Goal: Information Seeking & Learning: Check status

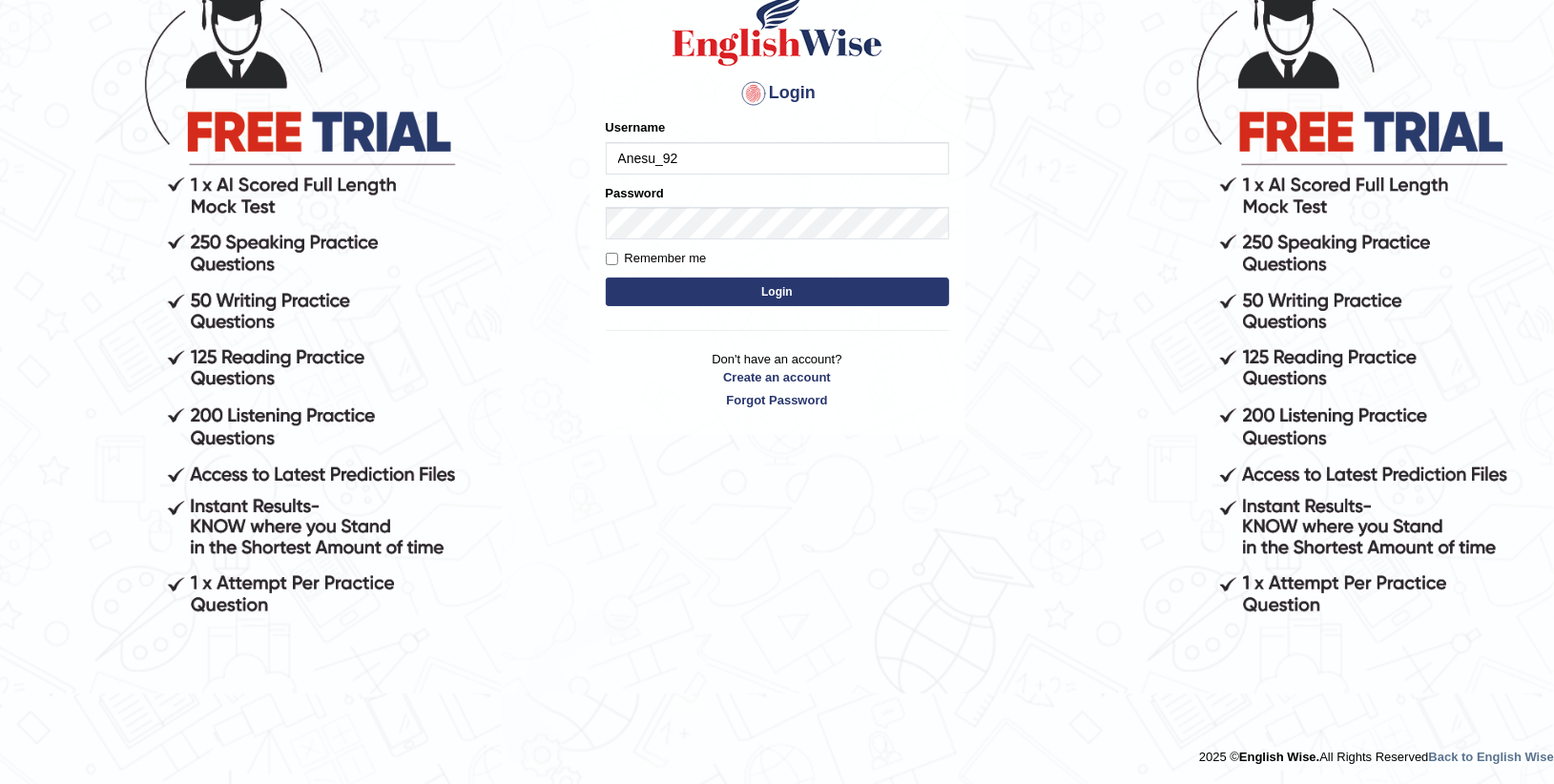
click at [783, 298] on button "Login" at bounding box center [777, 291] width 343 height 28
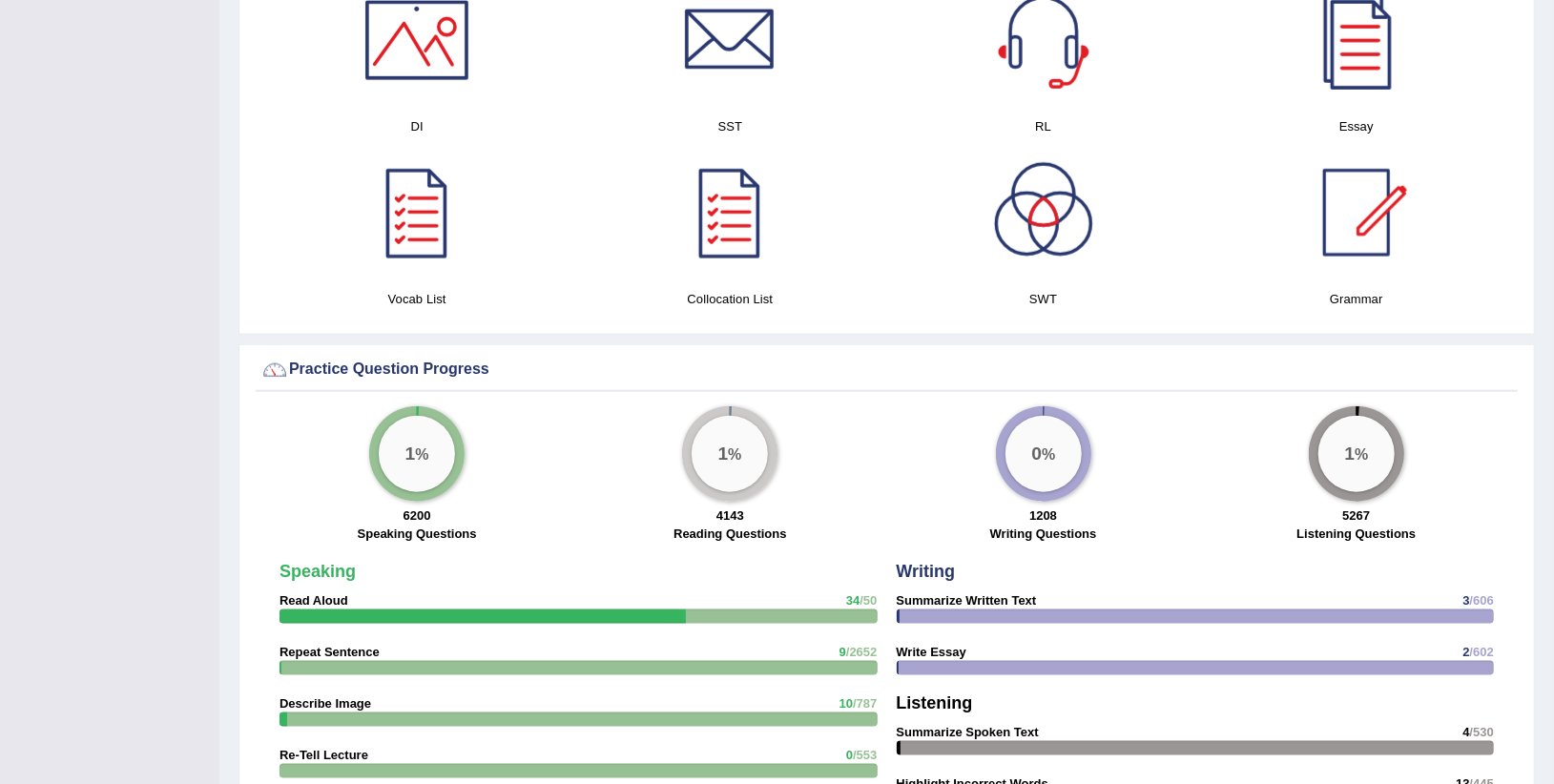
scroll to position [1184, 0]
click at [1069, 458] on div "0 %" at bounding box center [1043, 452] width 76 height 76
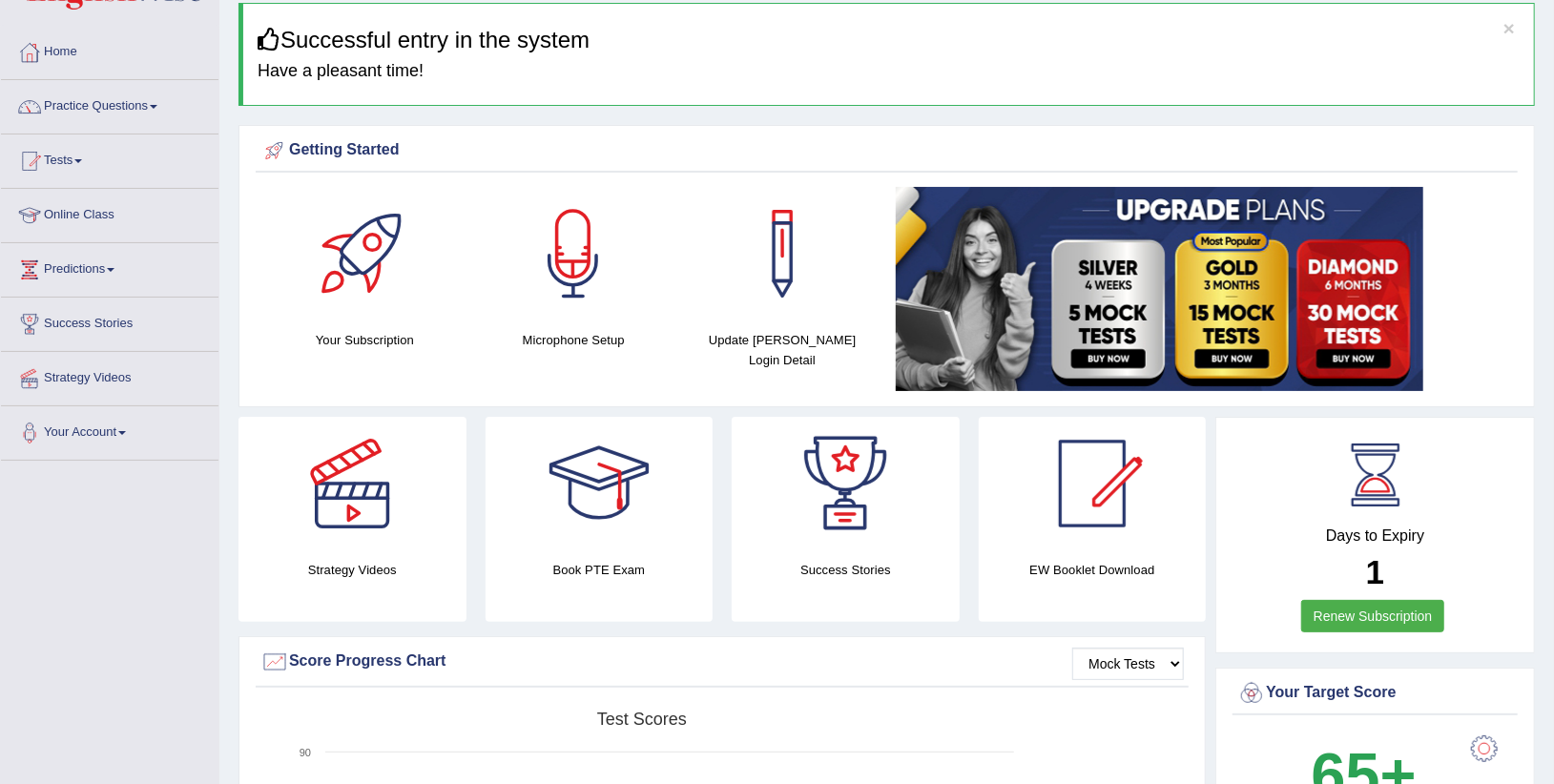
scroll to position [0, 0]
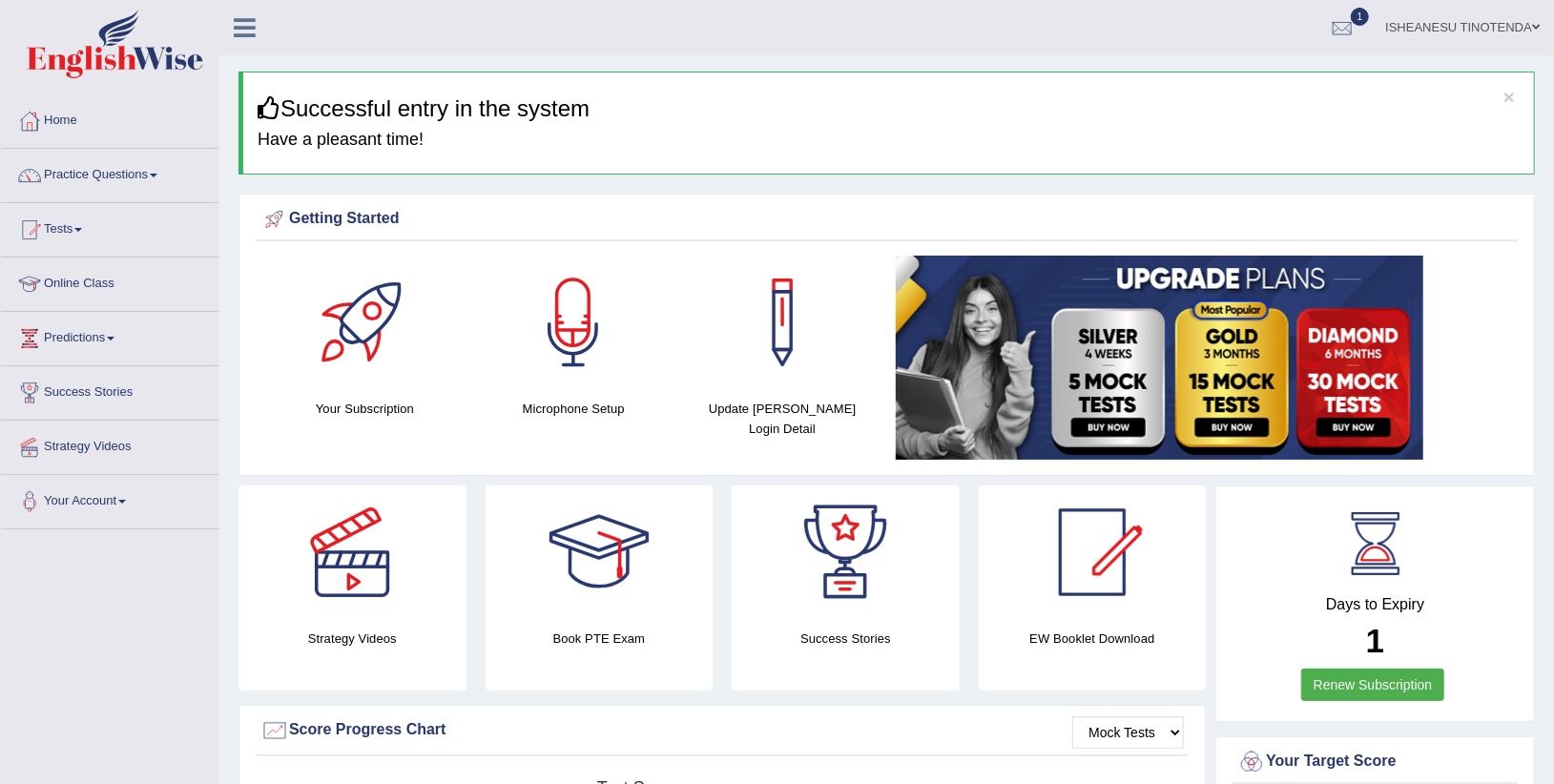
click at [163, 164] on link "Practice Questions" at bounding box center [110, 172] width 218 height 48
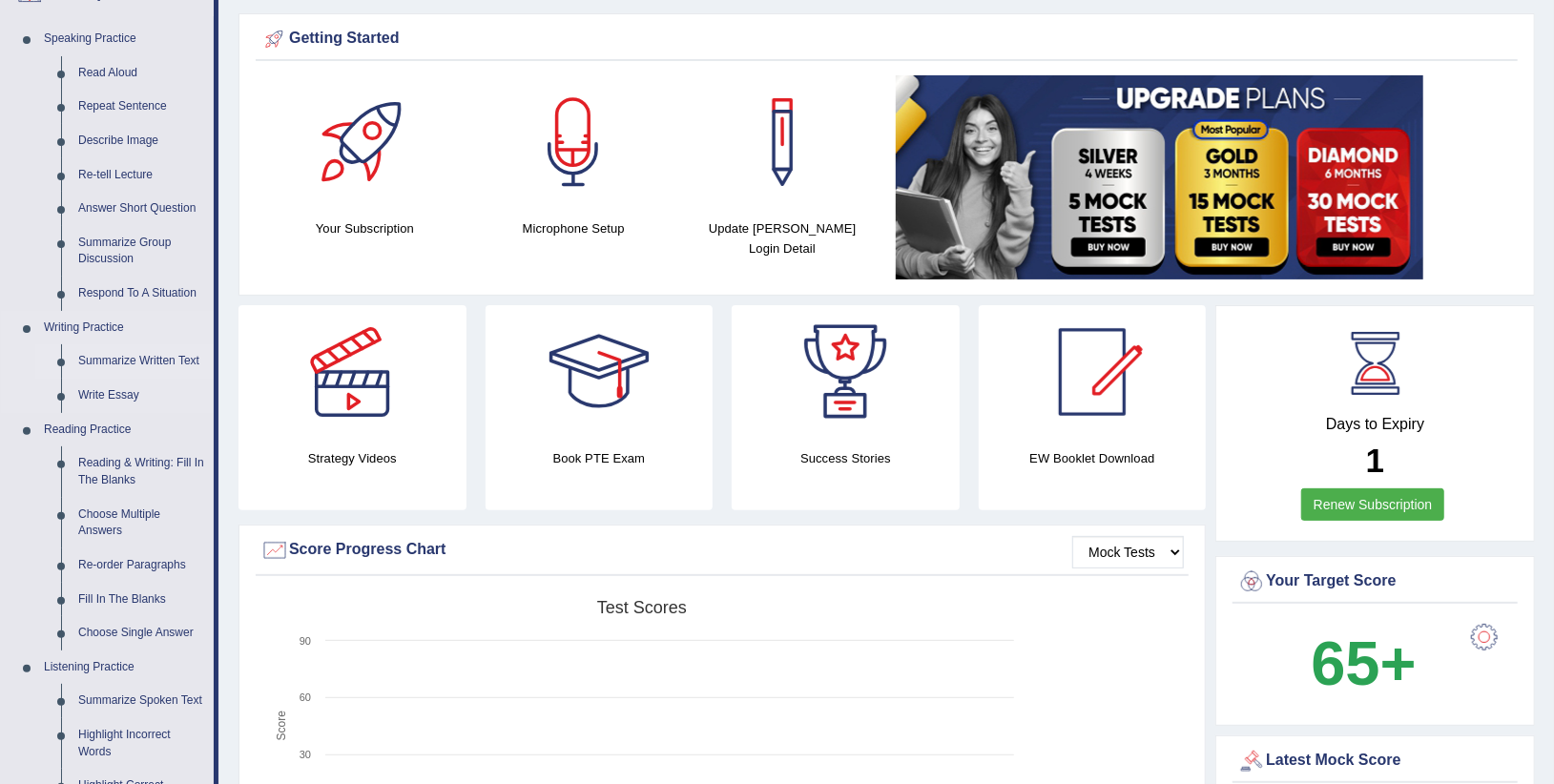
scroll to position [168, 0]
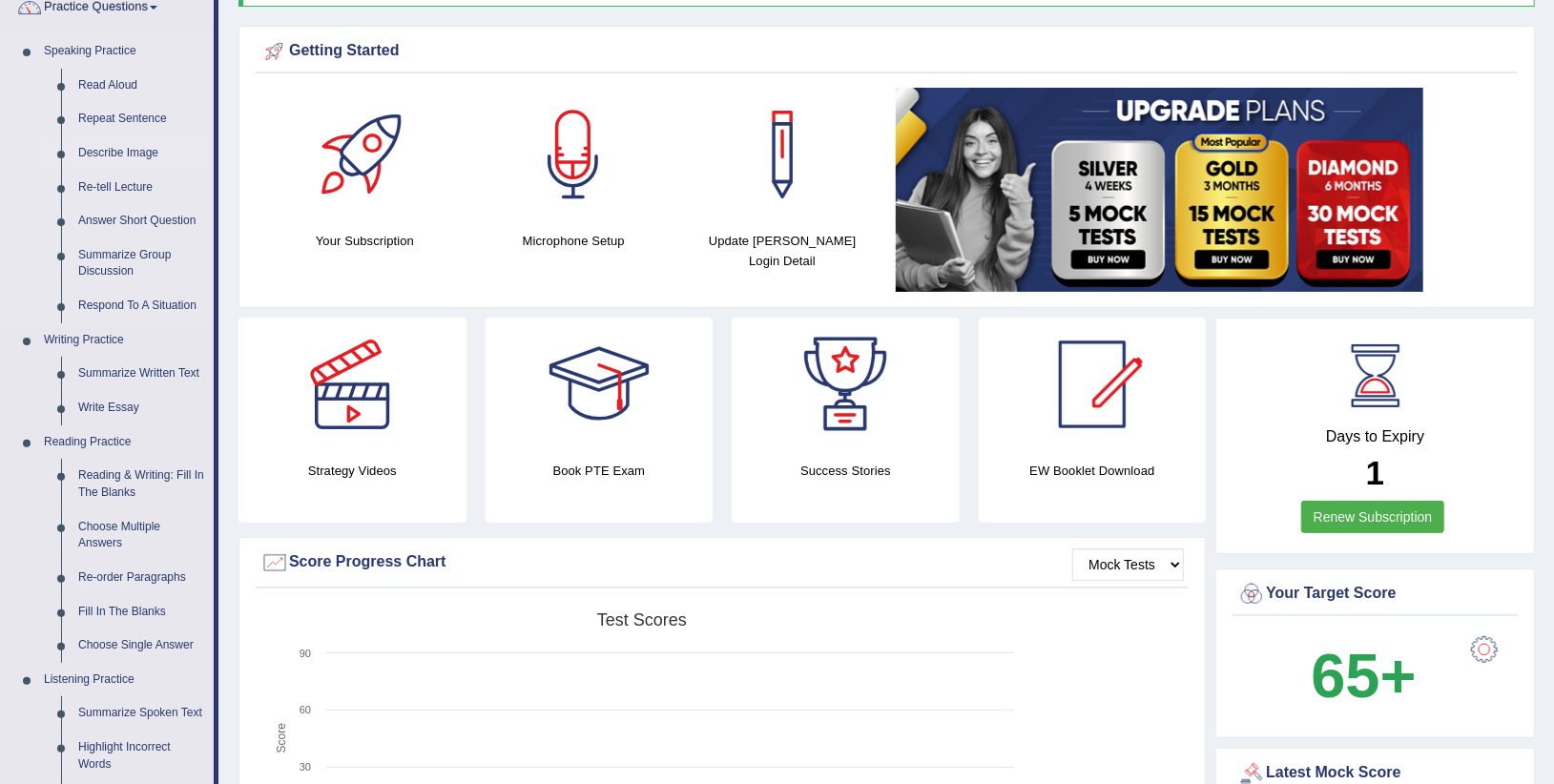
click at [118, 141] on link "Describe Image" at bounding box center [142, 153] width 144 height 34
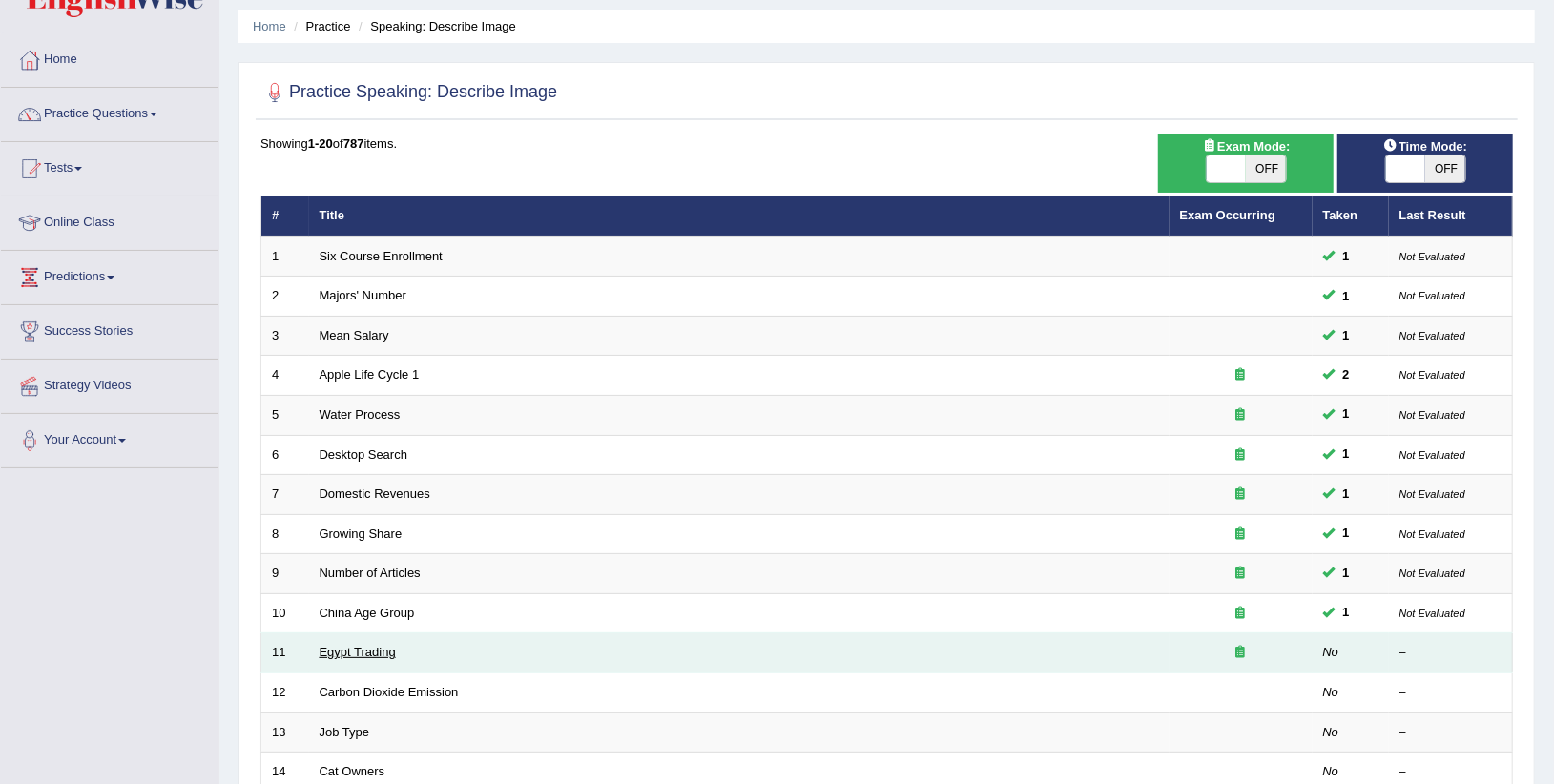
scroll to position [58, 0]
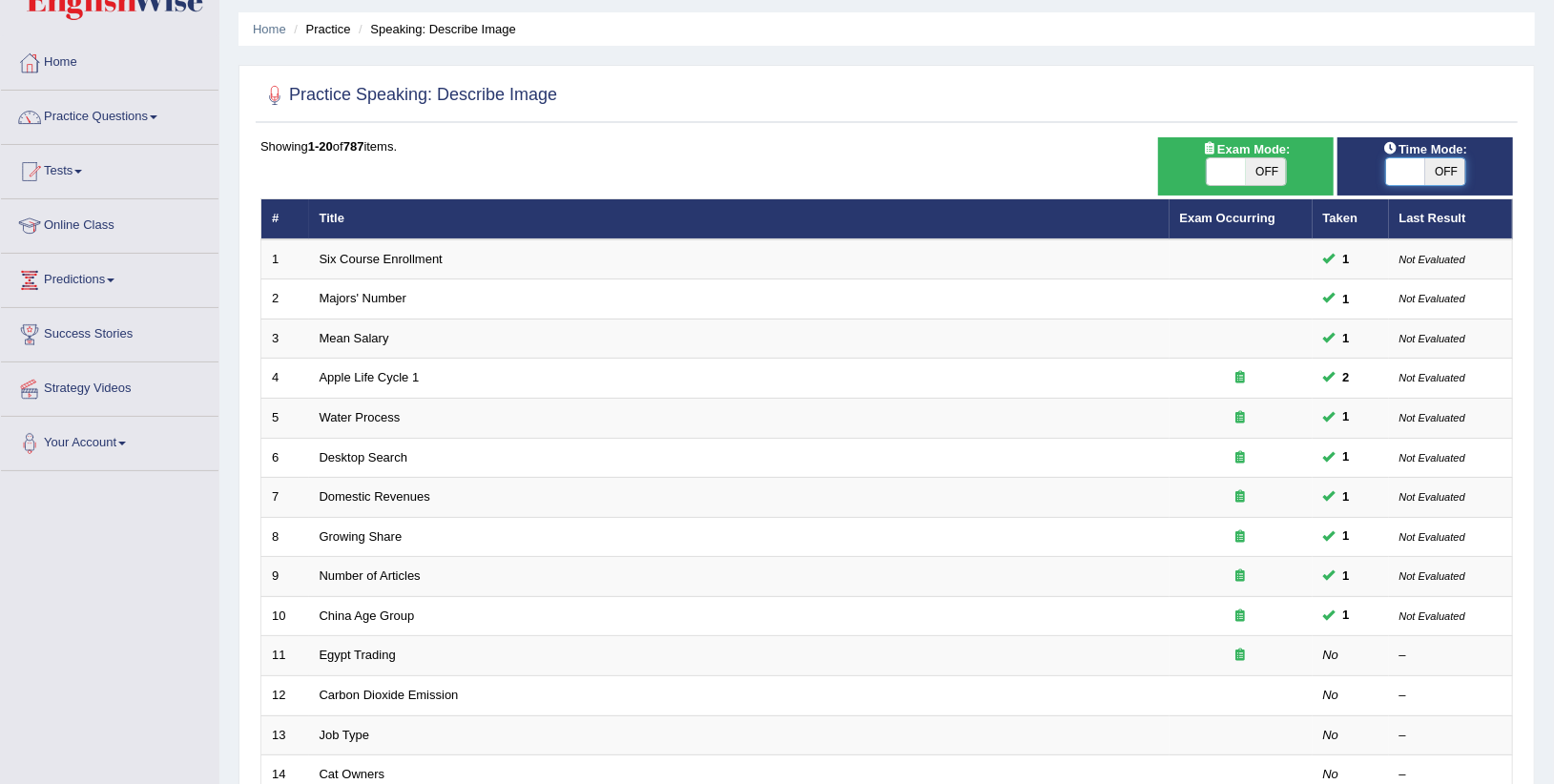
click at [1406, 169] on span at bounding box center [1405, 171] width 40 height 26
checkbox input "true"
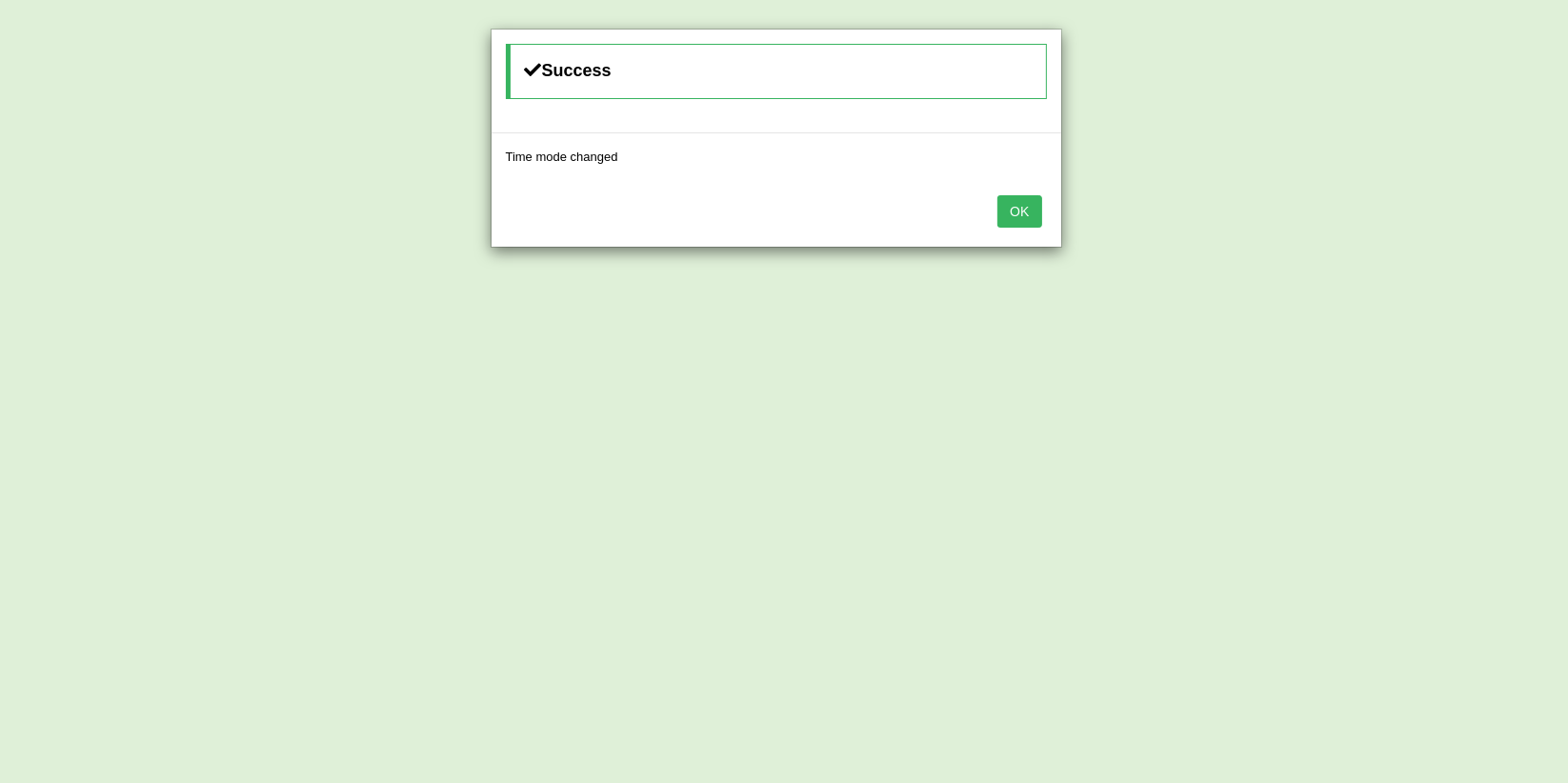
click at [1031, 202] on button "OK" at bounding box center [1018, 211] width 44 height 32
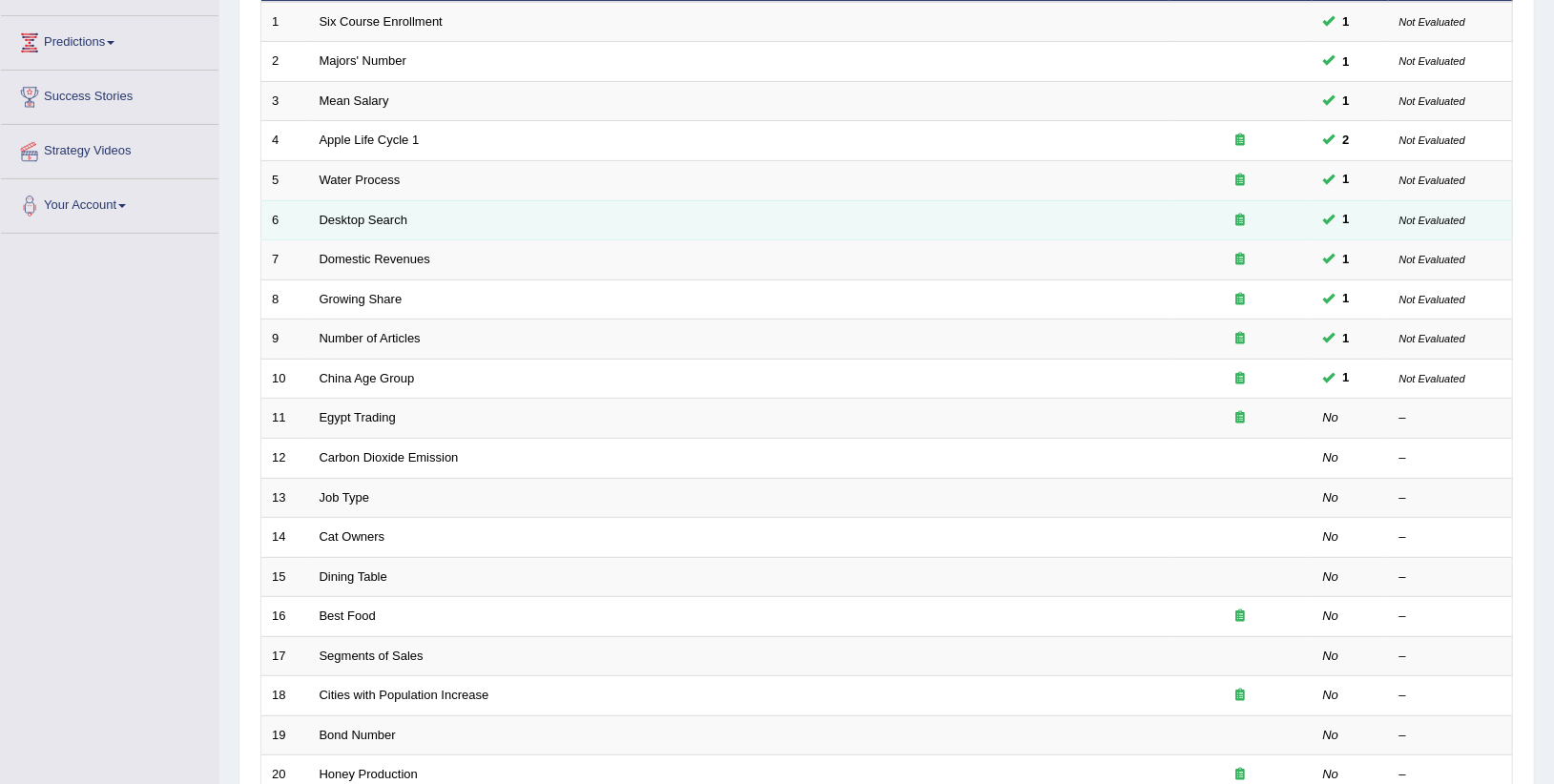
scroll to position [297, 0]
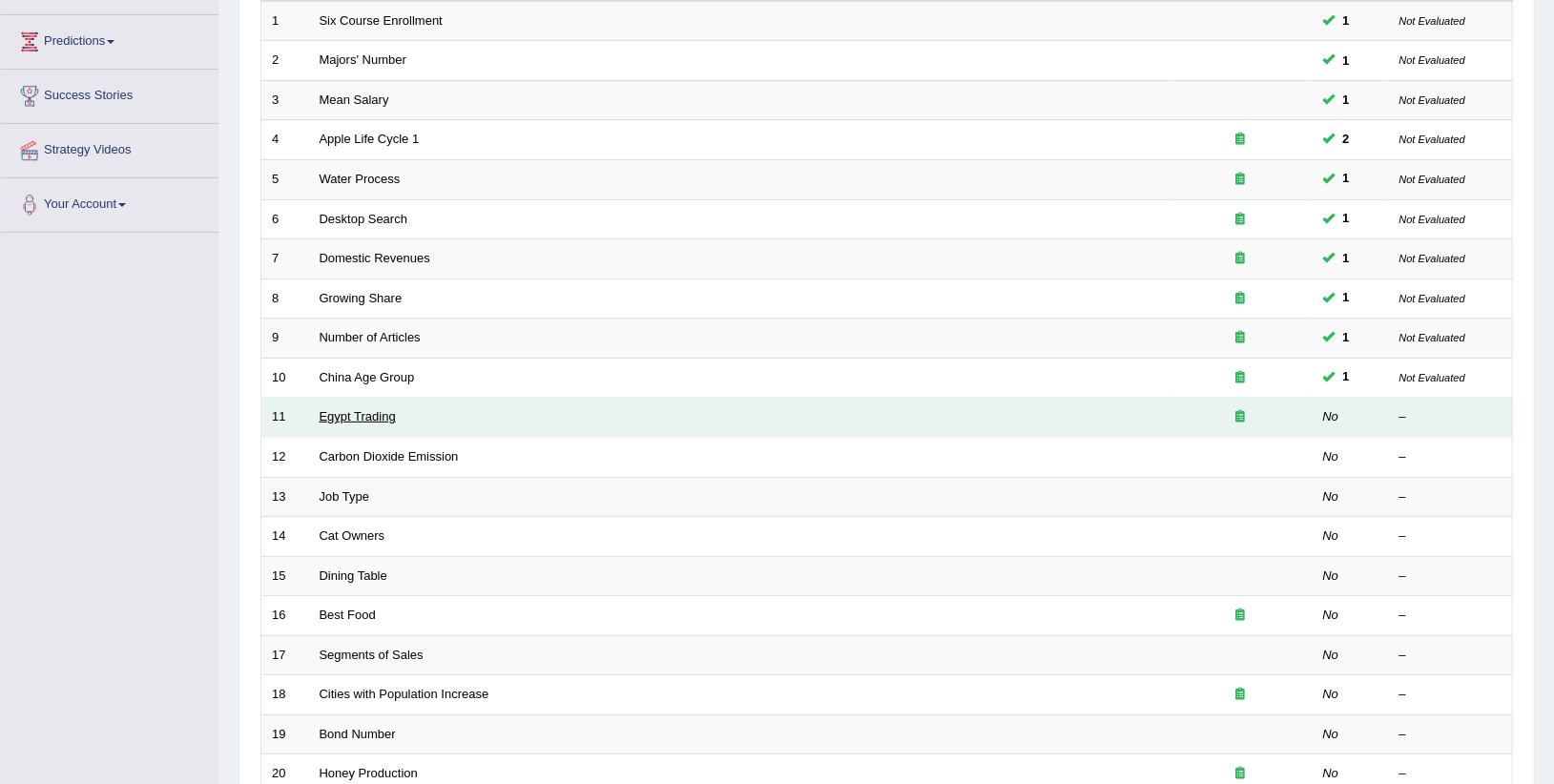
click at [355, 410] on link "Egypt Trading" at bounding box center [357, 416] width 76 height 15
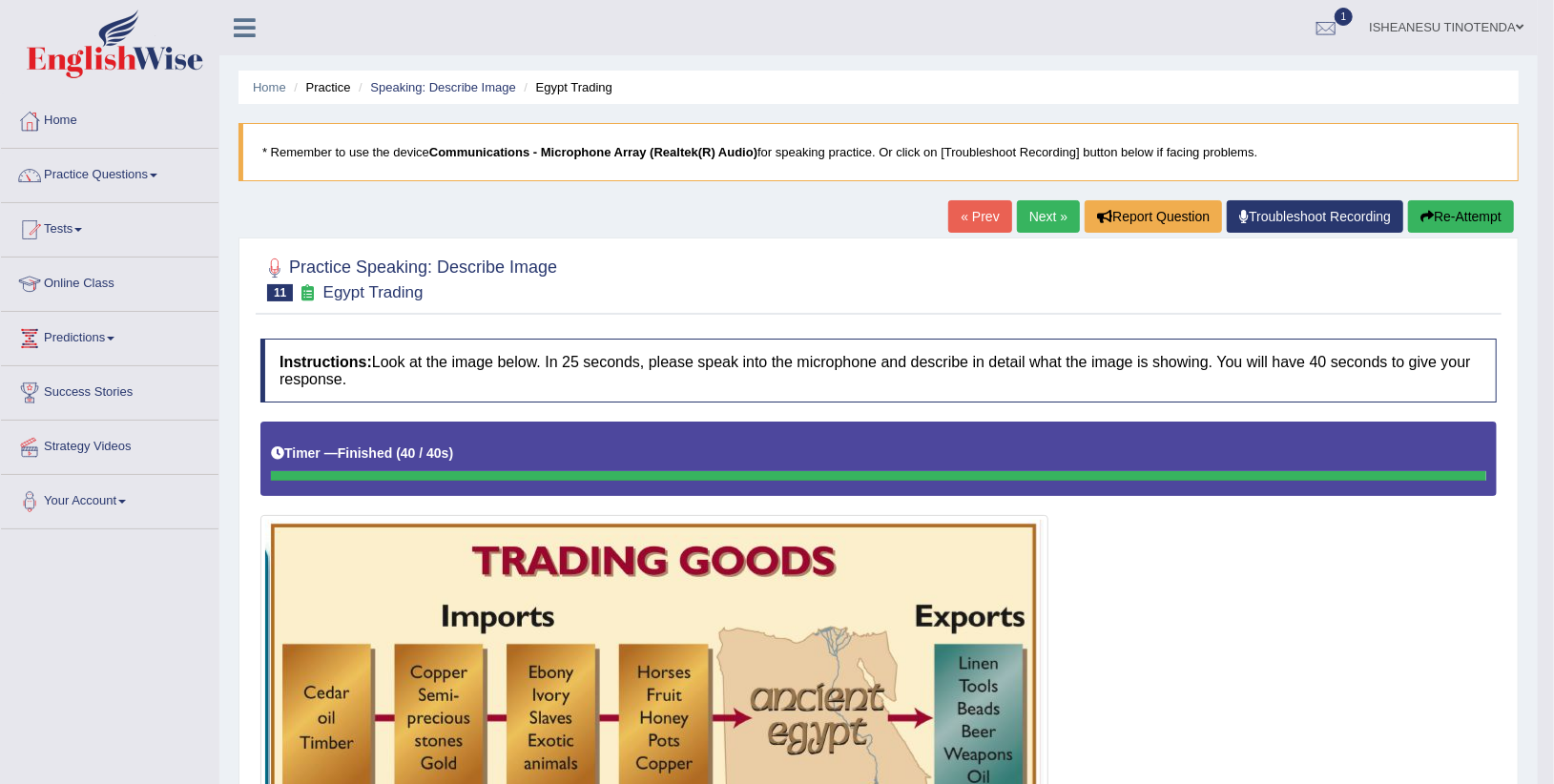
click at [1051, 209] on link "Next »" at bounding box center [1048, 216] width 63 height 32
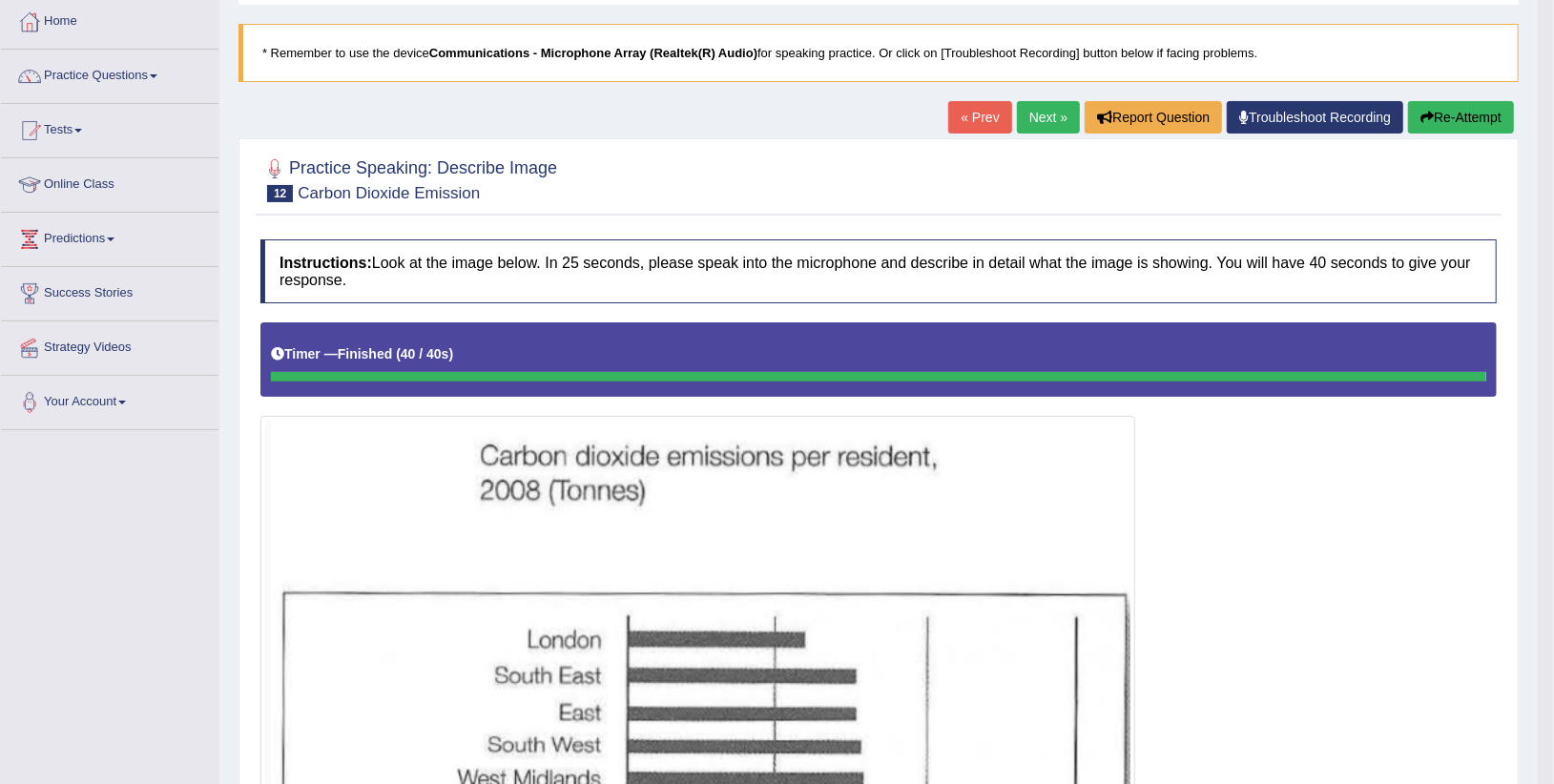
scroll to position [101, 0]
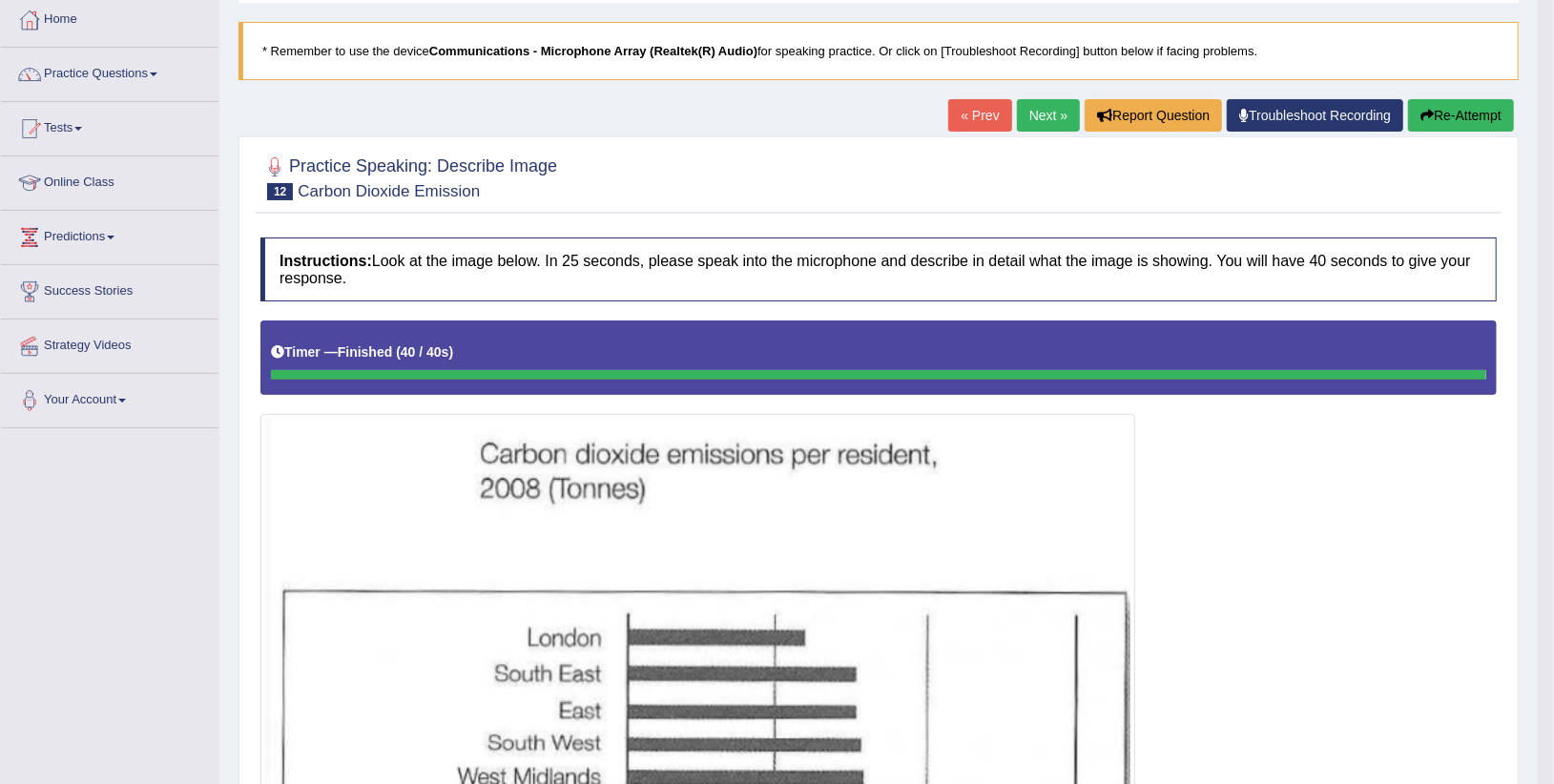
click at [363, 660] on img at bounding box center [698, 704] width 865 height 572
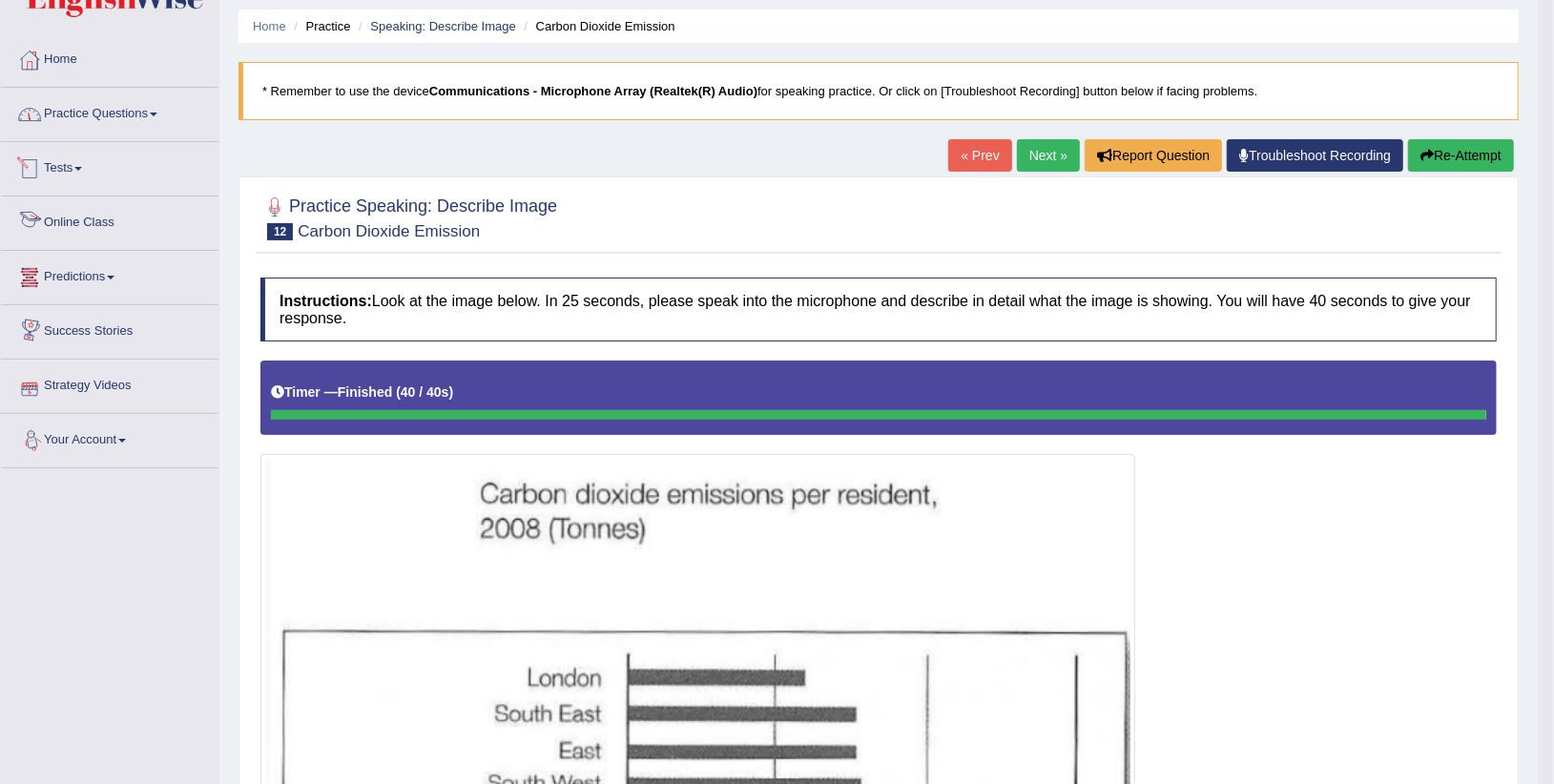
scroll to position [60, 0]
click at [76, 164] on link "Tests" at bounding box center [110, 166] width 218 height 48
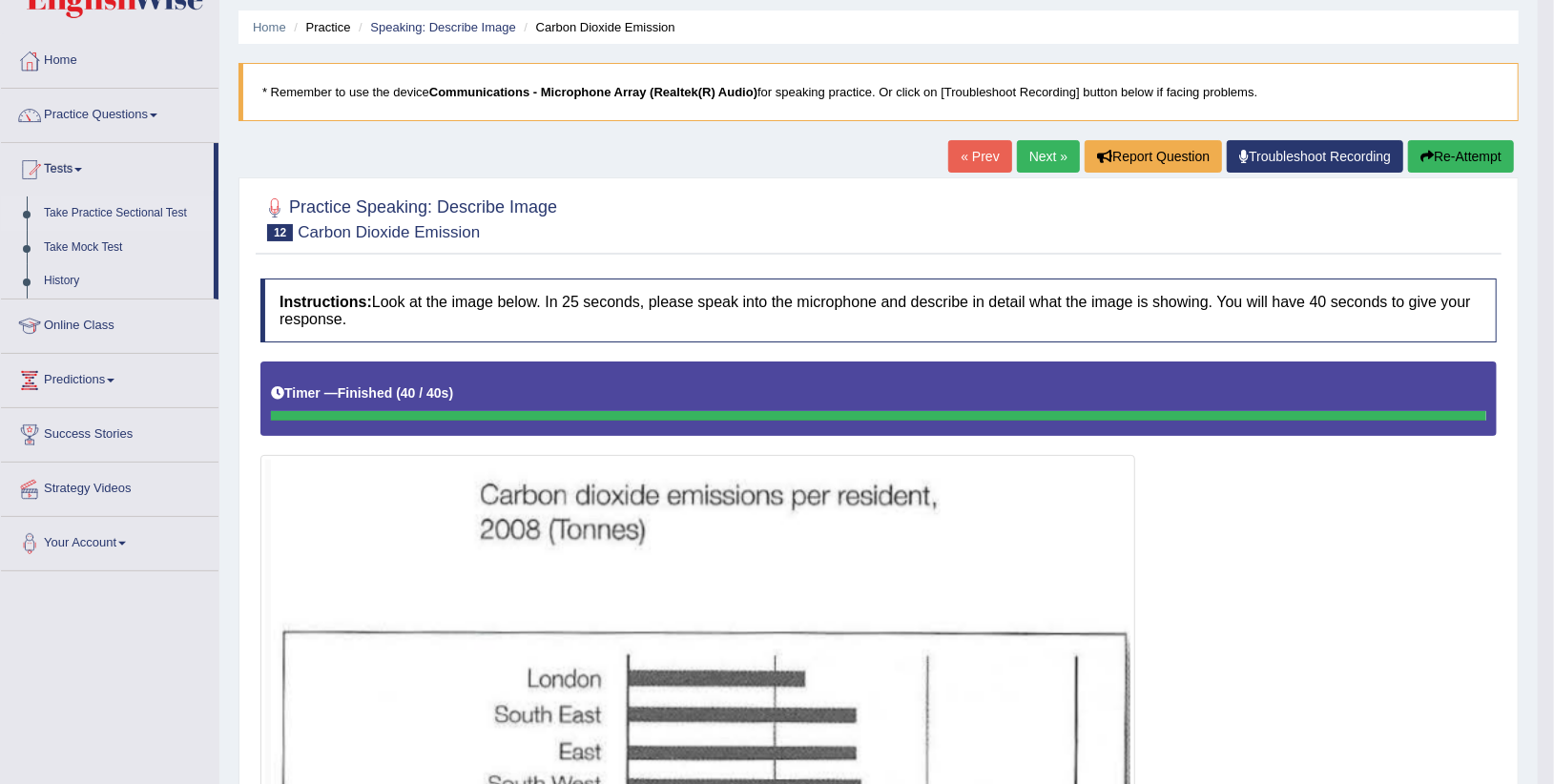
click at [95, 211] on link "Take Practice Sectional Test" at bounding box center [124, 213] width 178 height 34
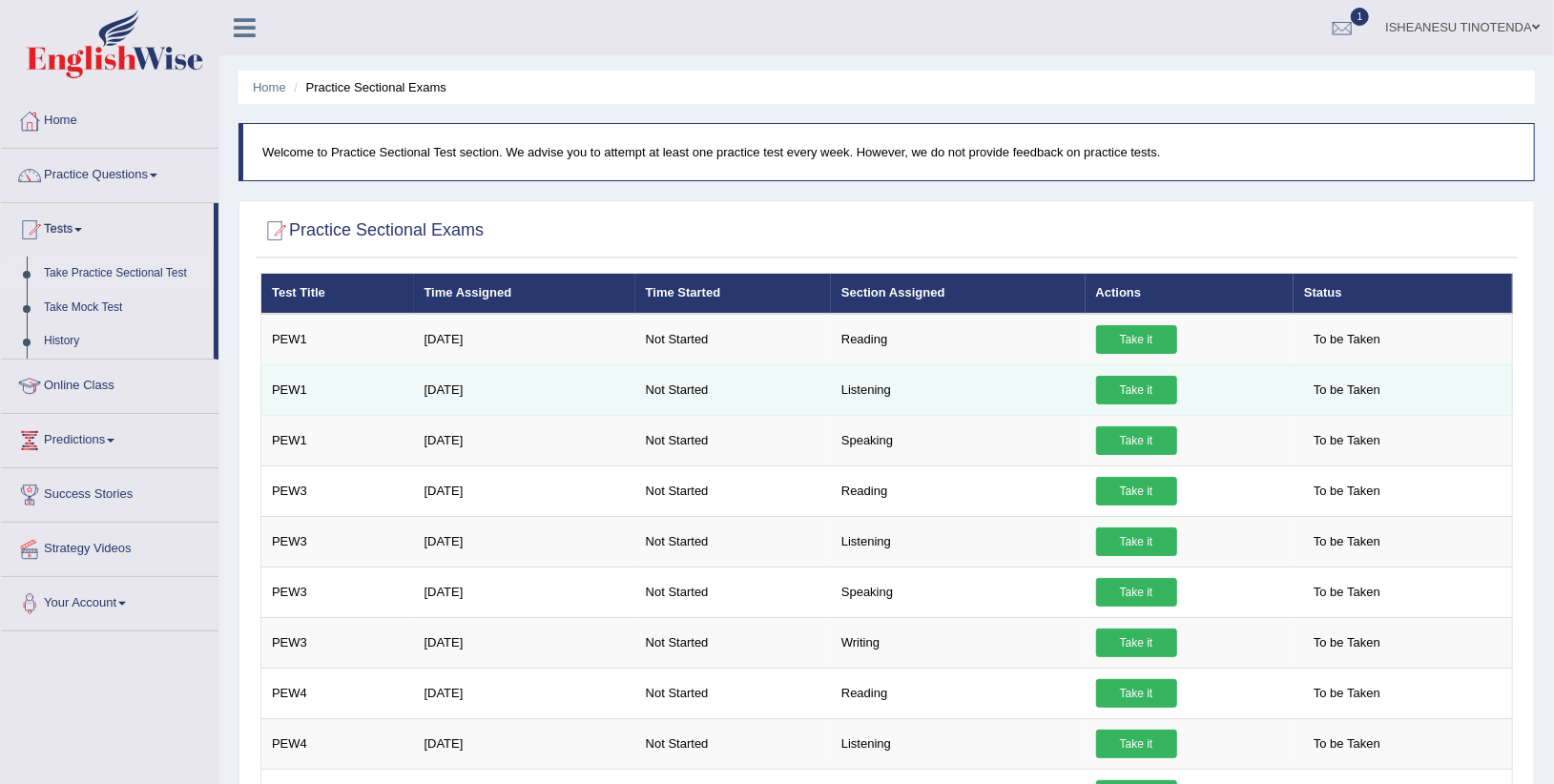
click at [1133, 391] on link "Take it" at bounding box center [1136, 389] width 81 height 28
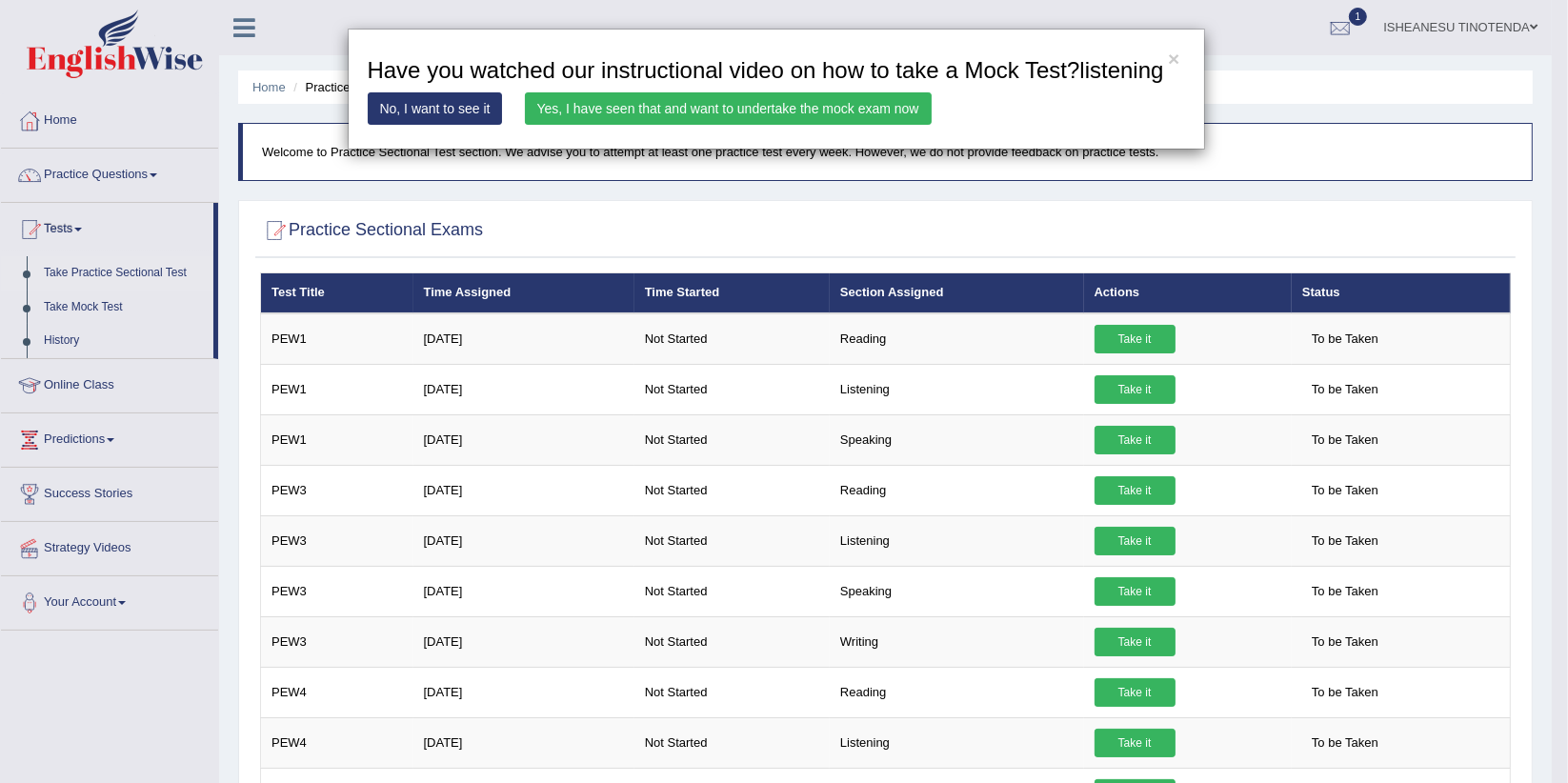
click at [808, 107] on link "Yes, I have seen that and want to undertake the mock exam now" at bounding box center [728, 108] width 407 height 32
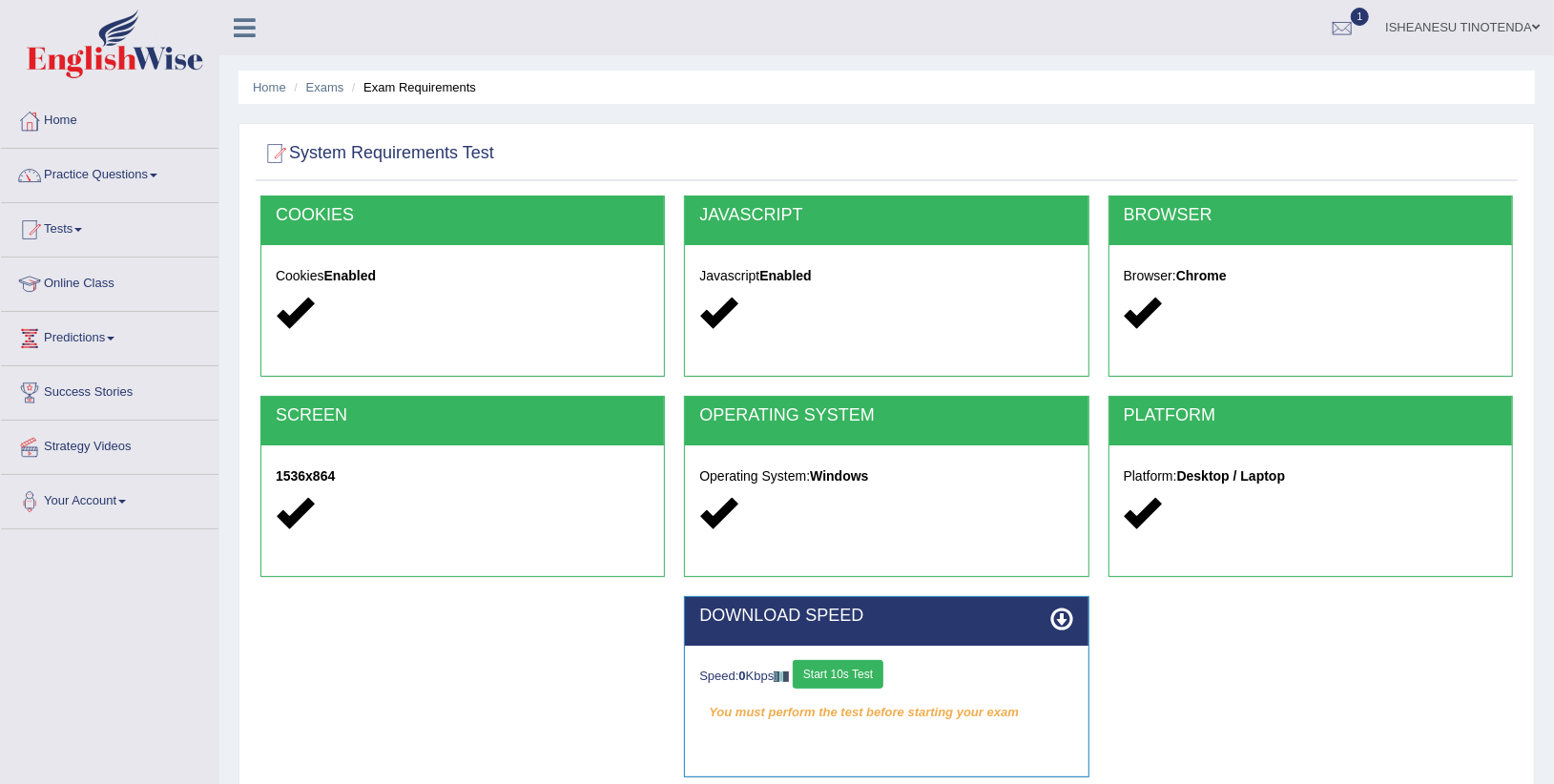
scroll to position [217, 0]
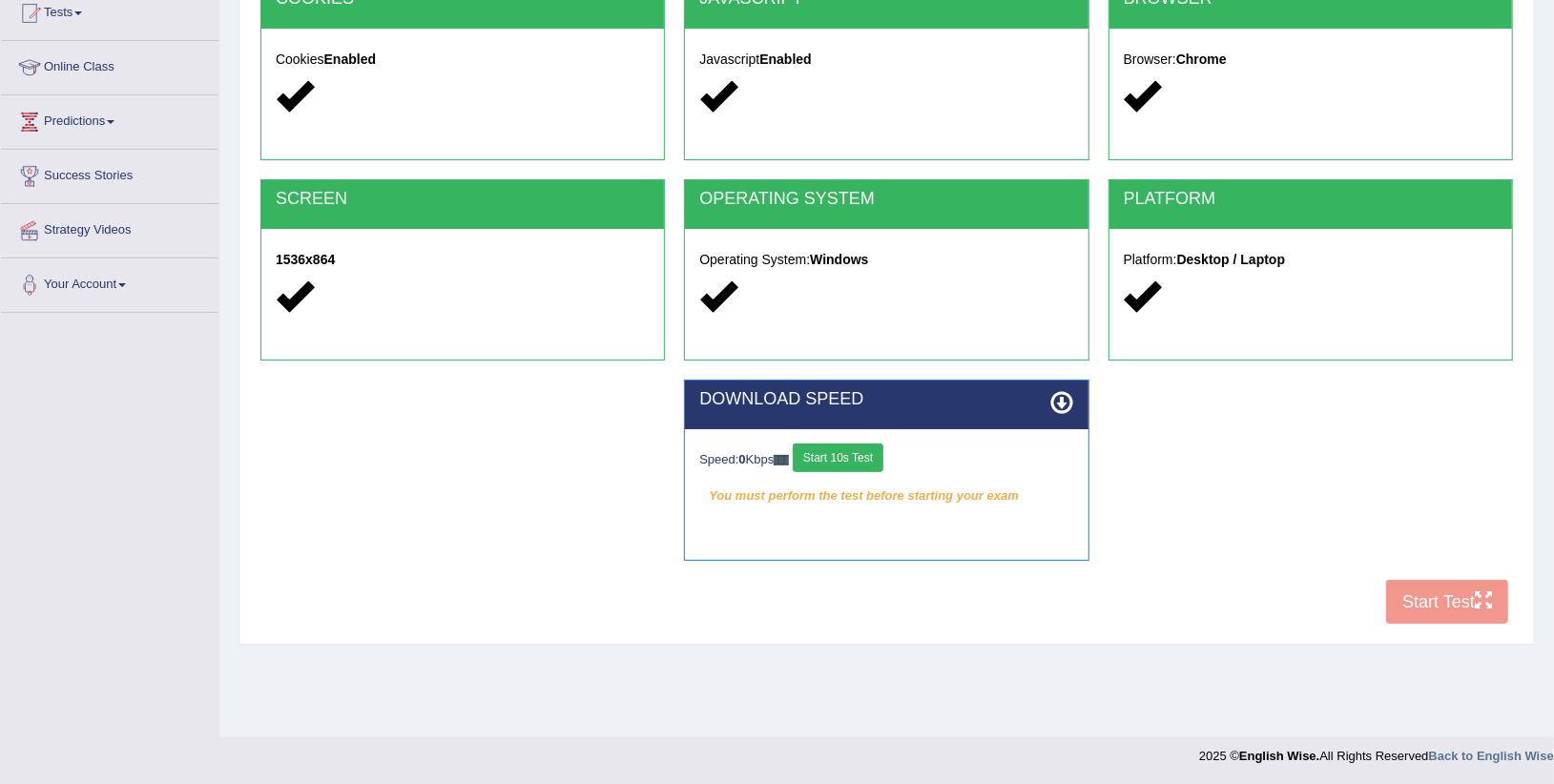
click at [1436, 613] on div "COOKIES Cookies Enabled JAVASCRIPT Javascript Enabled BROWSER Browser: Chrome S…" at bounding box center [886, 305] width 1262 height 655
drag, startPoint x: 1436, startPoint y: 613, endPoint x: 1307, endPoint y: 550, distance: 143.6
click at [1307, 550] on div "DOWNLOAD SPEED Speed: 0 Kbps Start 10s Test You must perform the test before st…" at bounding box center [886, 480] width 1272 height 200
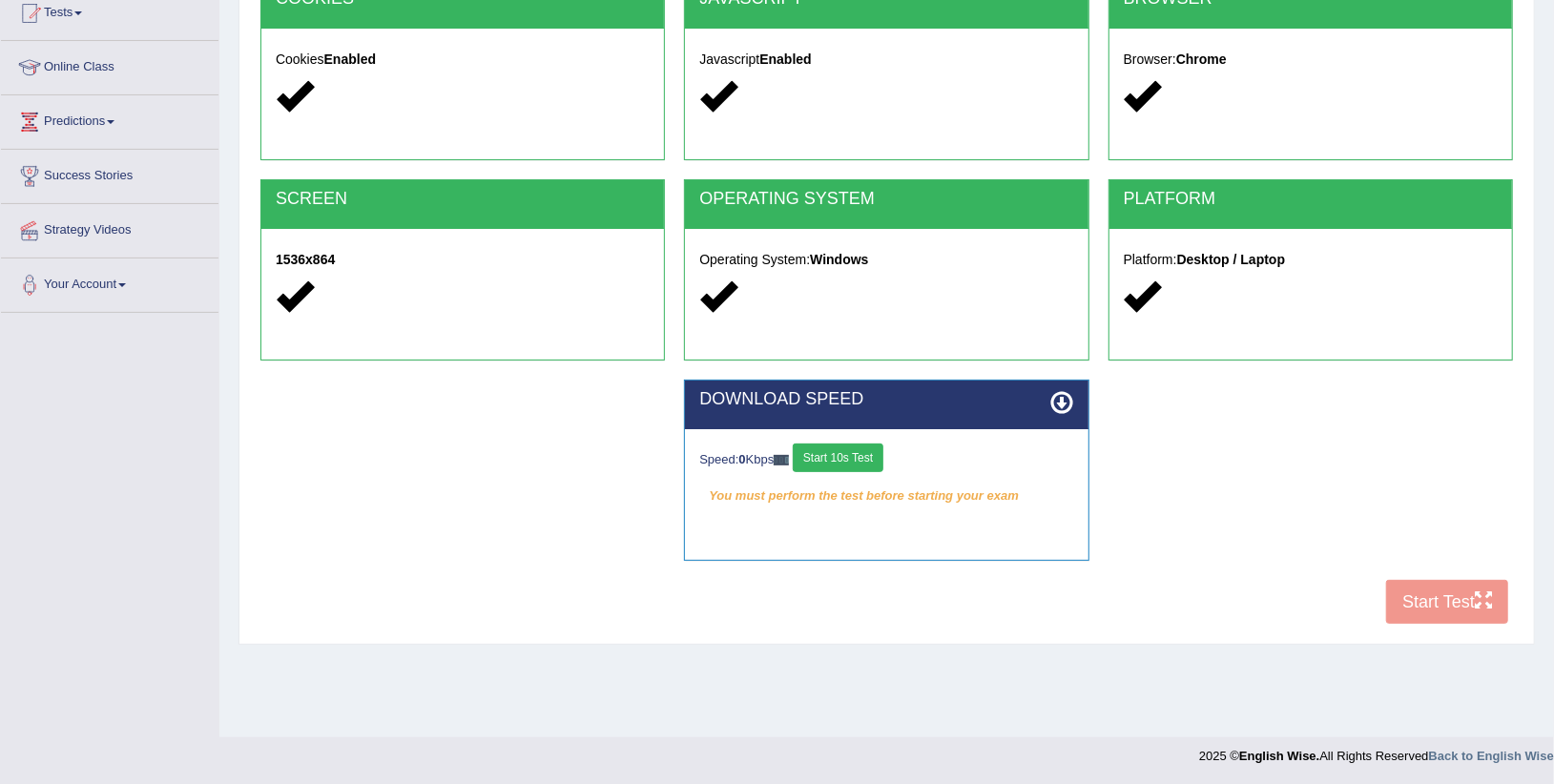
click at [1455, 610] on div "COOKIES Cookies Enabled JAVASCRIPT Javascript Enabled BROWSER Browser: Chrome S…" at bounding box center [886, 305] width 1262 height 655
drag, startPoint x: 1455, startPoint y: 610, endPoint x: 1316, endPoint y: 397, distance: 254.3
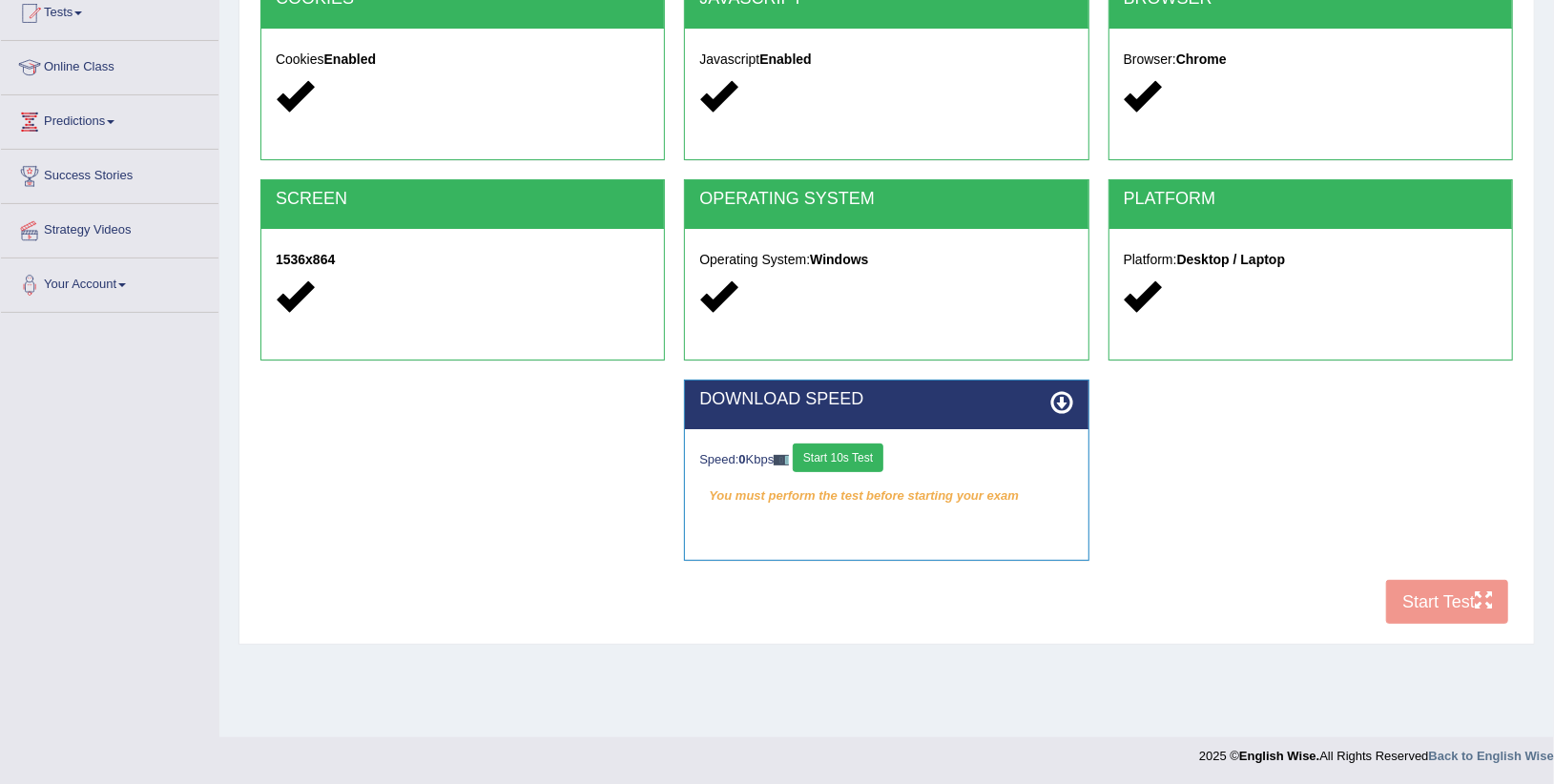
click at [1316, 397] on div "DOWNLOAD SPEED Speed: 0 Kbps Start 10s Test You must perform the test before st…" at bounding box center [886, 480] width 1272 height 200
click at [836, 454] on button "Start 10s Test" at bounding box center [838, 457] width 90 height 28
click at [1466, 610] on div "COOKIES Cookies Enabled JAVASCRIPT Javascript Enabled BROWSER Browser: Chrome S…" at bounding box center [886, 305] width 1262 height 655
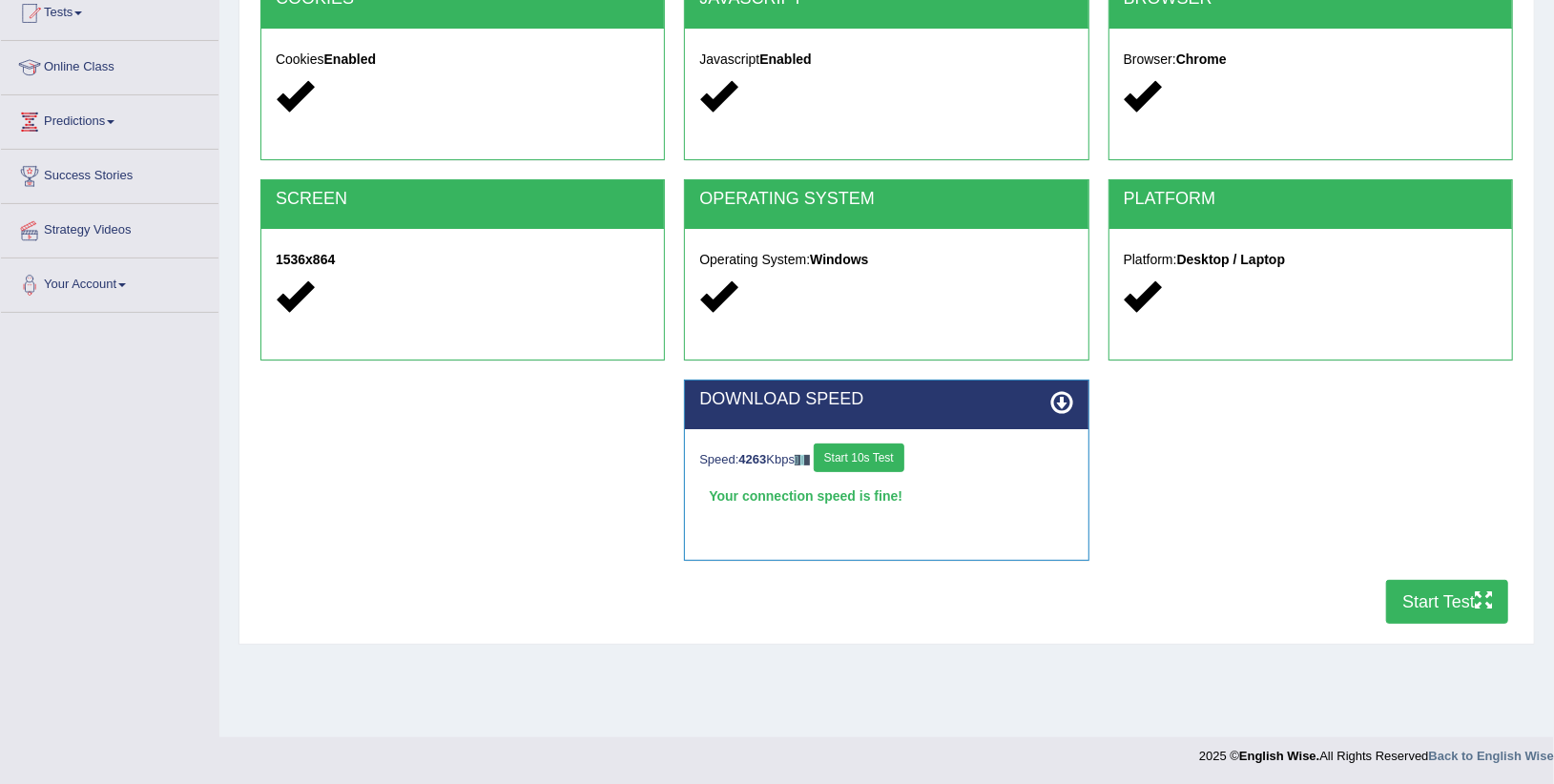
click at [1466, 610] on div "COOKIES Cookies Enabled JAVASCRIPT Javascript Enabled BROWSER Browser: Chrome S…" at bounding box center [886, 305] width 1262 height 655
click at [1466, 610] on button "Start Test" at bounding box center [1446, 601] width 122 height 44
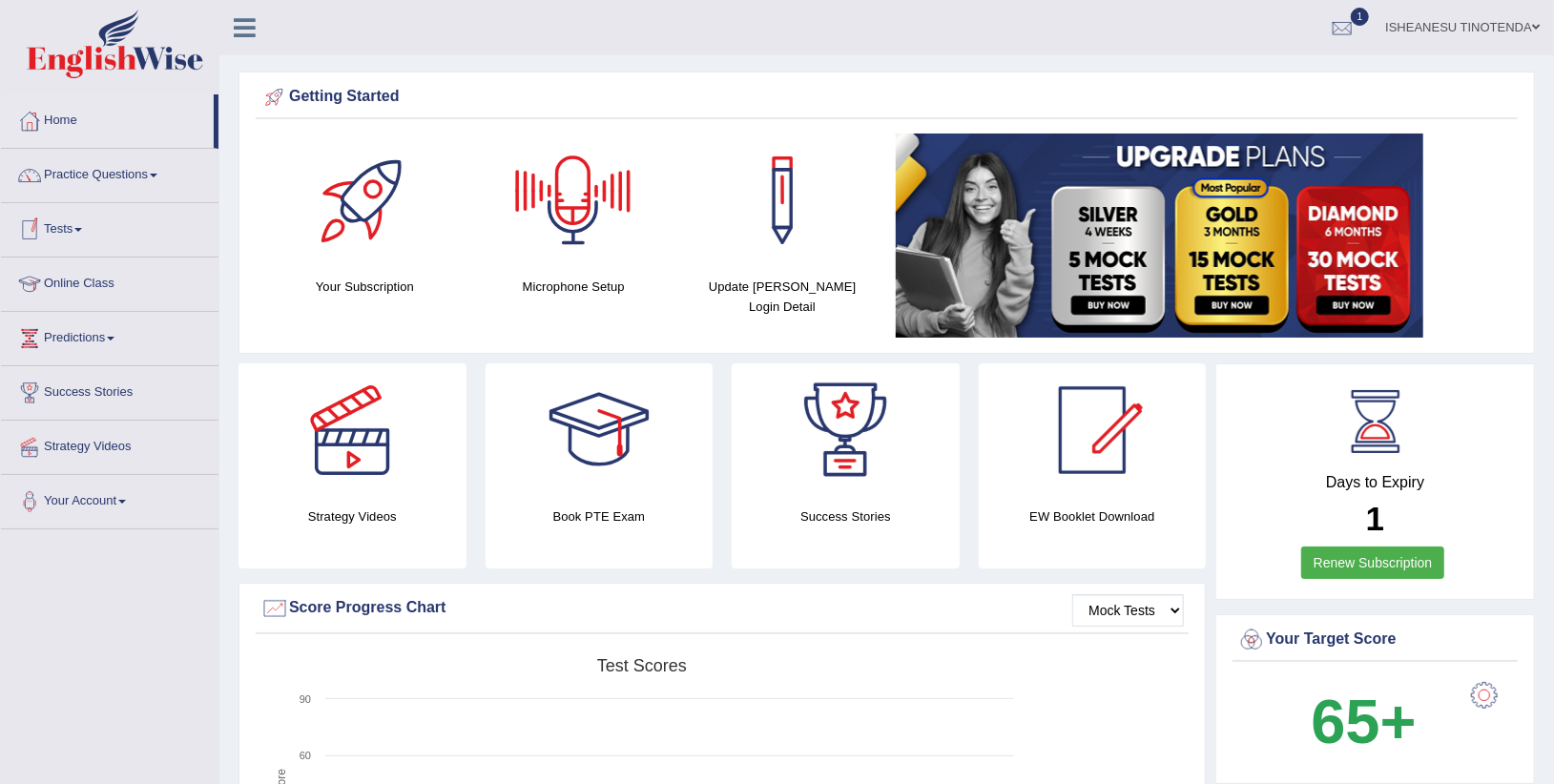
click at [86, 224] on link "Tests" at bounding box center [110, 227] width 218 height 48
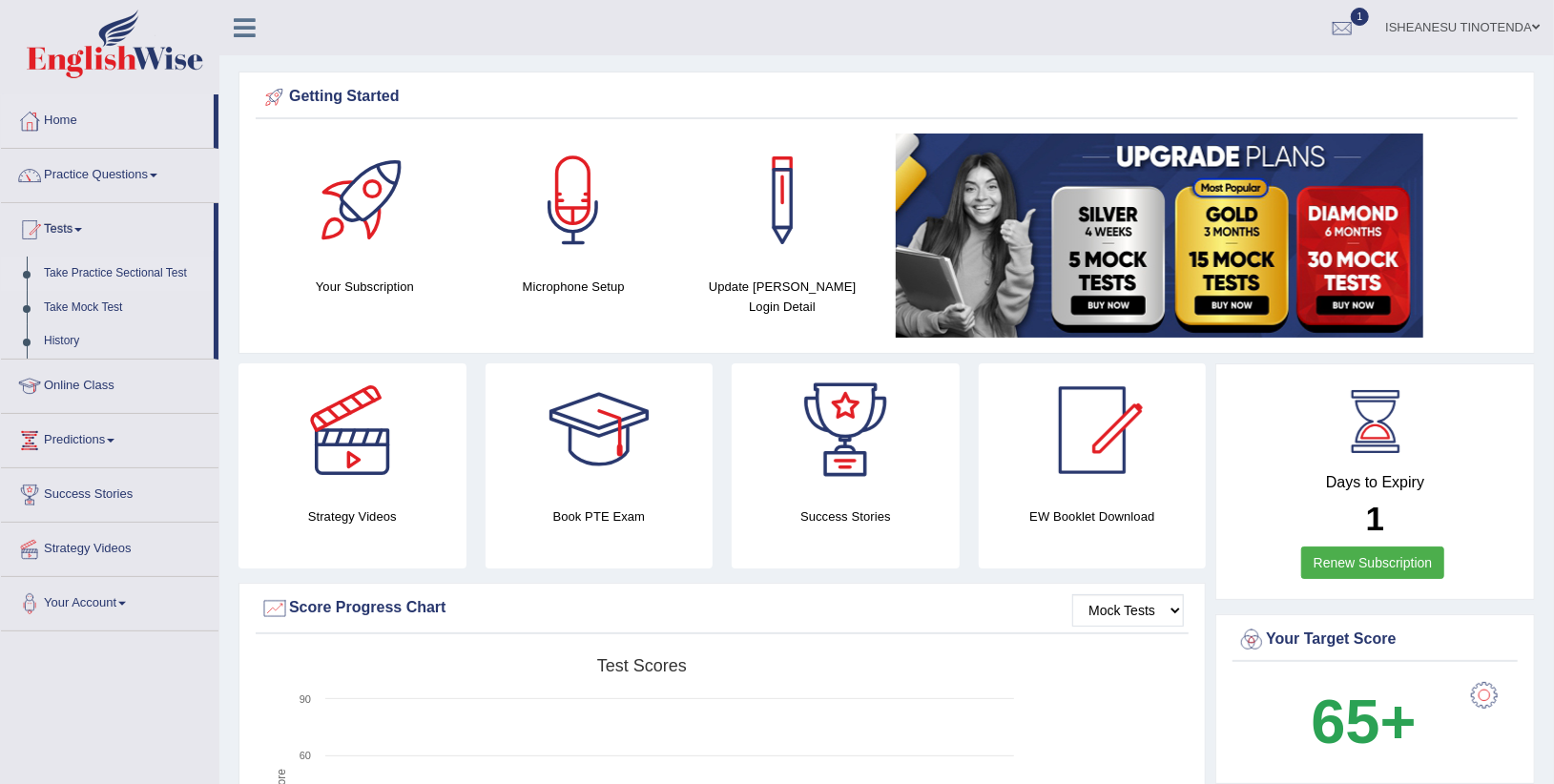
click at [92, 264] on link "Take Practice Sectional Test" at bounding box center [124, 273] width 178 height 34
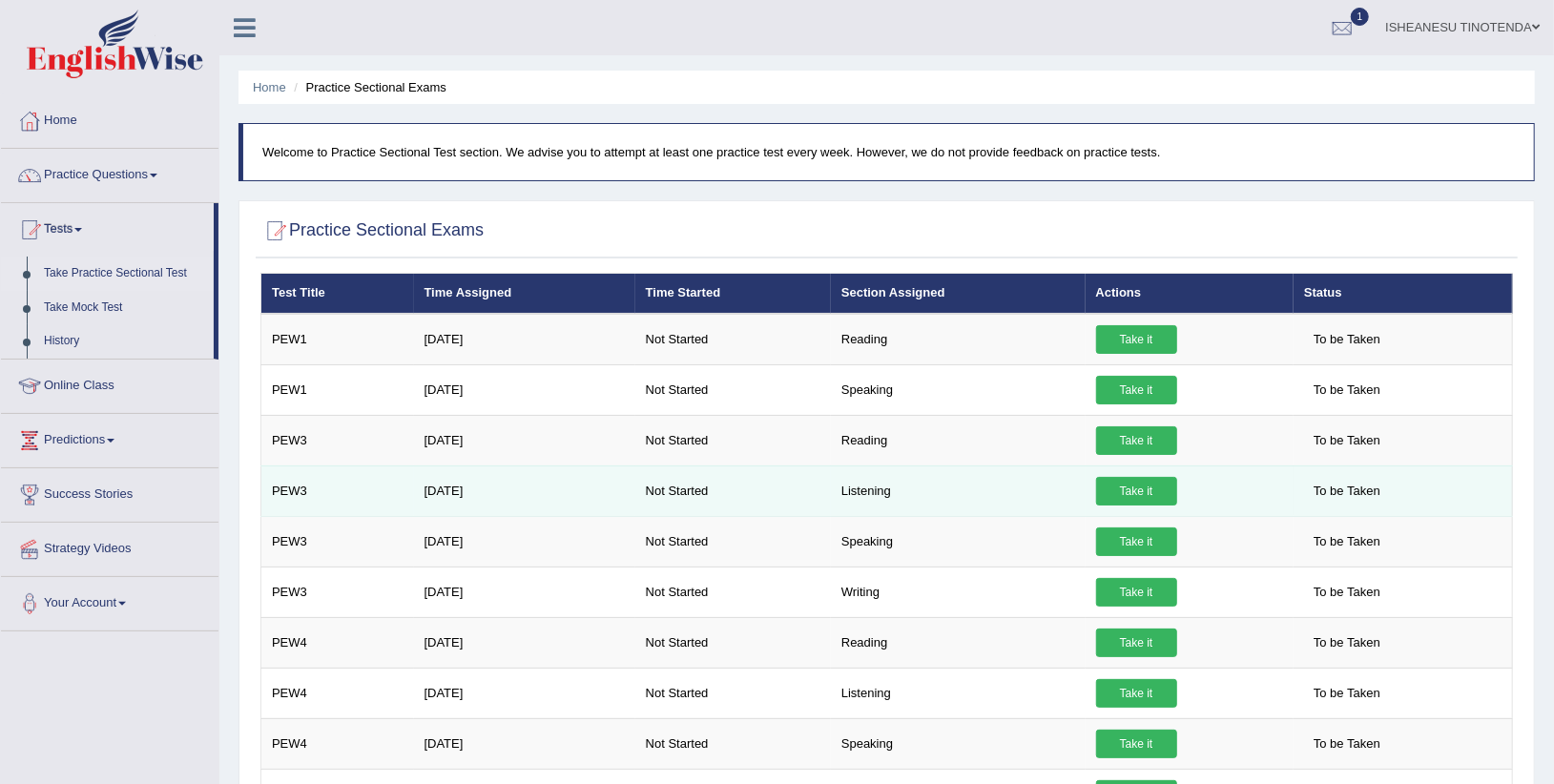
click at [1353, 490] on span "To be Taken" at bounding box center [1347, 490] width 86 height 28
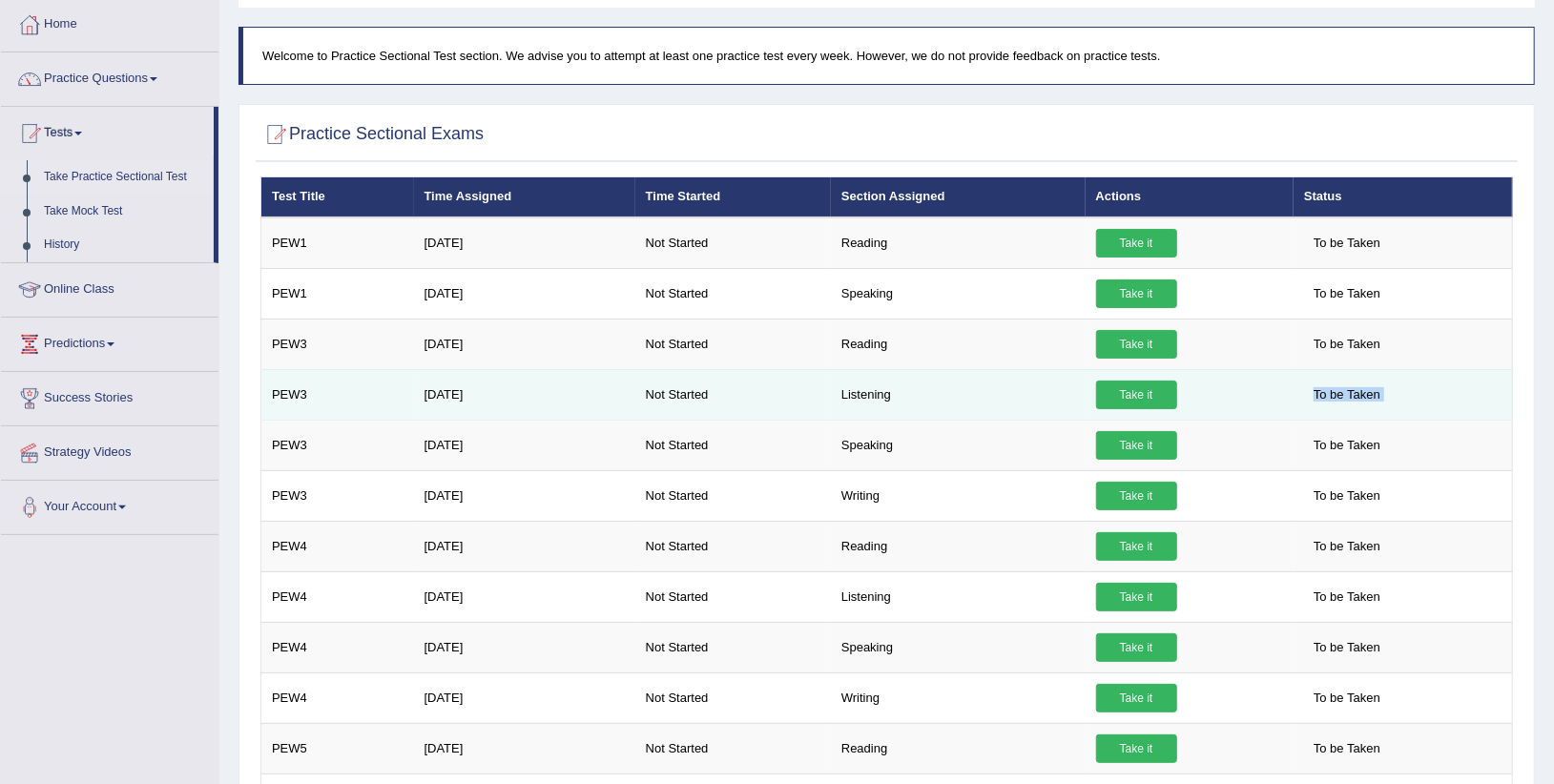
scroll to position [75, 0]
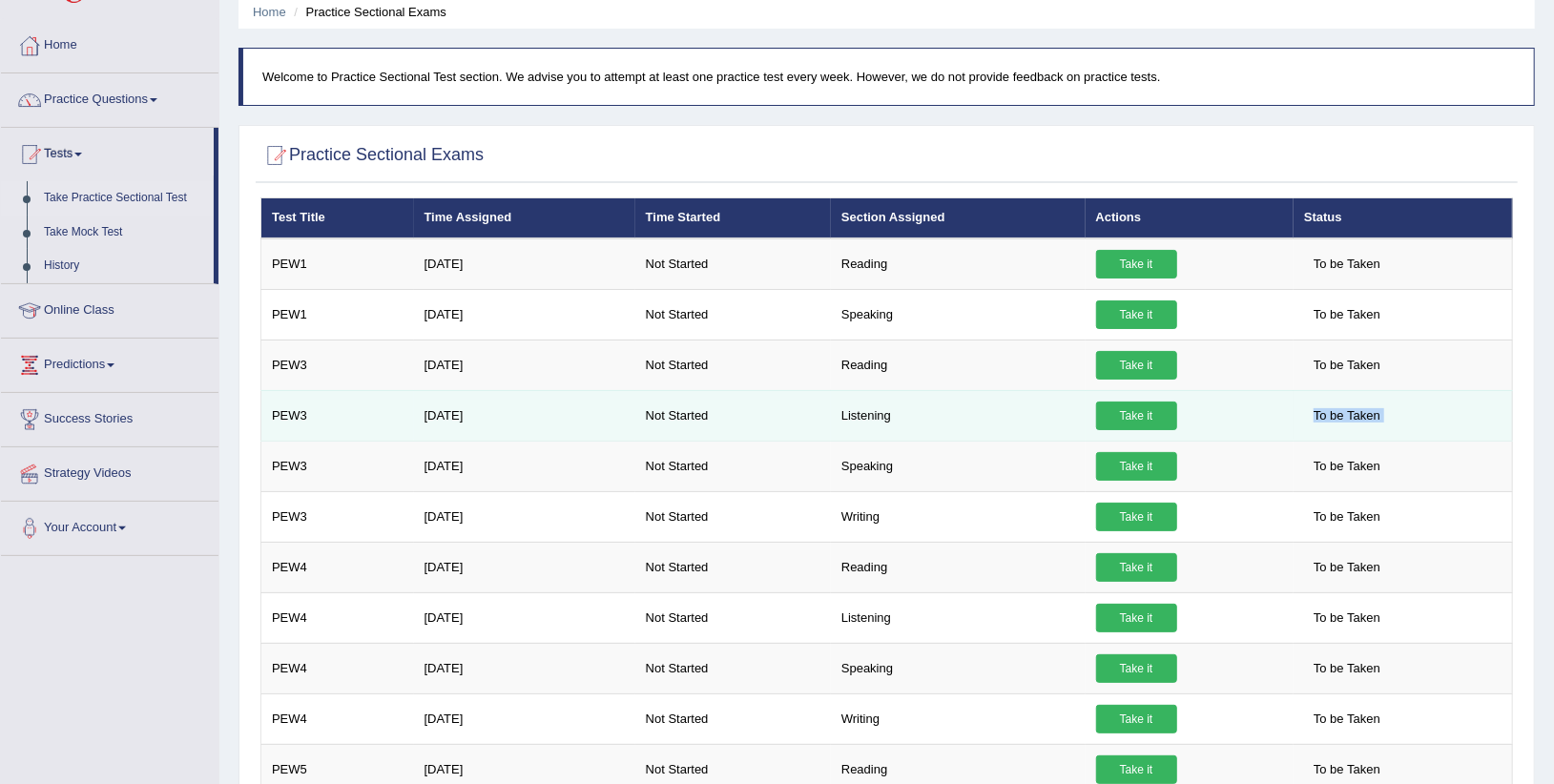
click at [1126, 413] on link "Take it" at bounding box center [1136, 415] width 81 height 28
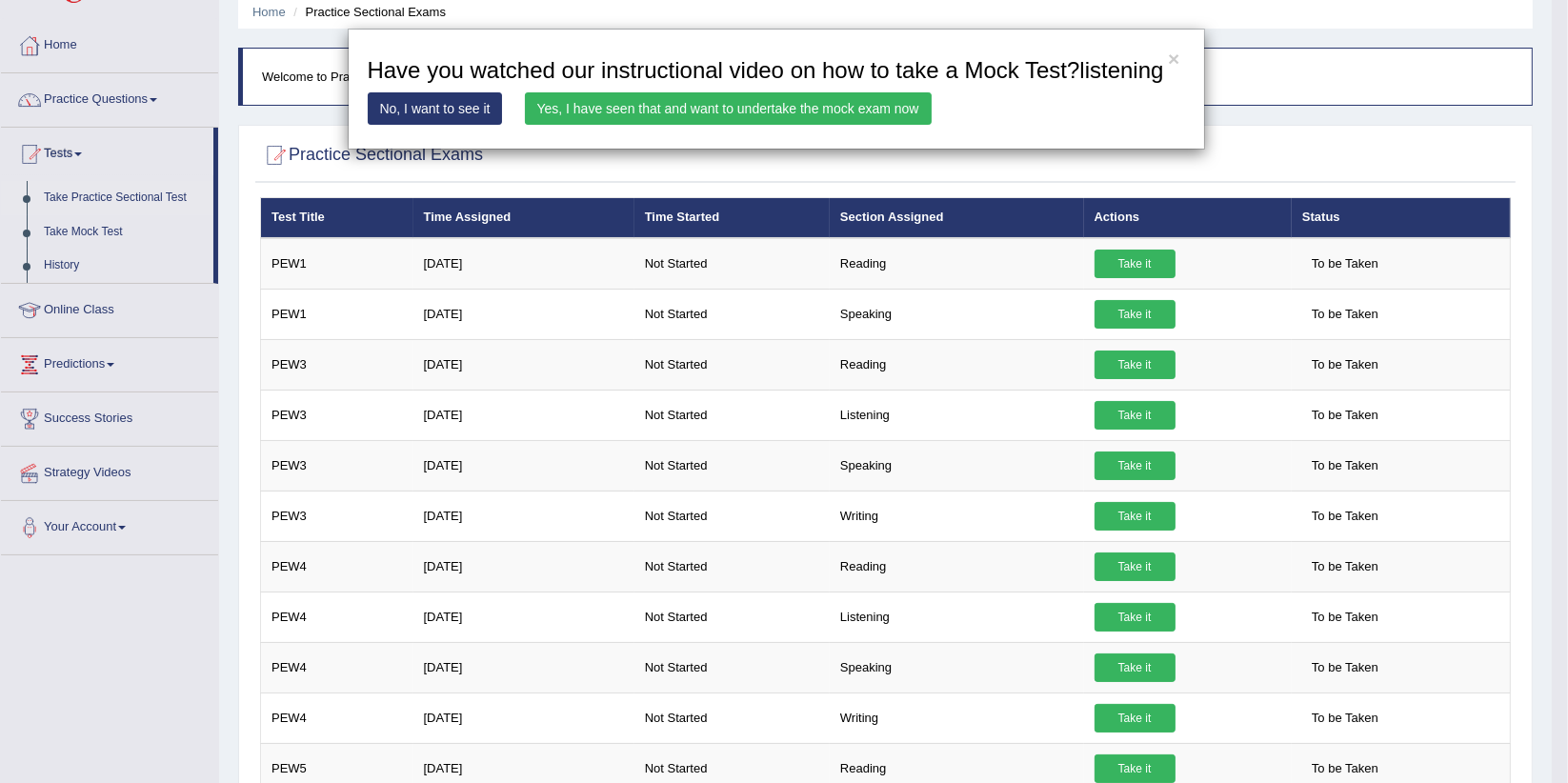
click at [790, 440] on div "× Have you watched our instructional video on how to take a Mock Test?listening…" at bounding box center [784, 392] width 1568 height 783
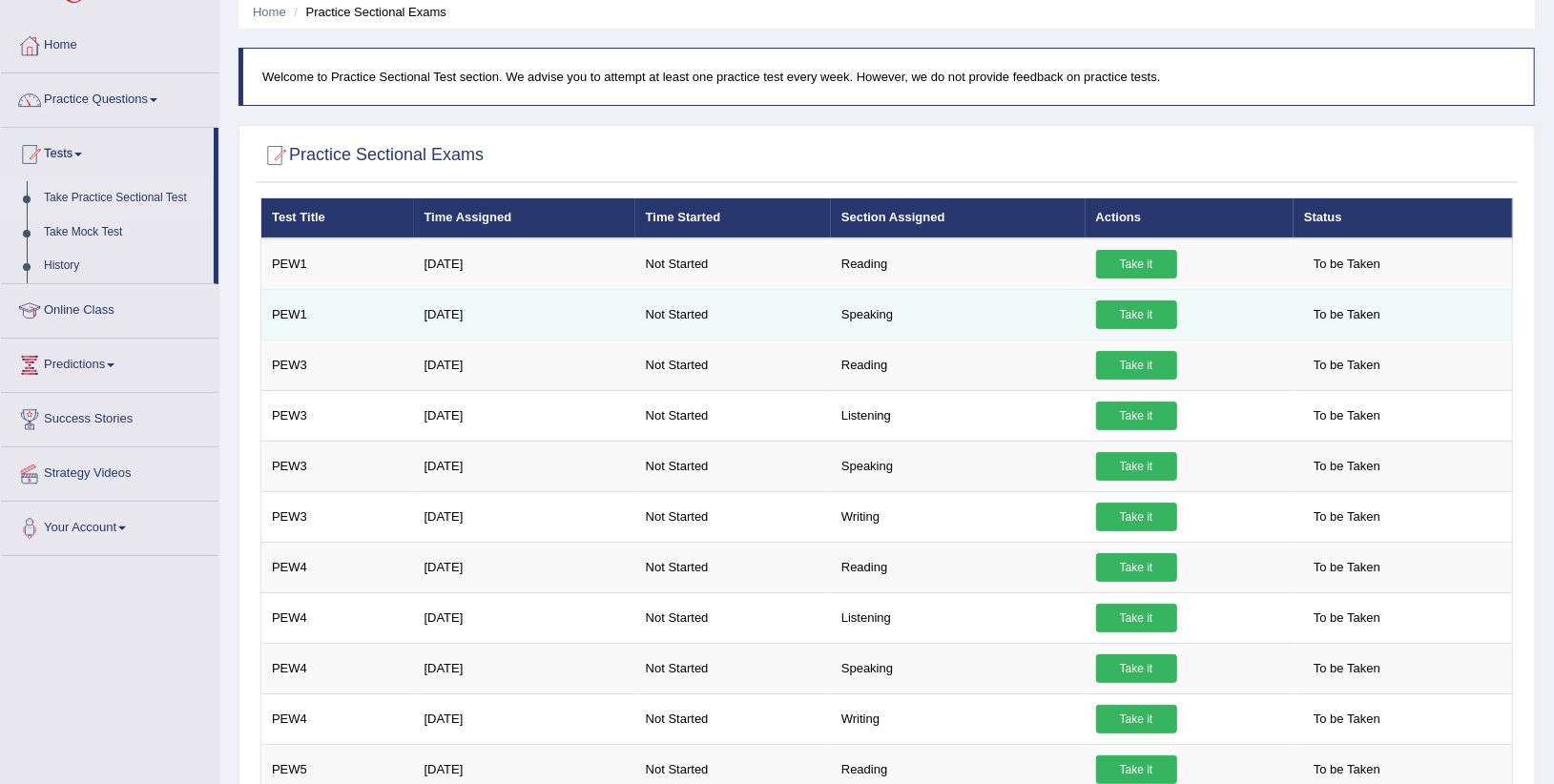
click at [1126, 318] on link "Take it" at bounding box center [1136, 314] width 81 height 28
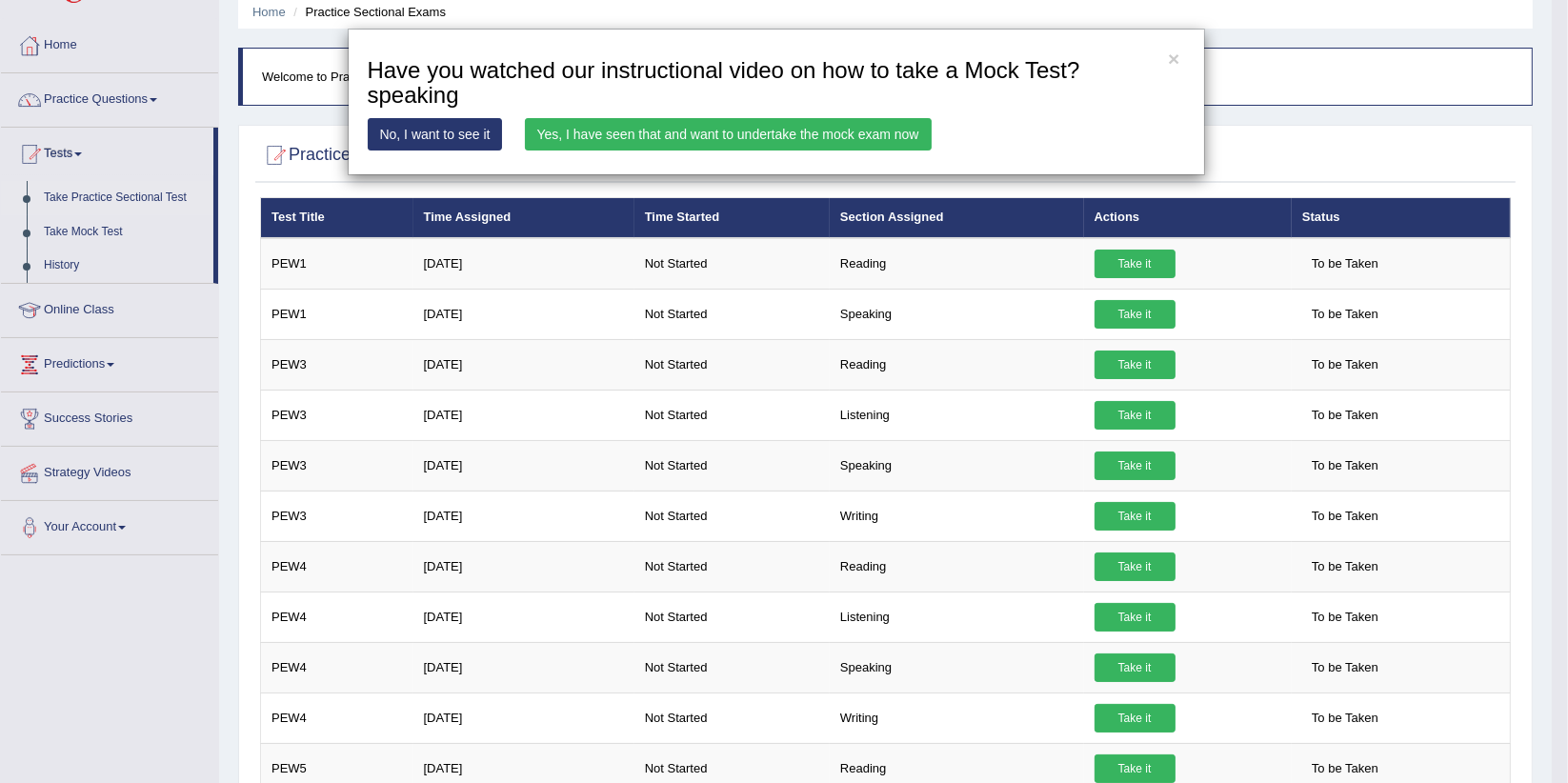
click at [465, 142] on link "No, I want to see it" at bounding box center [434, 134] width 135 height 32
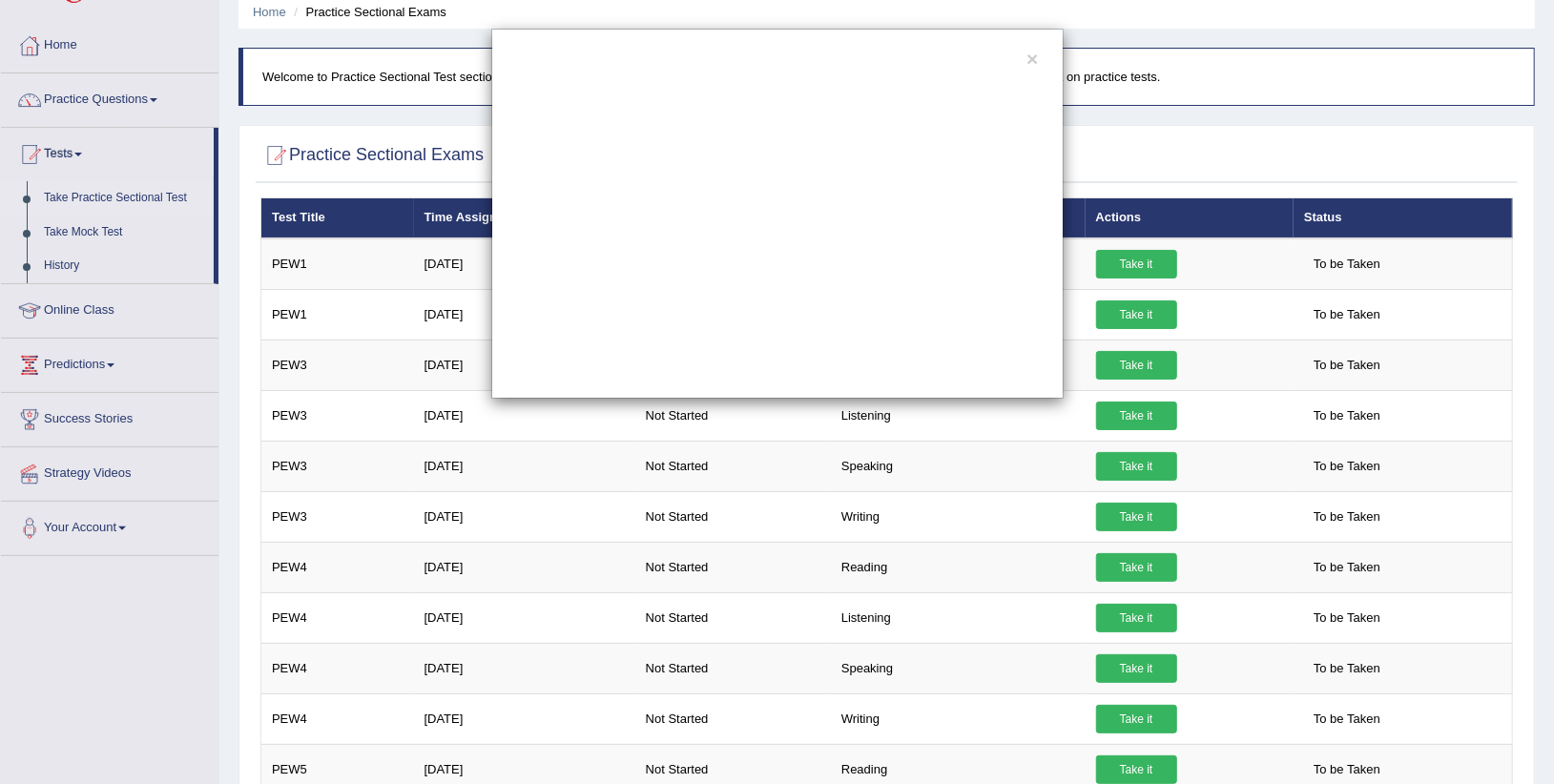
click at [55, 267] on div "×" at bounding box center [777, 213] width 1554 height 370
click at [55, 260] on div "×" at bounding box center [777, 213] width 1554 height 370
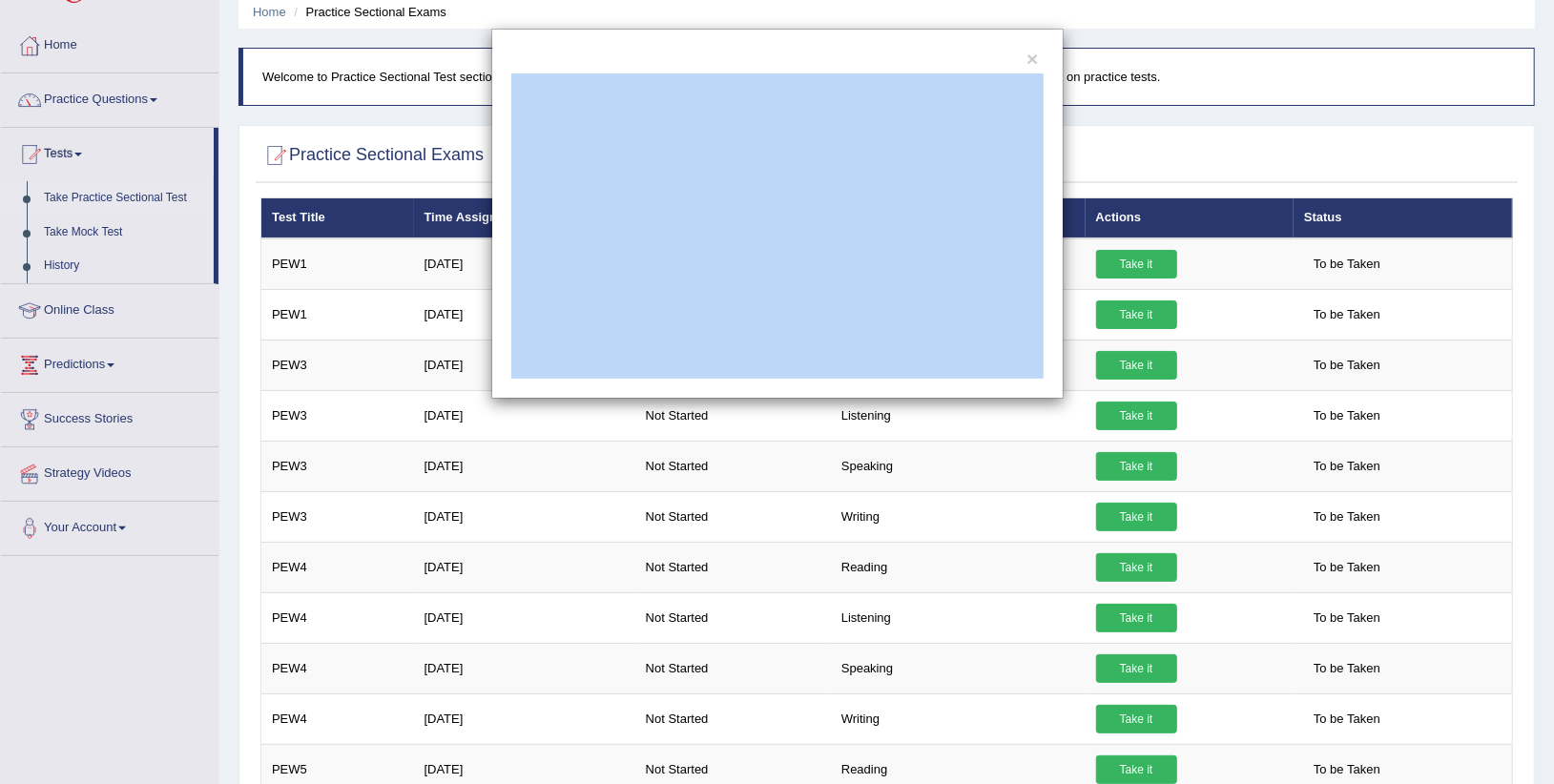
click at [55, 260] on div "×" at bounding box center [777, 213] width 1554 height 370
click at [604, 405] on div "×" at bounding box center [777, 392] width 1554 height 784
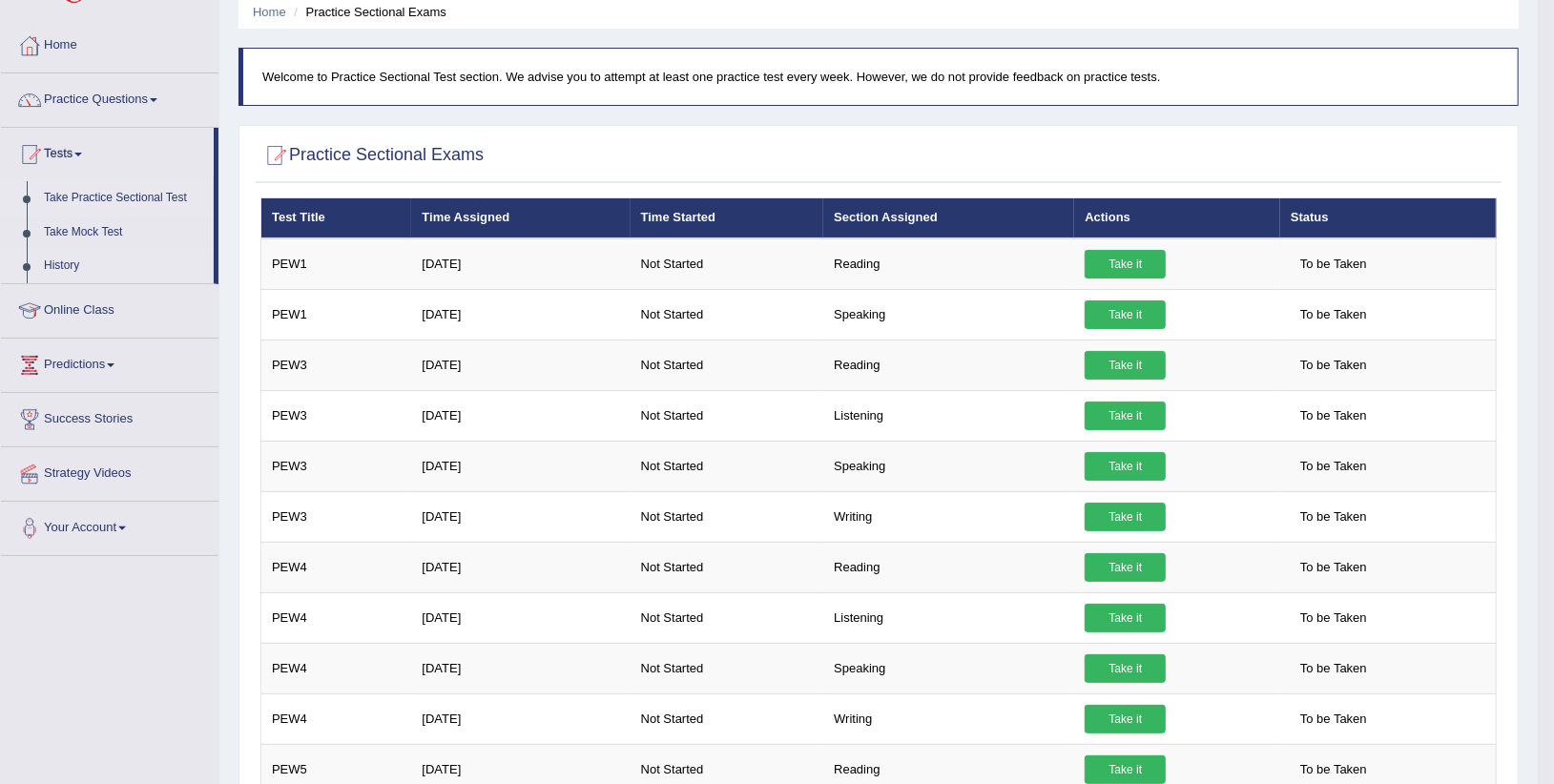
click at [58, 268] on link "History" at bounding box center [124, 266] width 178 height 34
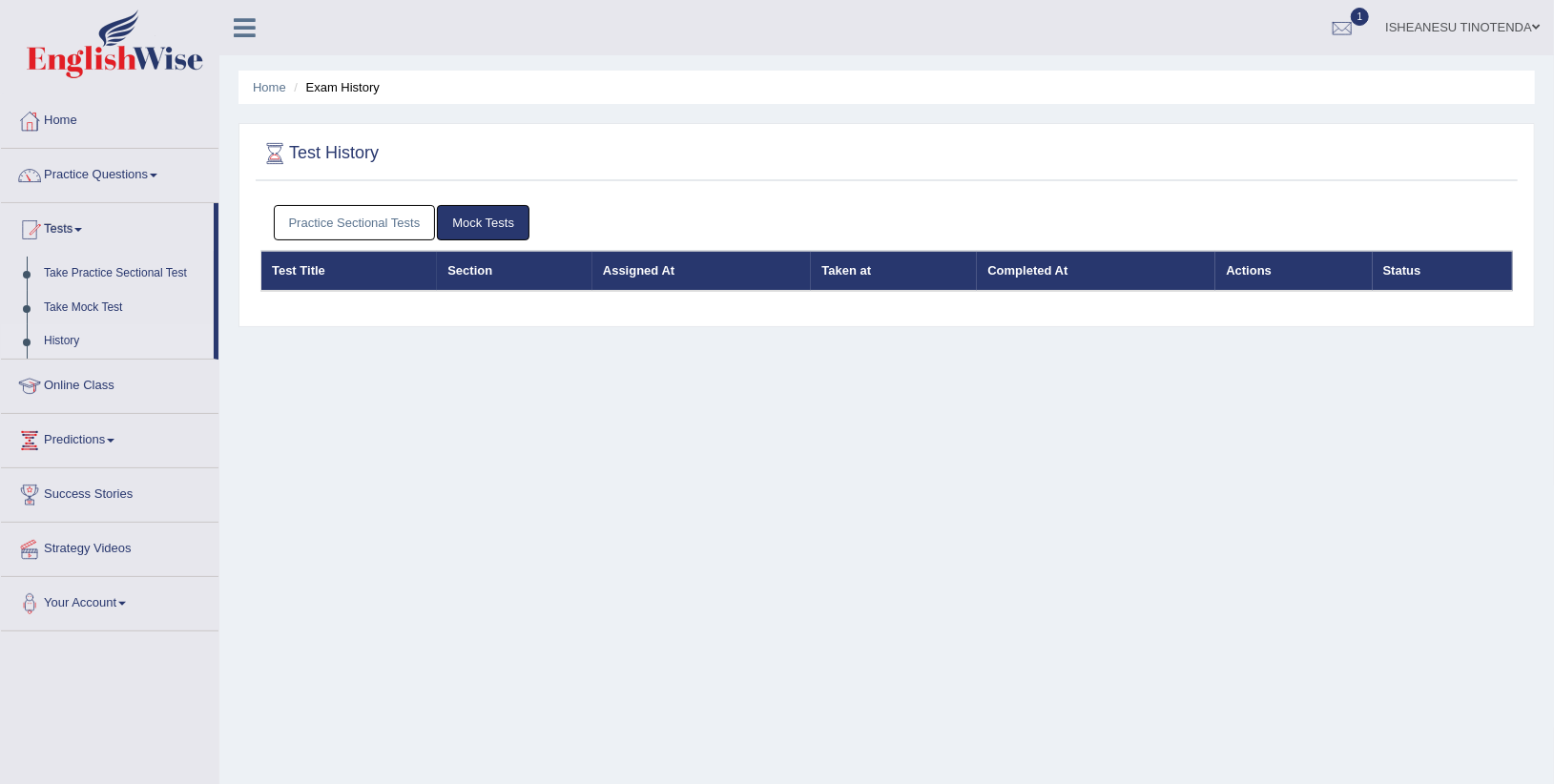
click at [857, 277] on th "Taken at" at bounding box center [893, 270] width 166 height 40
click at [851, 267] on th "Taken at" at bounding box center [893, 270] width 166 height 40
click at [654, 269] on th "Assigned At" at bounding box center [702, 270] width 219 height 40
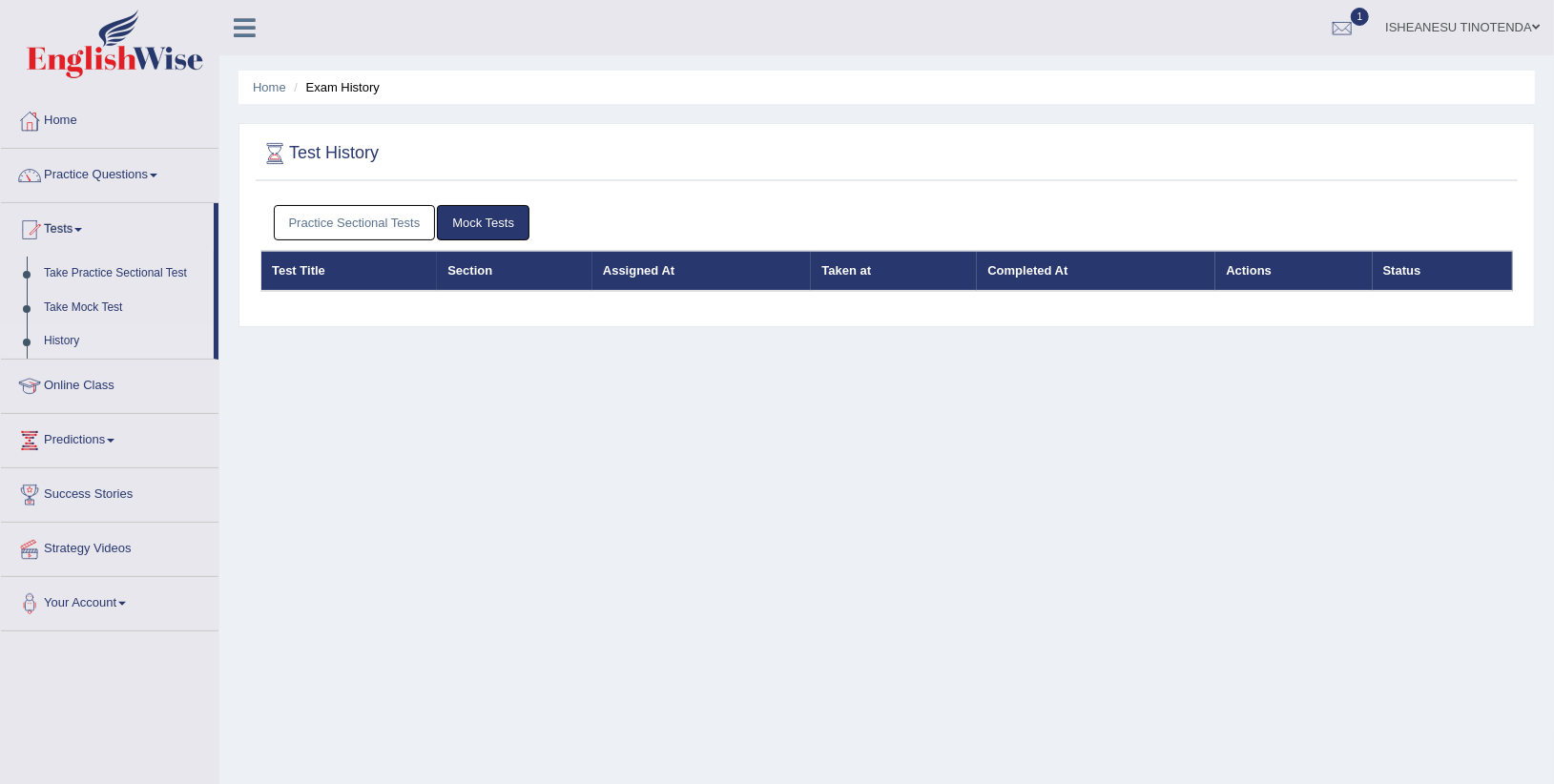
click at [459, 274] on th "Section" at bounding box center [515, 270] width 156 height 40
click at [292, 267] on th "Test Title" at bounding box center [349, 270] width 176 height 40
click at [107, 304] on link "Take Mock Test" at bounding box center [124, 307] width 178 height 34
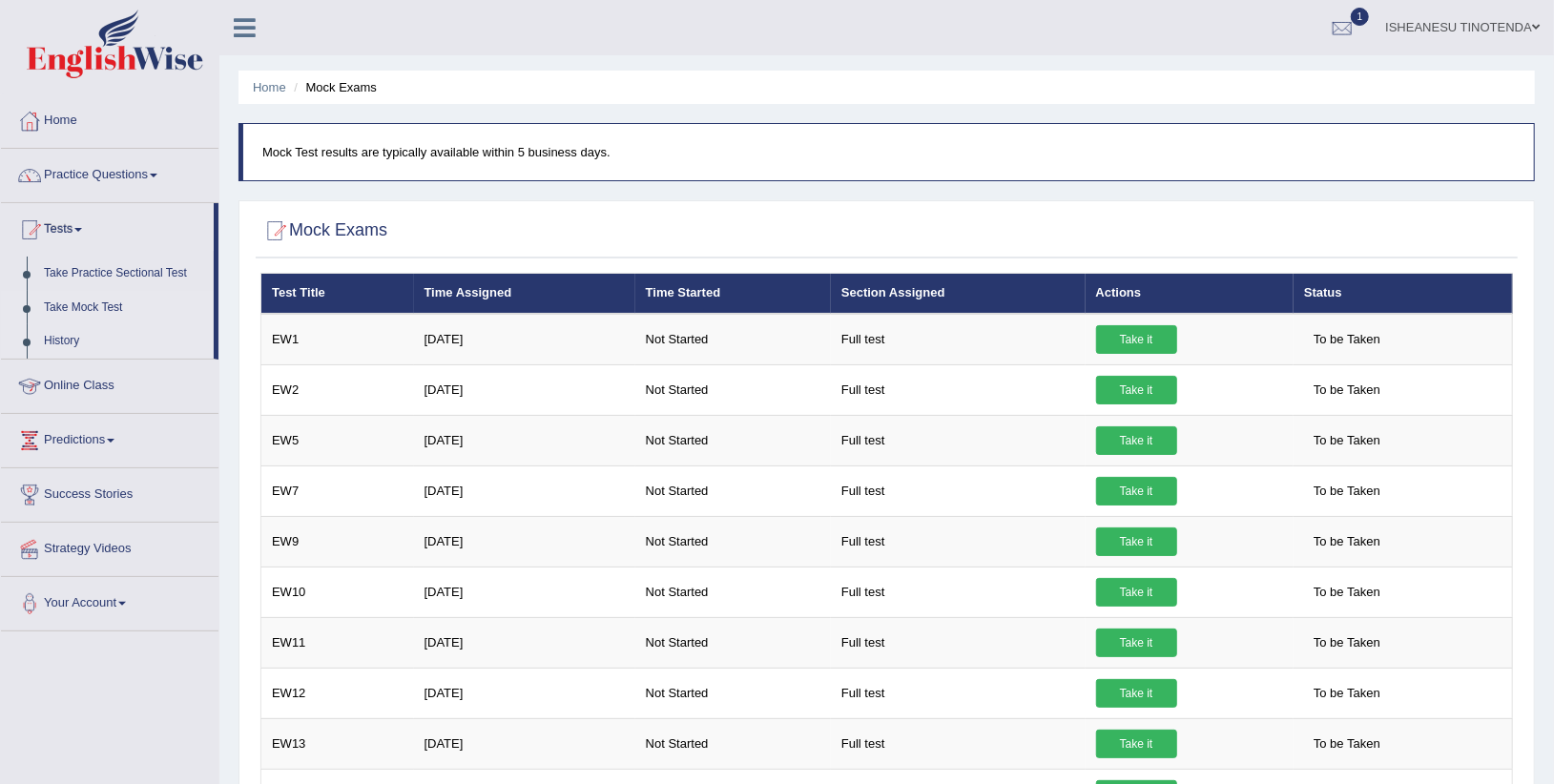
click at [37, 334] on link "History" at bounding box center [124, 340] width 178 height 34
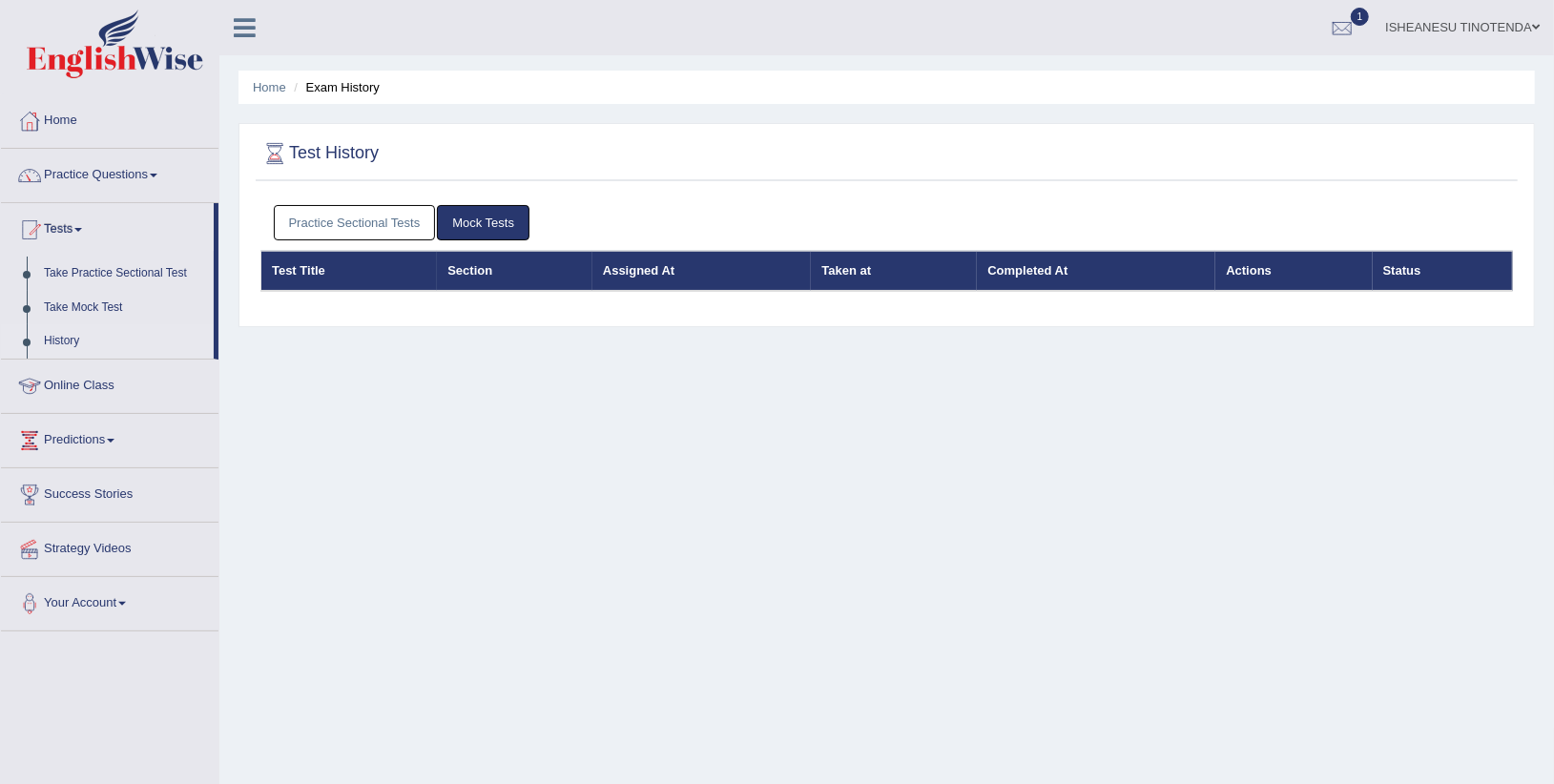
click at [37, 334] on link "History" at bounding box center [124, 340] width 178 height 34
click at [353, 216] on link "Practice Sectional Tests" at bounding box center [354, 223] width 163 height 35
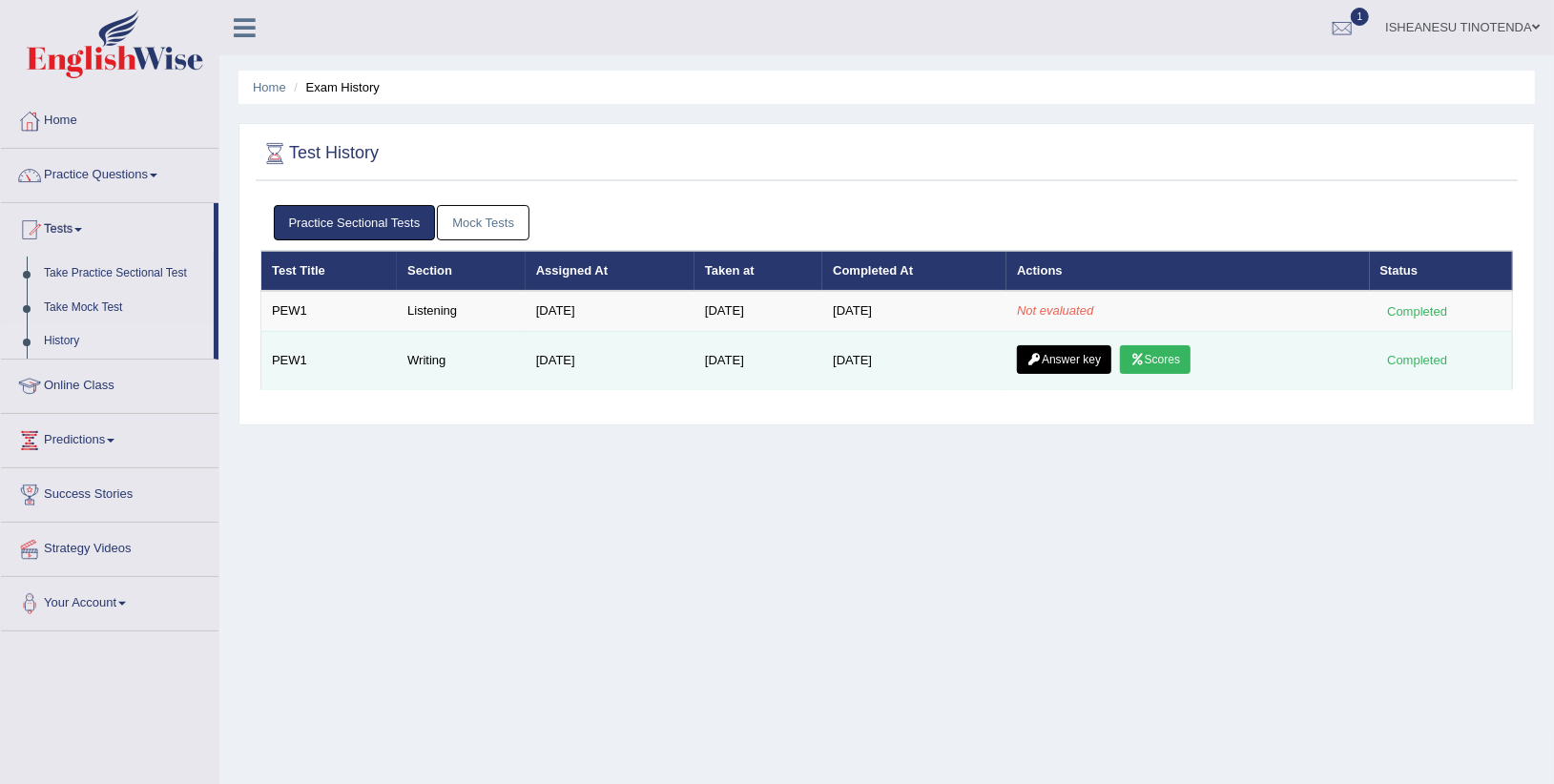
click at [1148, 356] on link "Scores" at bounding box center [1155, 359] width 71 height 28
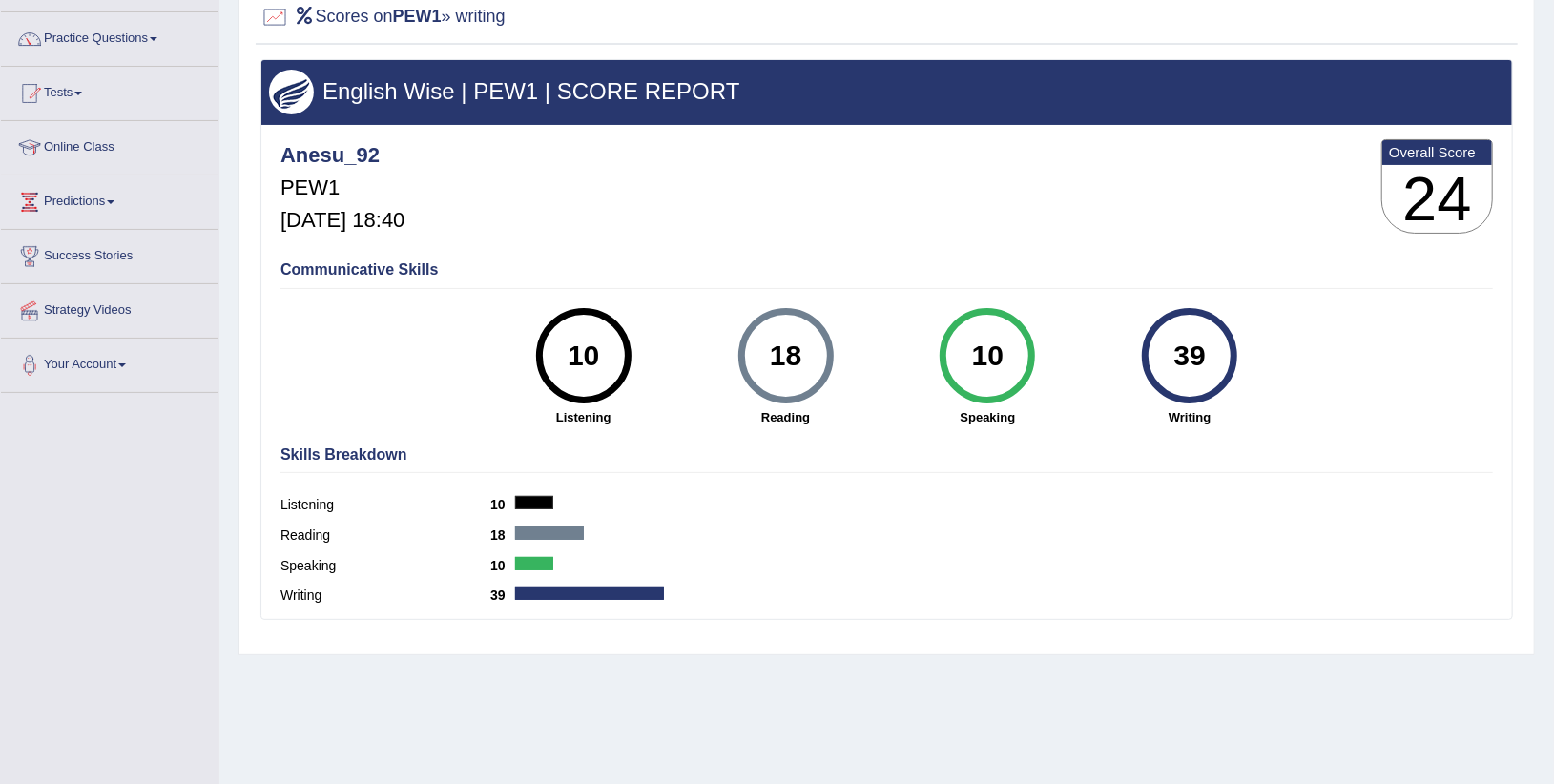
scroll to position [116, 0]
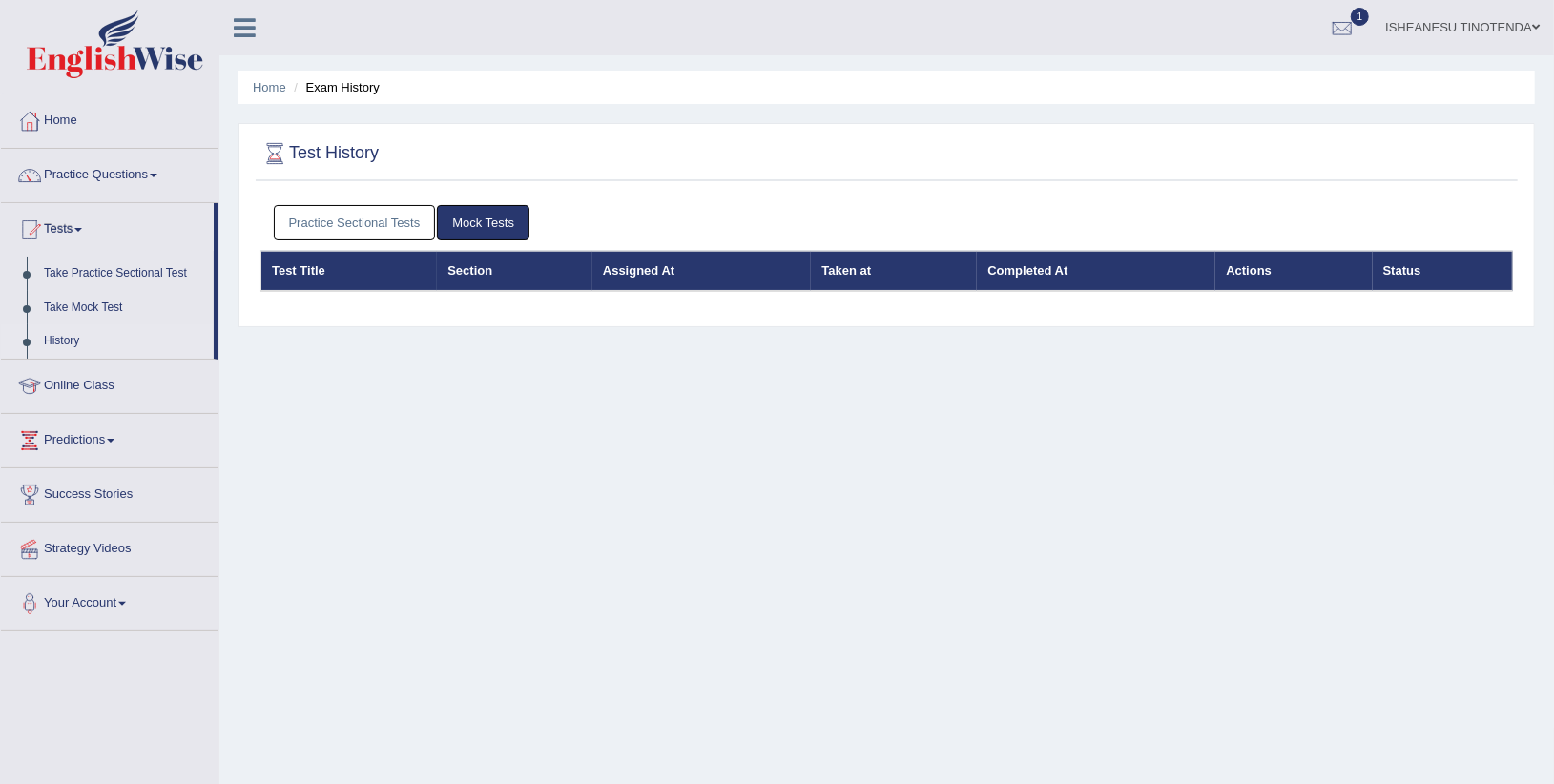
click at [477, 219] on link "Mock Tests" at bounding box center [483, 223] width 92 height 35
click at [383, 209] on link "Practice Sectional Tests" at bounding box center [354, 223] width 163 height 35
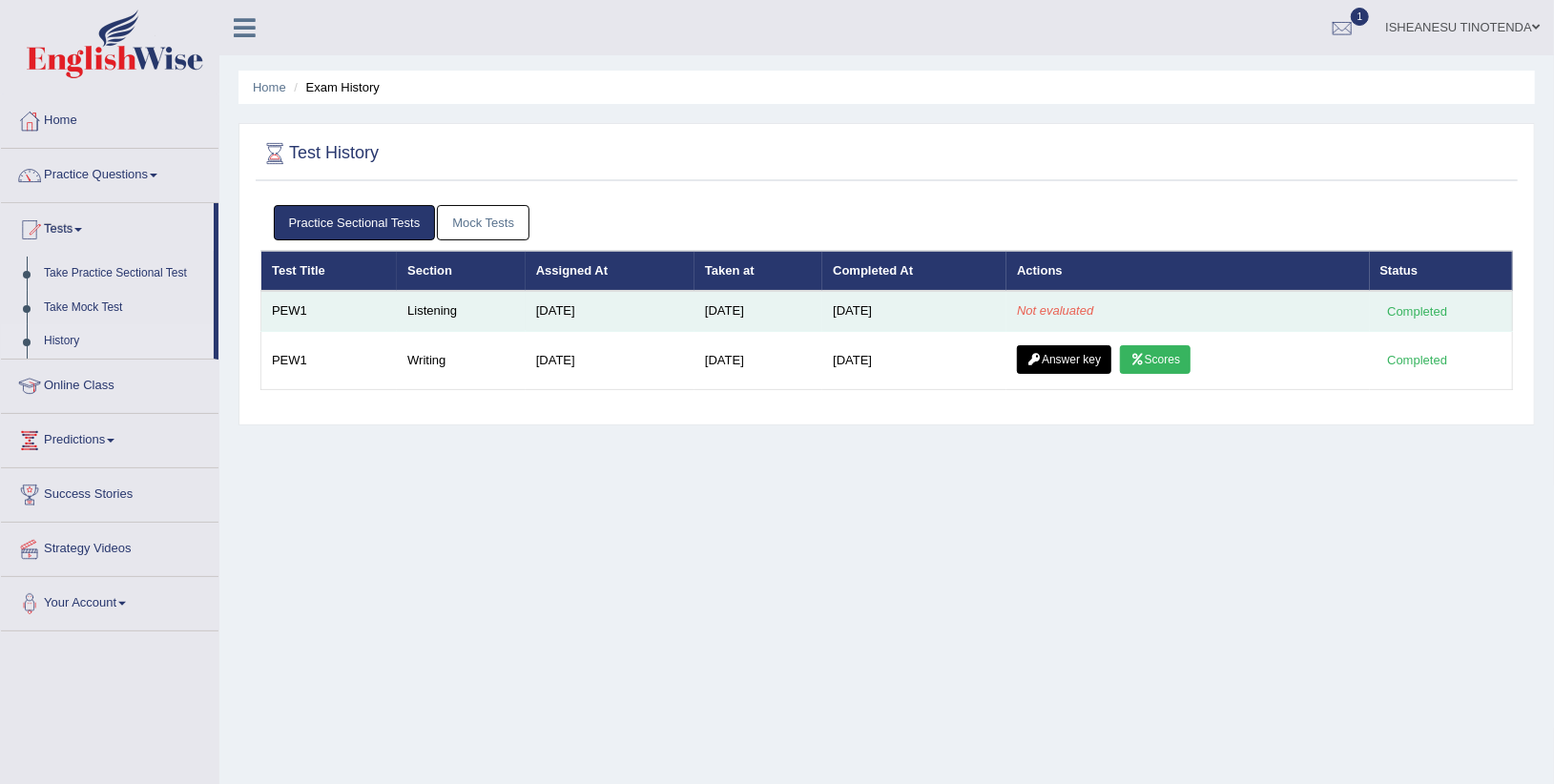
click at [1014, 307] on td "Not evaluated" at bounding box center [1187, 310] width 363 height 40
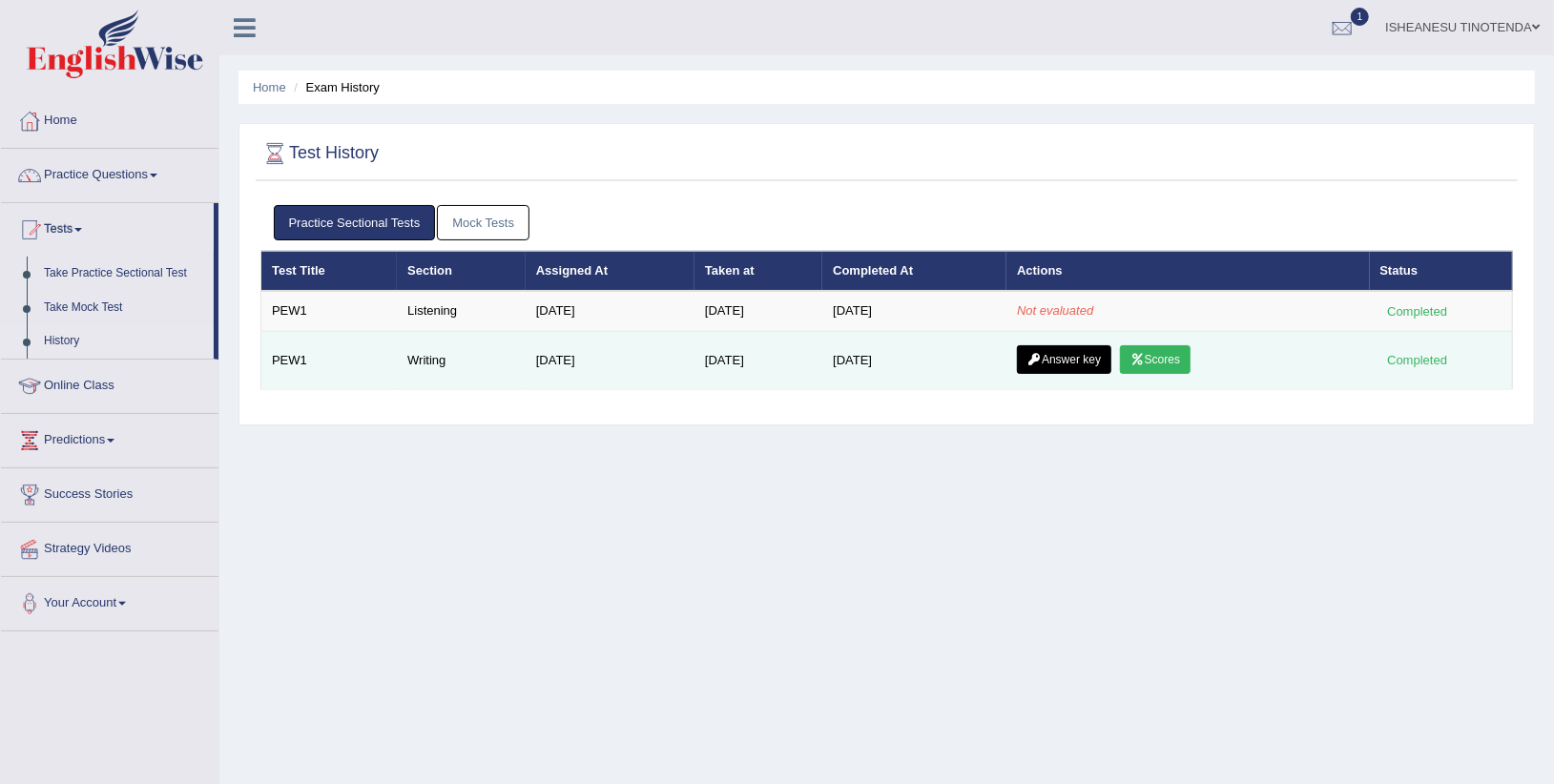
click at [1070, 356] on link "Answer key" at bounding box center [1064, 359] width 94 height 28
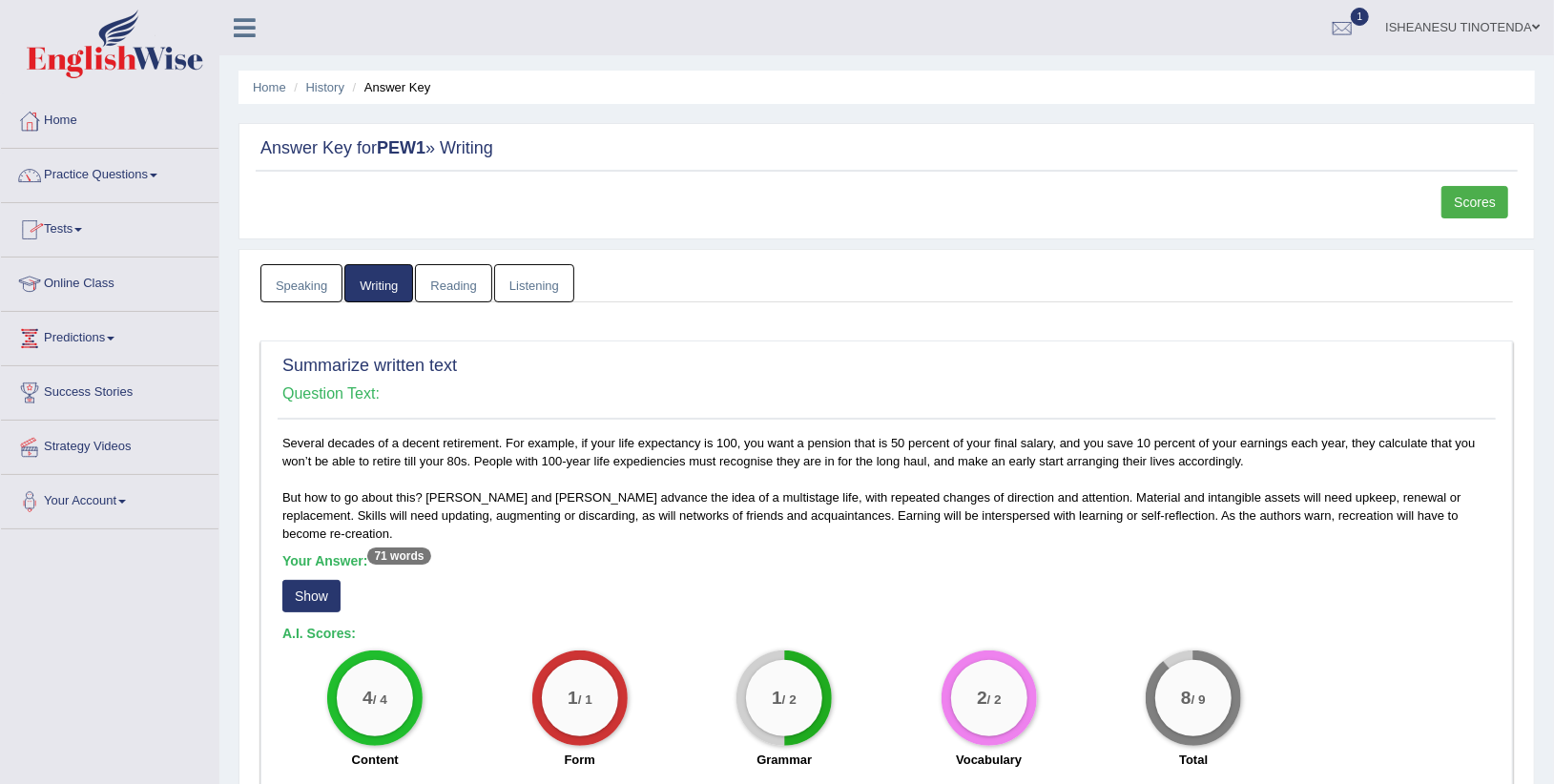
click at [444, 290] on link "Reading" at bounding box center [452, 284] width 76 height 39
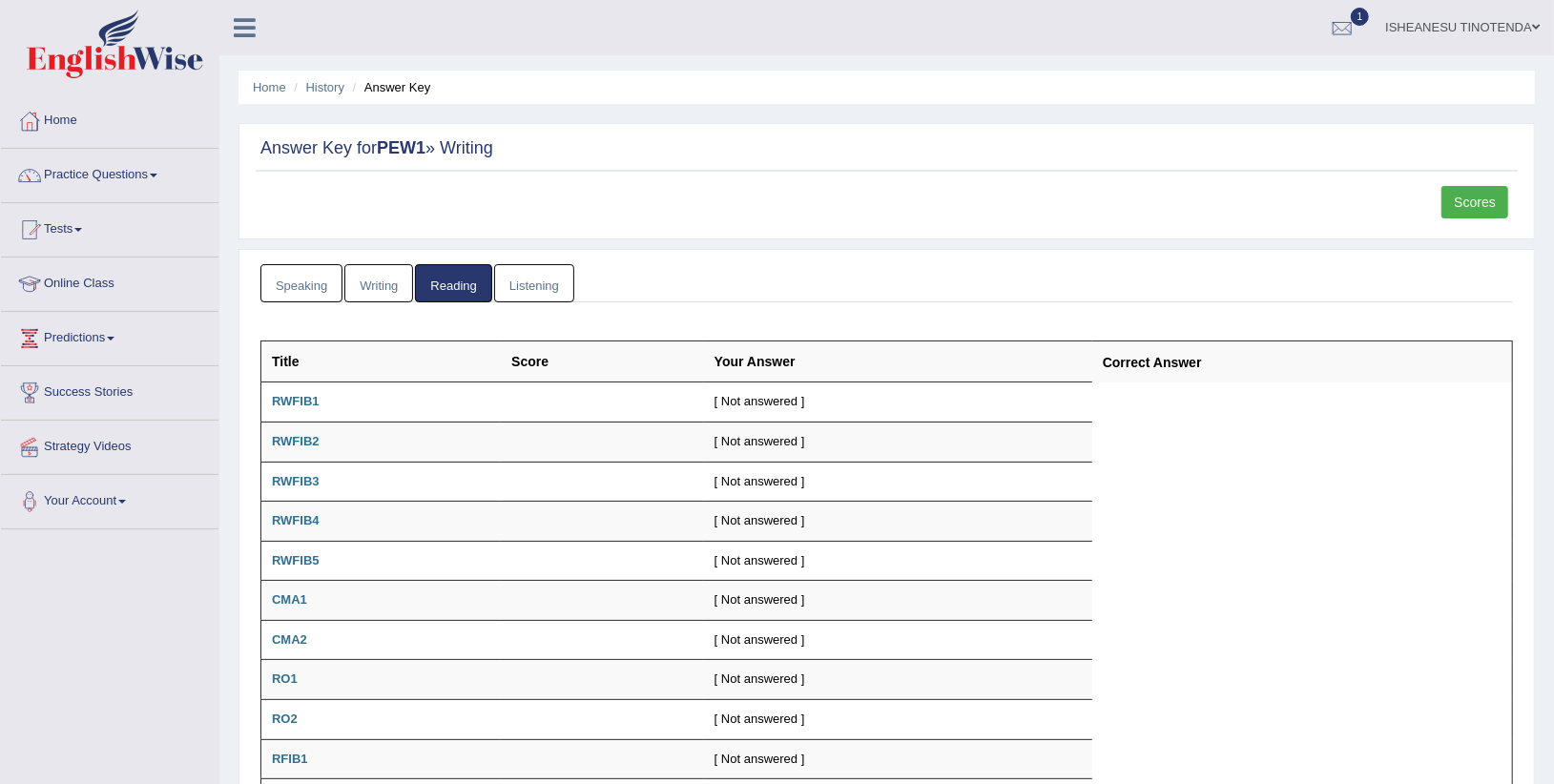
click at [361, 282] on link "Writing" at bounding box center [379, 284] width 69 height 39
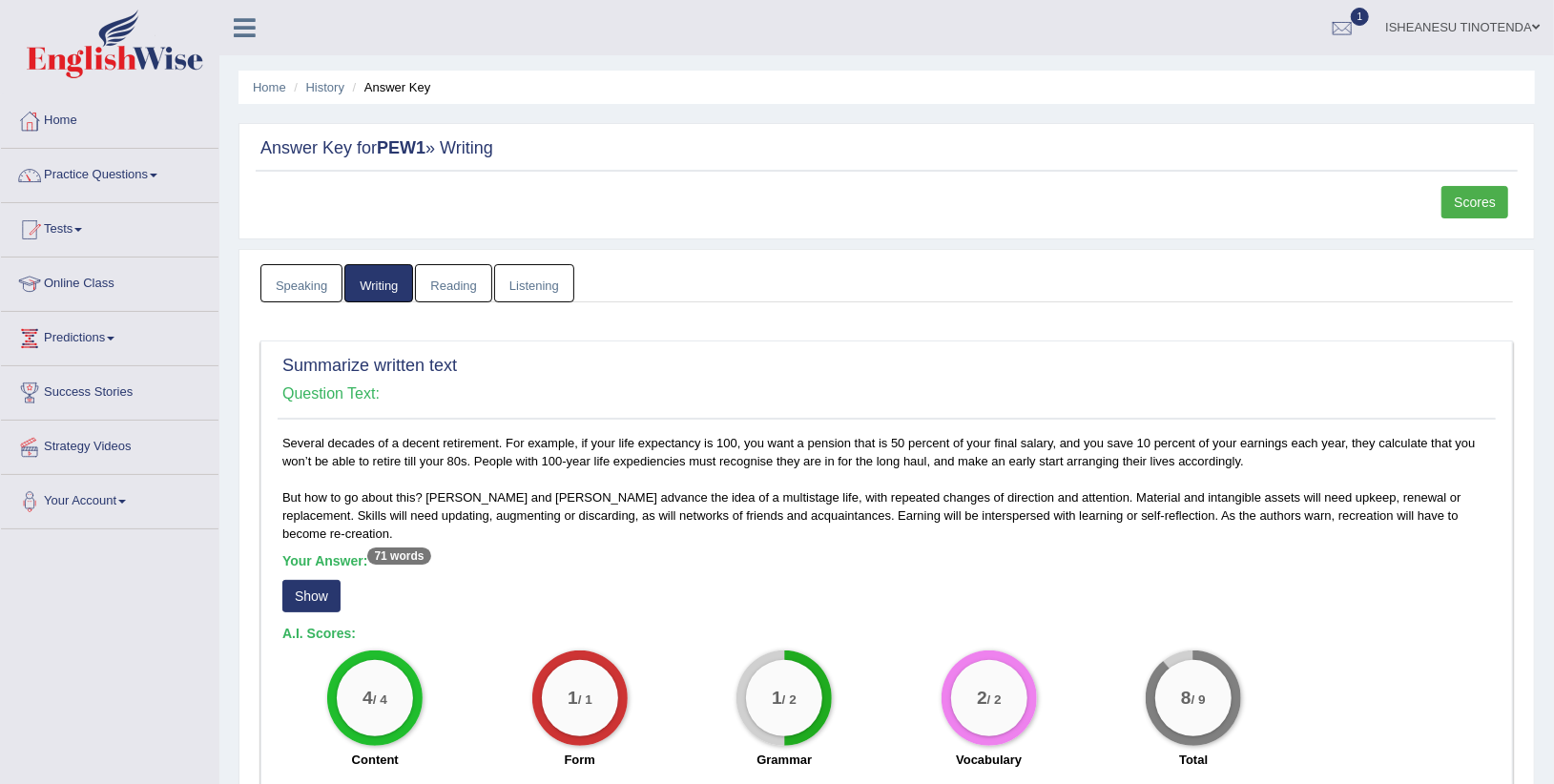
click at [303, 287] on link "Speaking" at bounding box center [302, 284] width 82 height 39
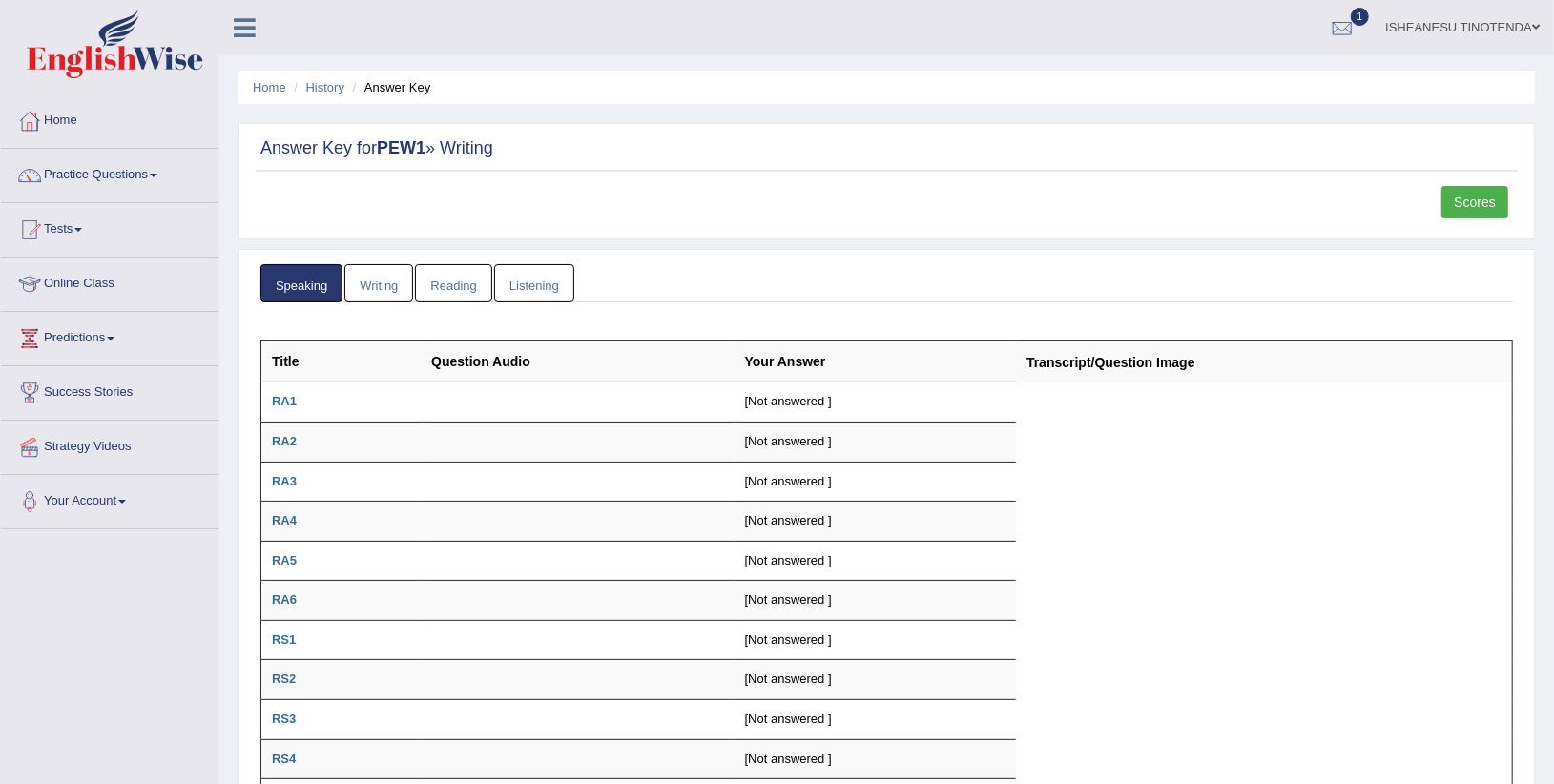
click at [528, 274] on link "Listening" at bounding box center [534, 284] width 80 height 39
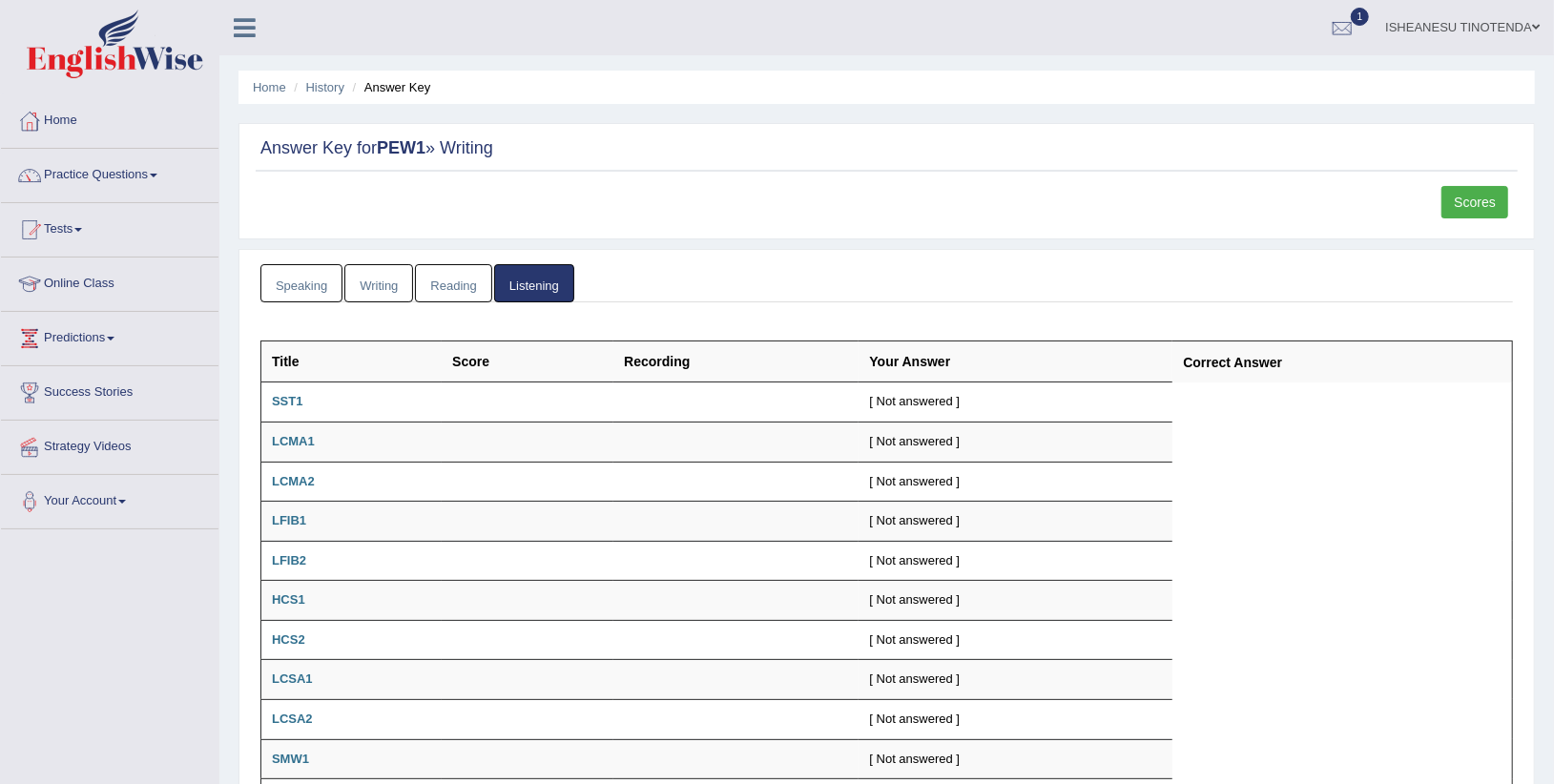
click at [458, 285] on link "Reading" at bounding box center [452, 284] width 76 height 39
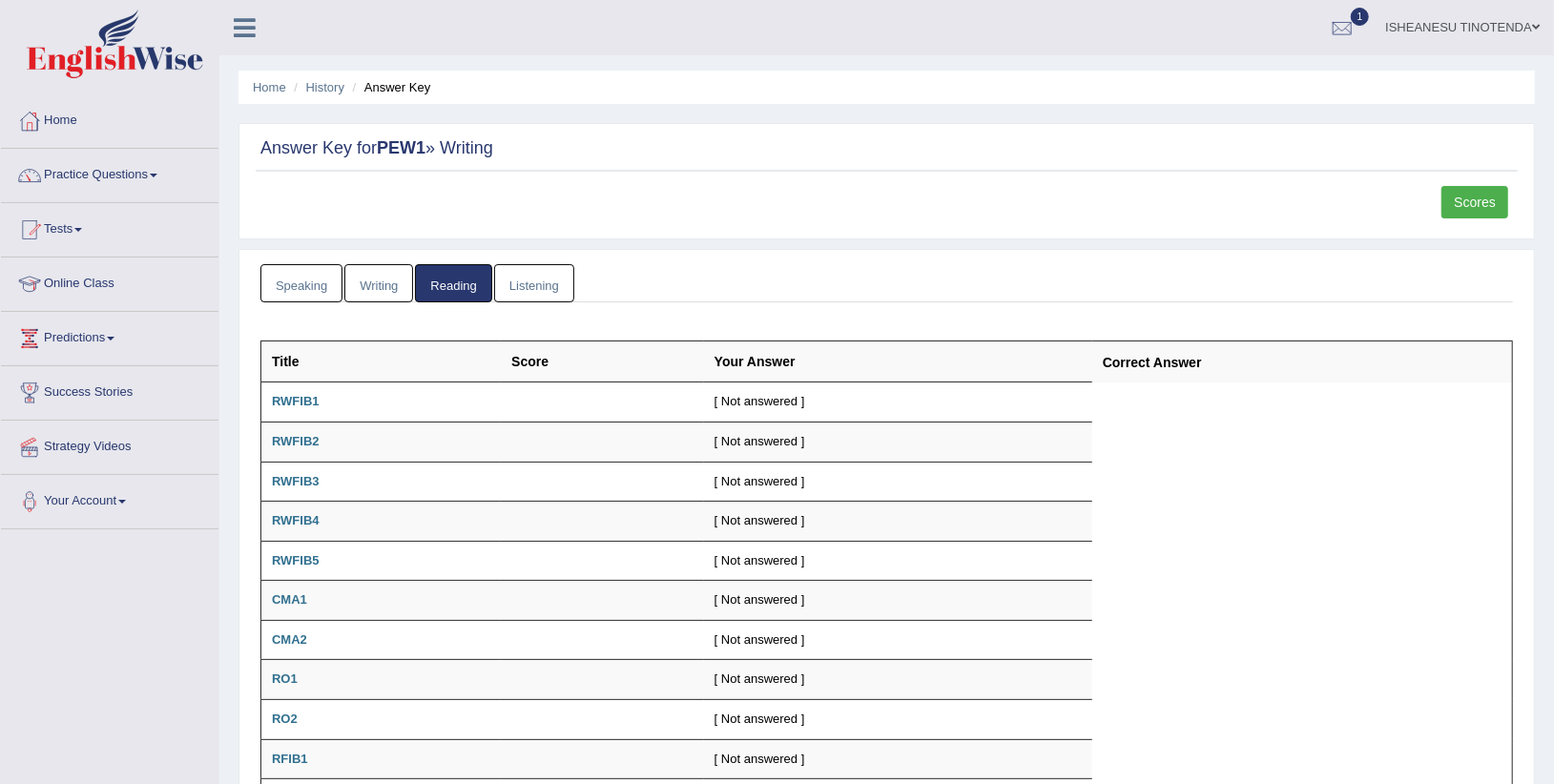
click at [396, 275] on link "Writing" at bounding box center [379, 284] width 69 height 39
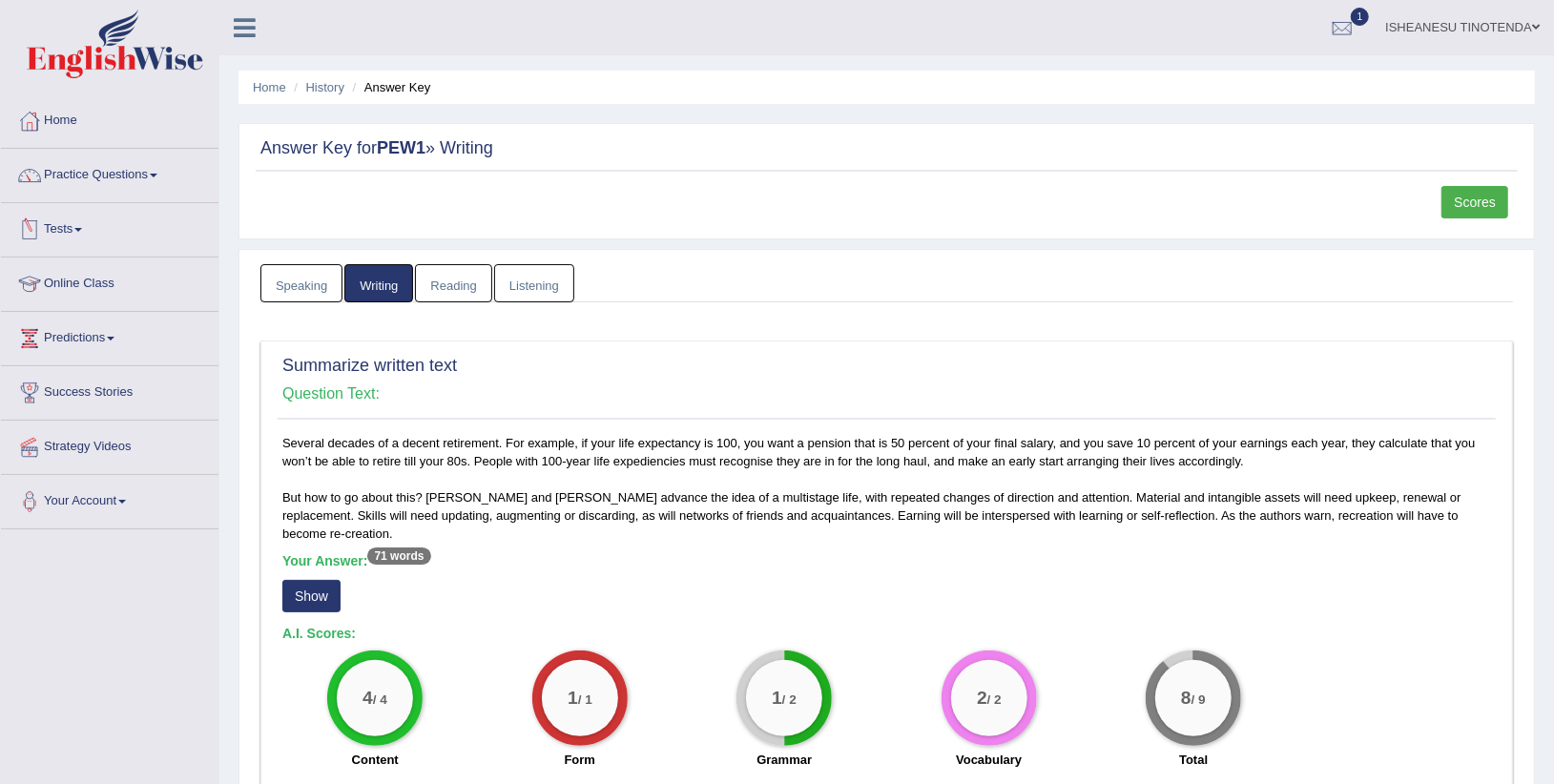
click at [83, 226] on link "Tests" at bounding box center [110, 227] width 218 height 48
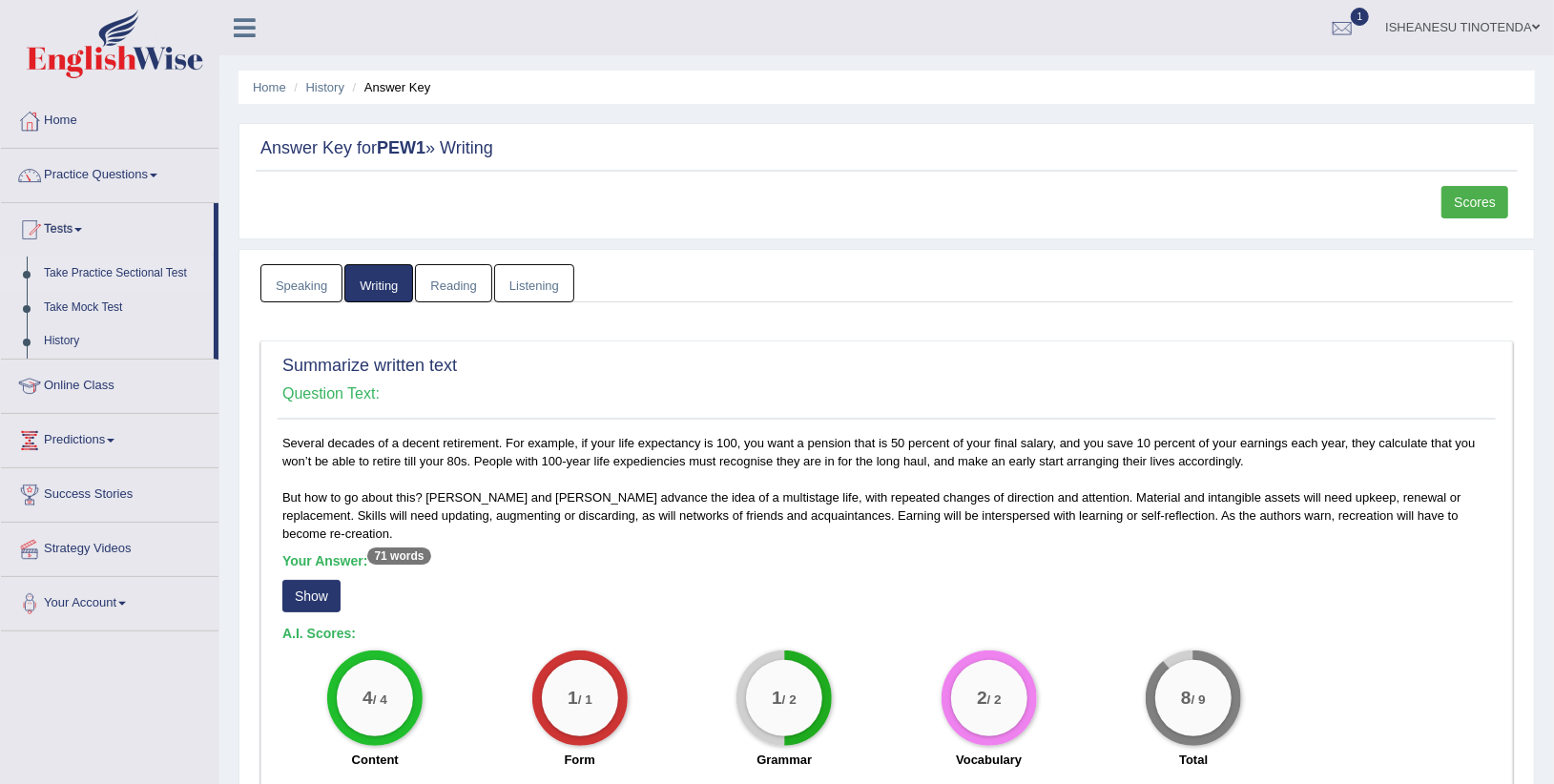
click at [122, 268] on link "Take Practice Sectional Test" at bounding box center [124, 273] width 178 height 34
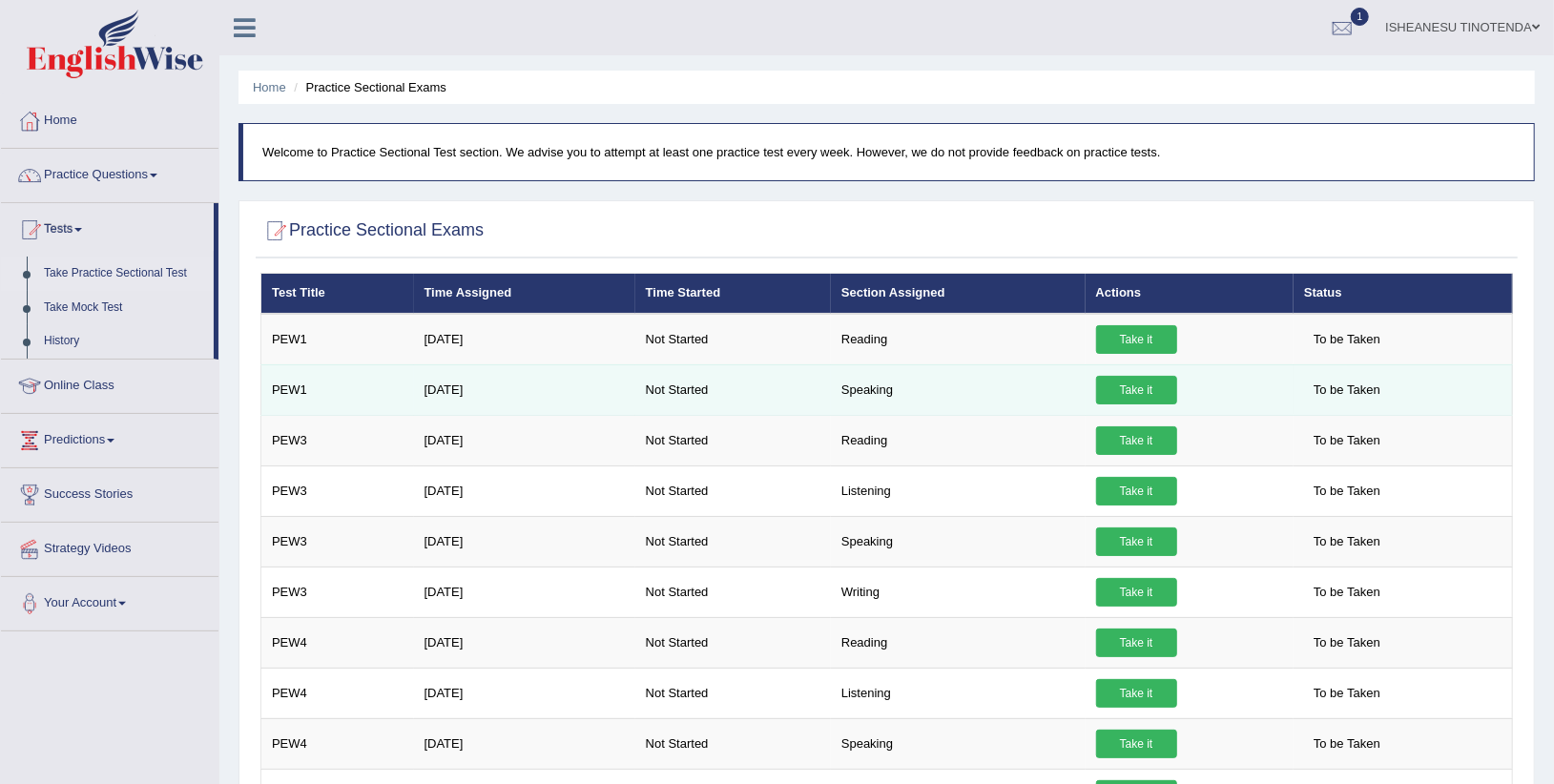
click at [1116, 382] on link "Take it" at bounding box center [1136, 389] width 81 height 28
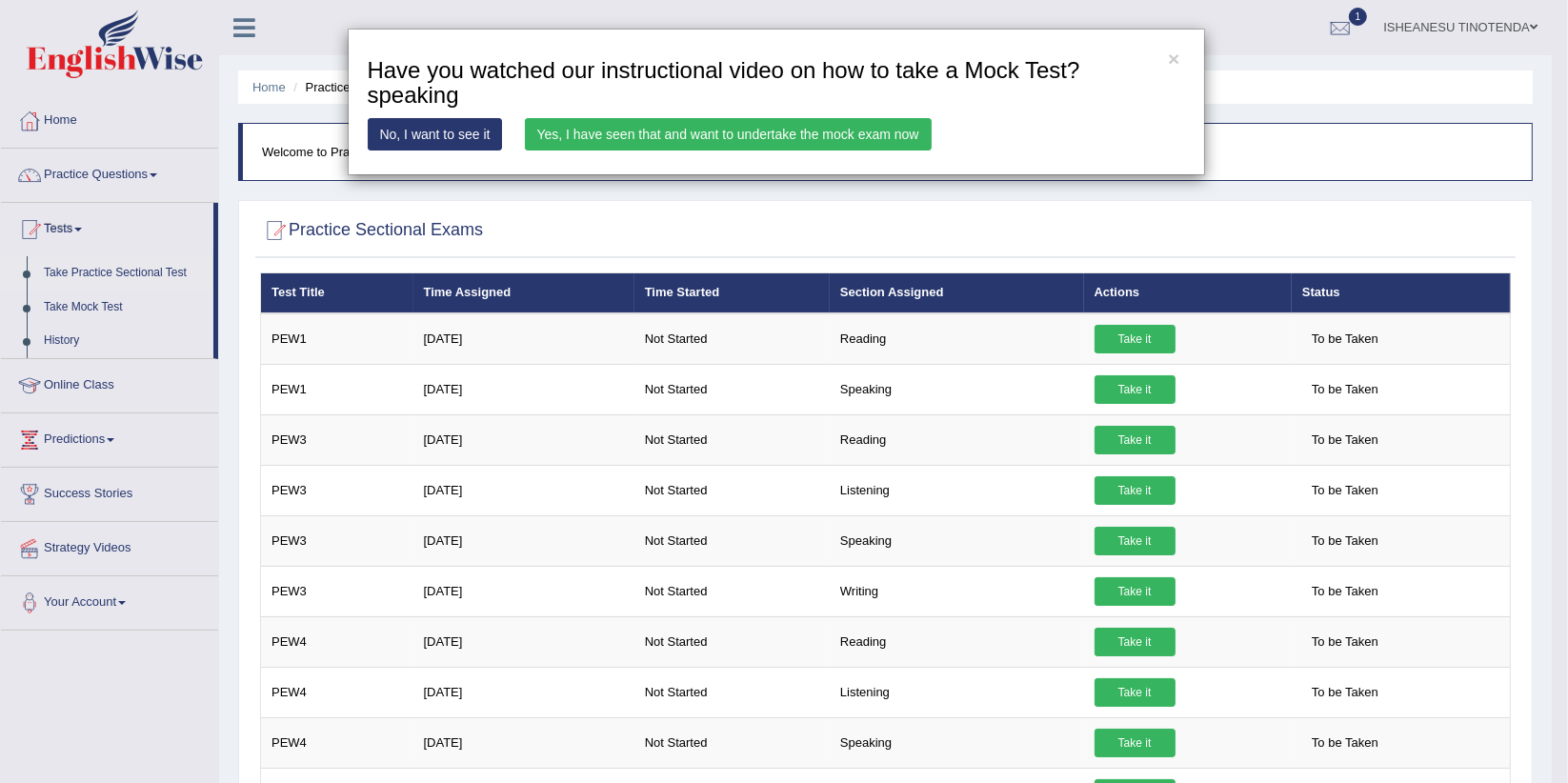
click at [662, 123] on link "Yes, I have seen that and want to undertake the mock exam now" at bounding box center [728, 134] width 407 height 32
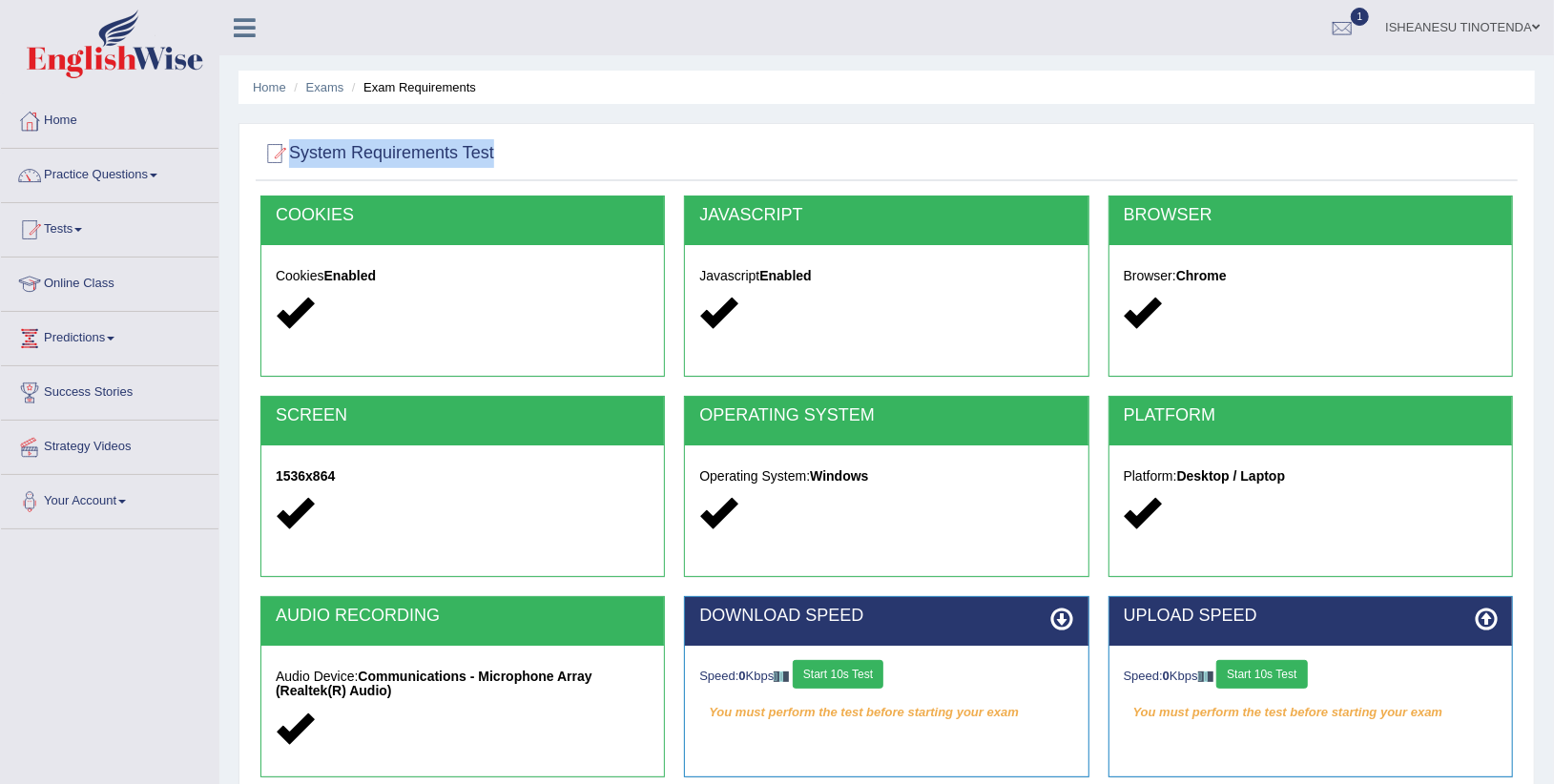
drag, startPoint x: 669, startPoint y: 127, endPoint x: 669, endPoint y: -76, distance: 203.0
click at [669, 0] on html "Toggle navigation Home Practice Questions Speaking Practice Read Aloud Repeat S…" at bounding box center [777, 392] width 1554 height 784
drag, startPoint x: 669, startPoint y: -76, endPoint x: 969, endPoint y: 136, distance: 367.3
click at [969, 136] on div at bounding box center [886, 154] width 1252 height 39
click at [786, 125] on div "System Requirements Test [GEOGRAPHIC_DATA] Cookies Enabled JAVASCRIPT Javascrip…" at bounding box center [886, 491] width 1296 height 738
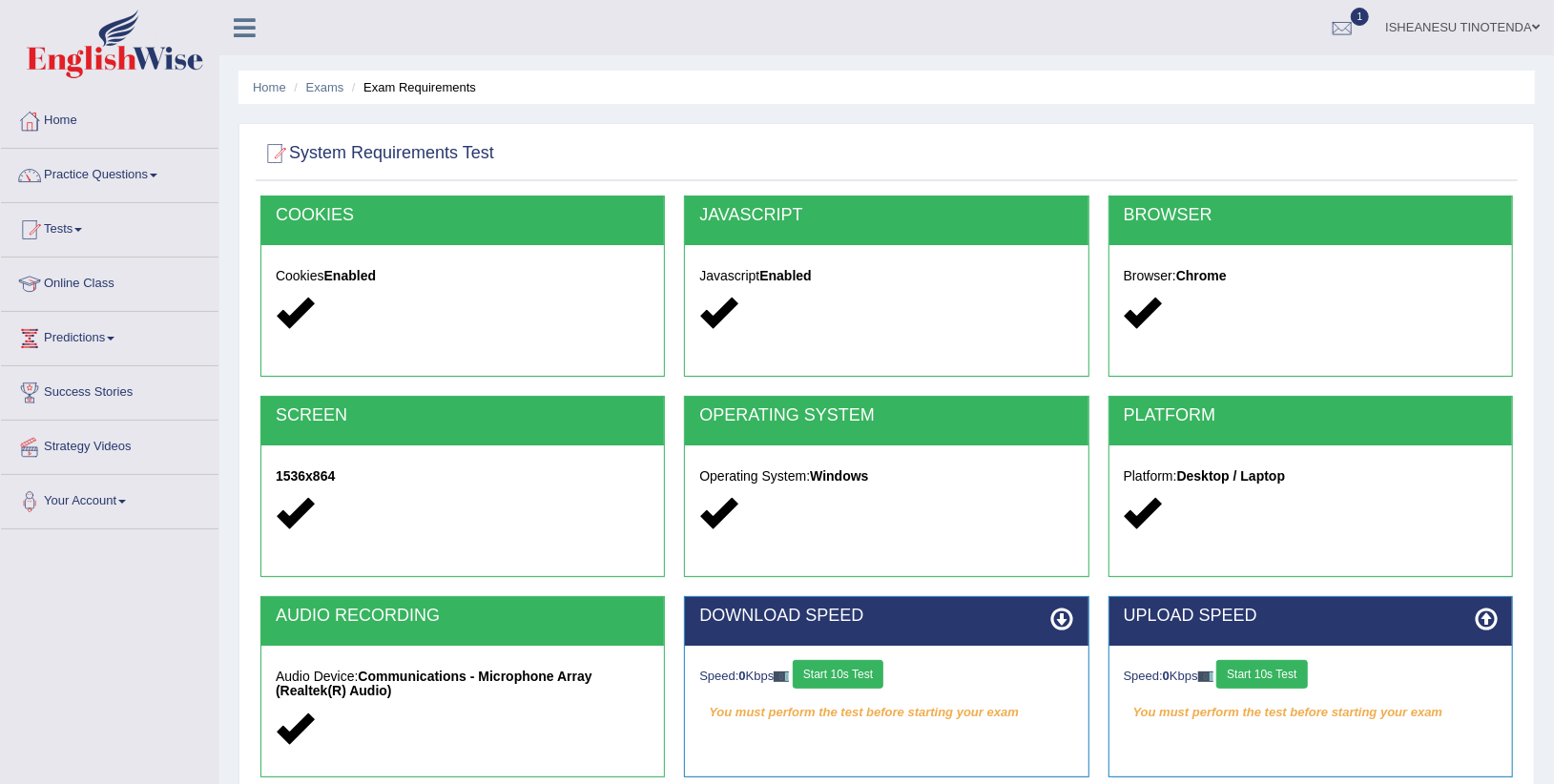
click at [792, 227] on div "JAVASCRIPT" at bounding box center [886, 221] width 403 height 49
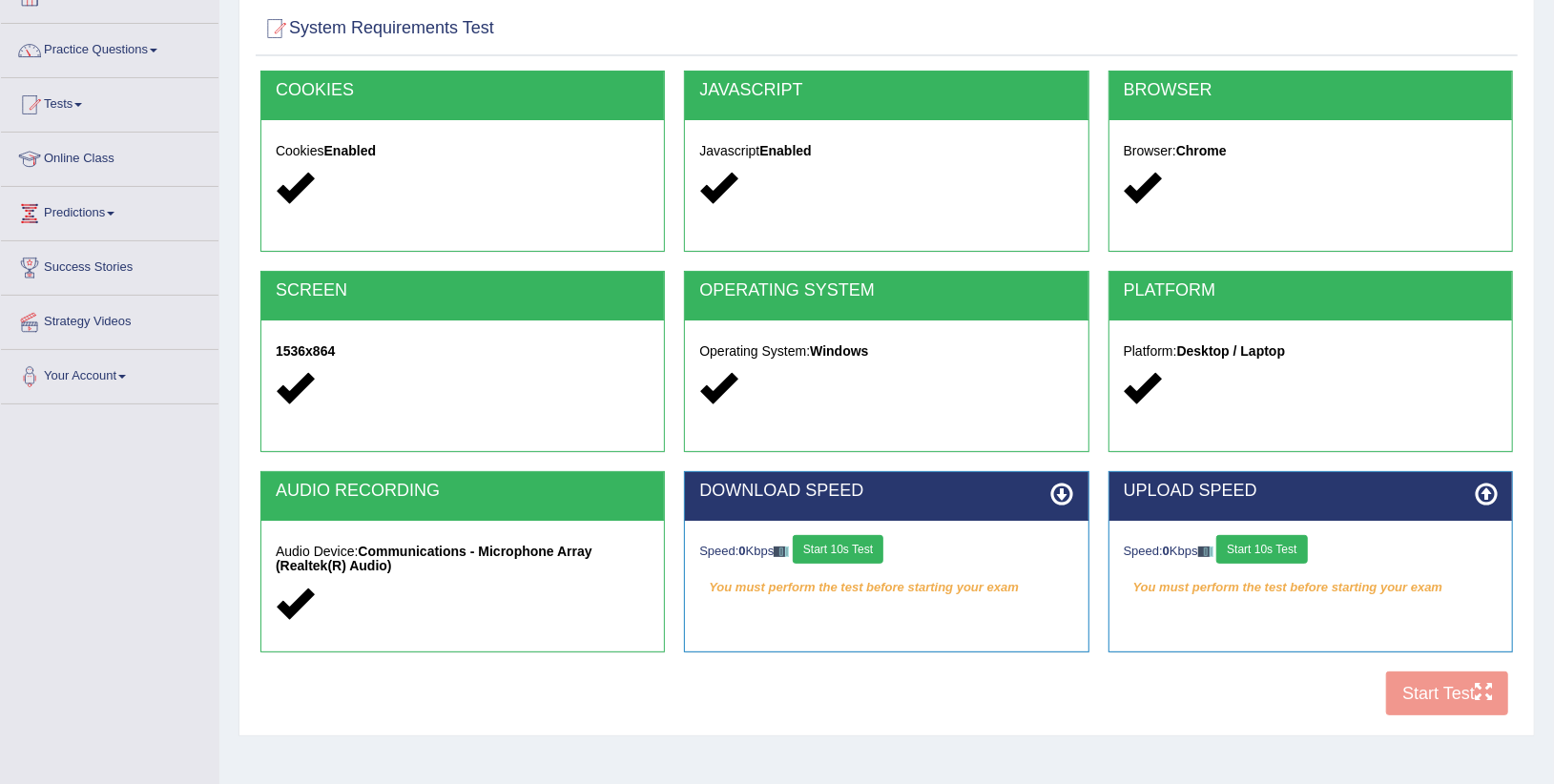
scroll to position [217, 0]
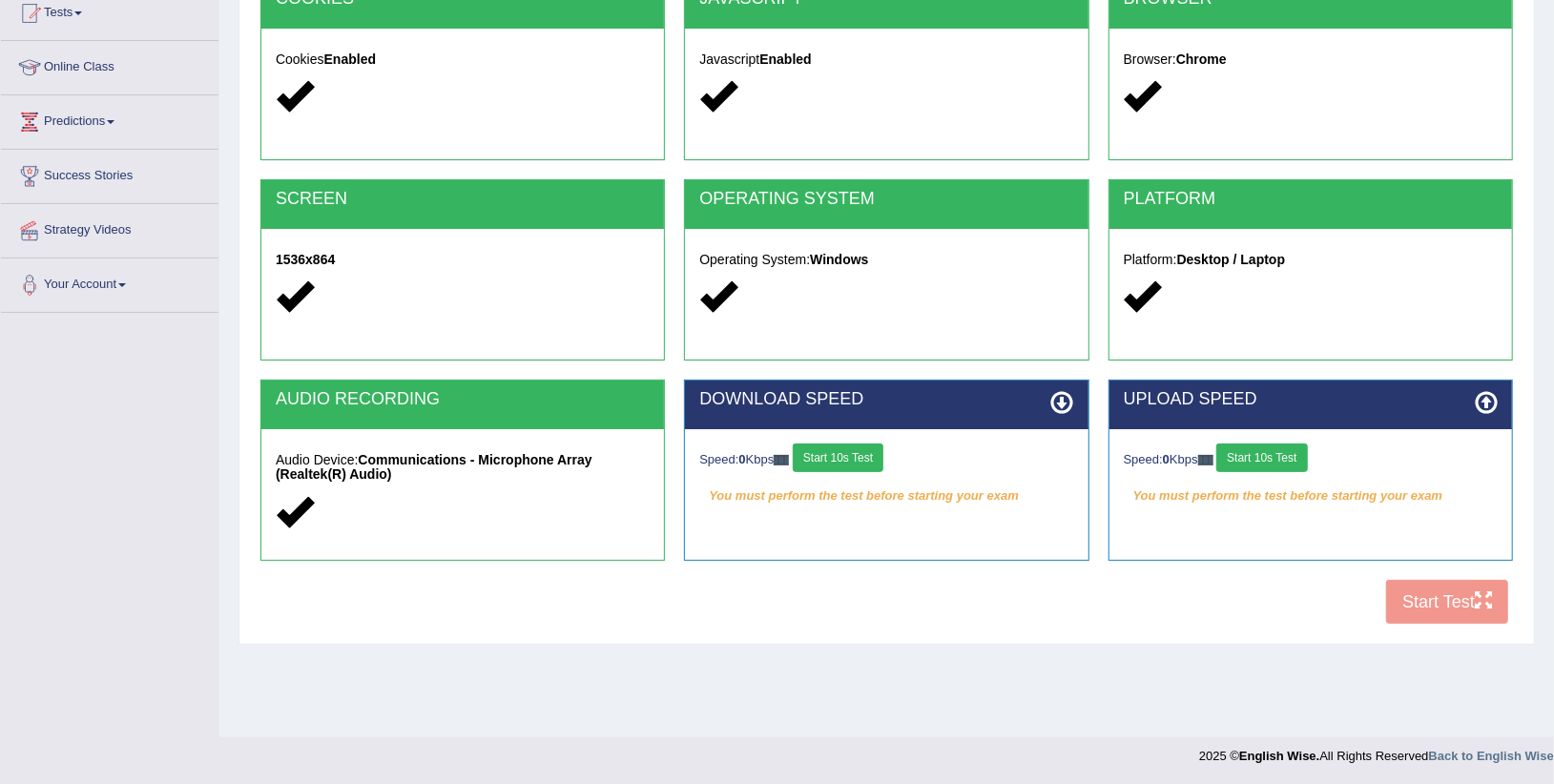
click at [1450, 606] on div "COOKIES Cookies Enabled JAVASCRIPT Javascript Enabled BROWSER Browser: Chrome S…" at bounding box center [886, 305] width 1262 height 655
click at [1269, 465] on button "Start 10s Test" at bounding box center [1261, 457] width 90 height 28
click at [884, 448] on button "Start 10s Test" at bounding box center [838, 457] width 90 height 28
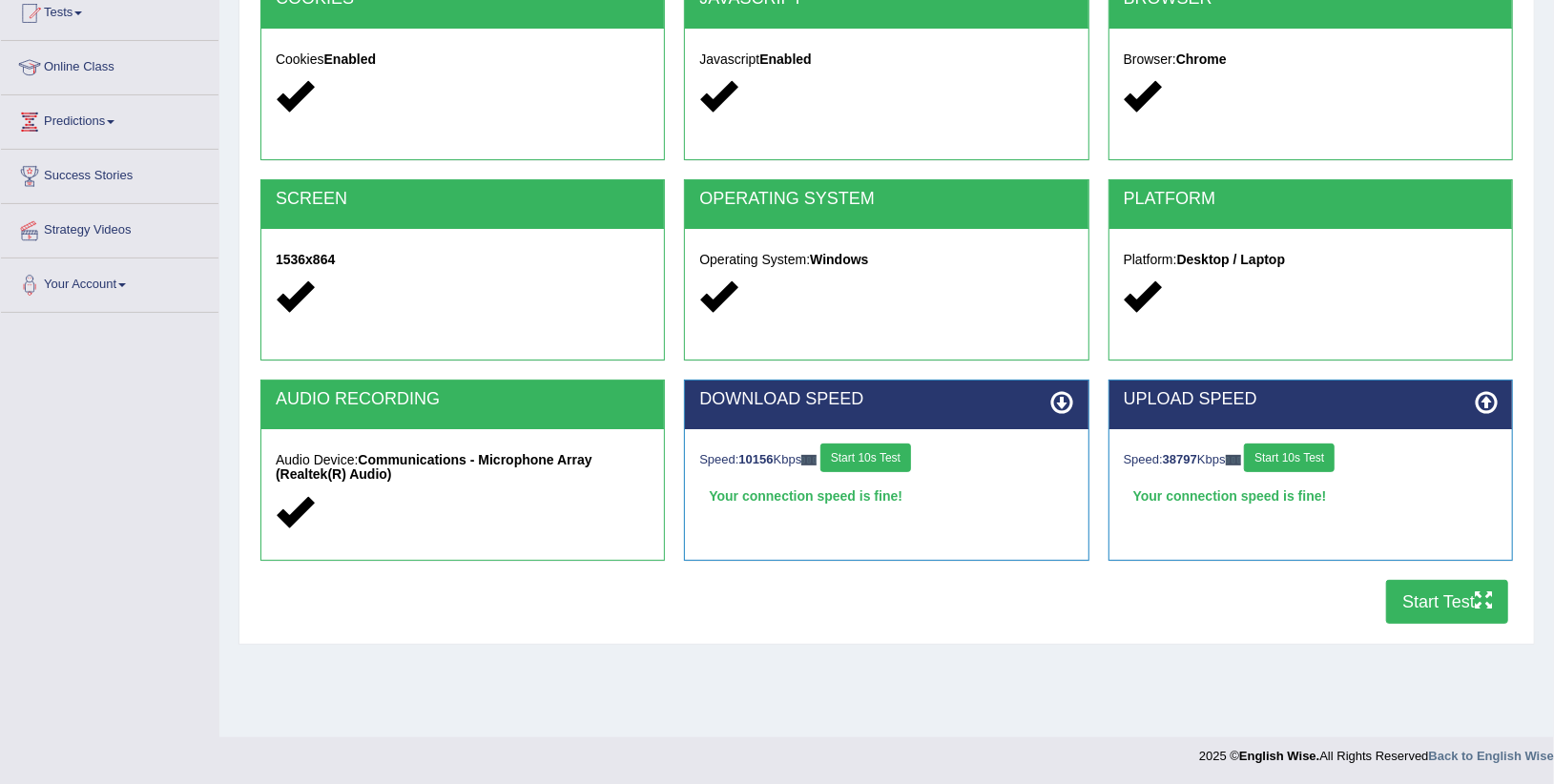
click at [1409, 593] on button "Start Test" at bounding box center [1446, 601] width 122 height 44
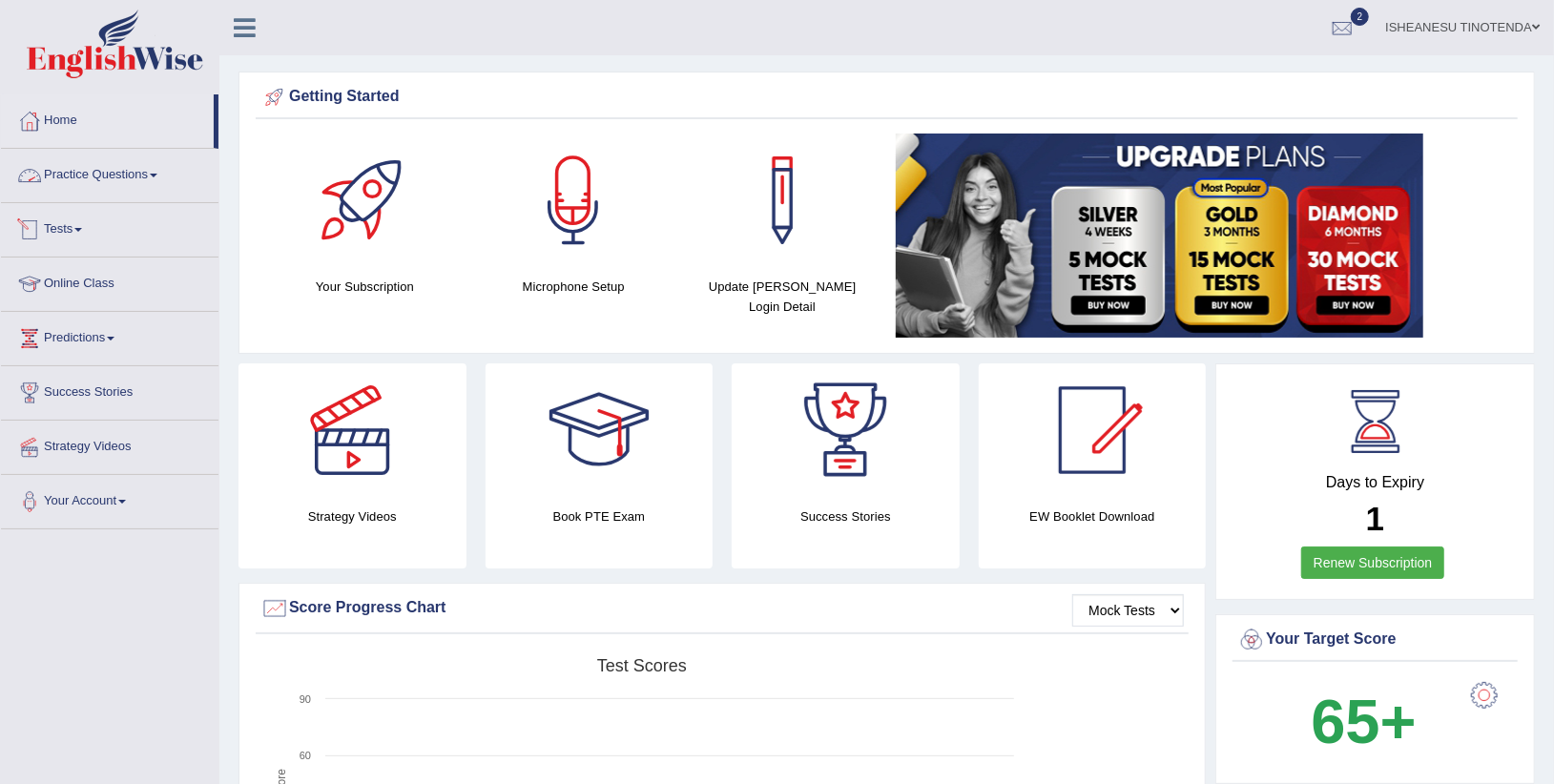
click at [83, 225] on link "Tests" at bounding box center [110, 227] width 218 height 48
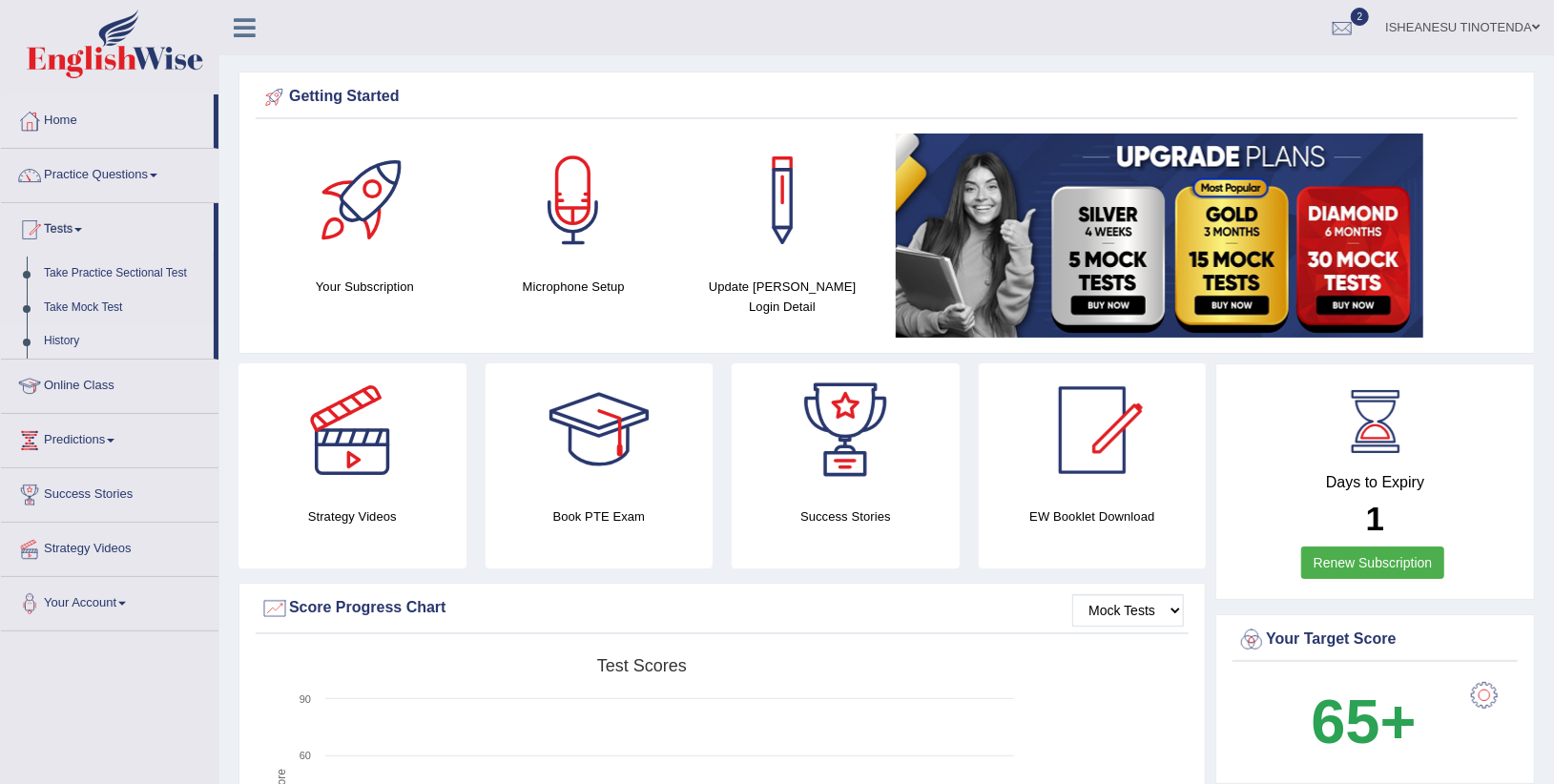
click at [63, 344] on link "History" at bounding box center [124, 340] width 178 height 34
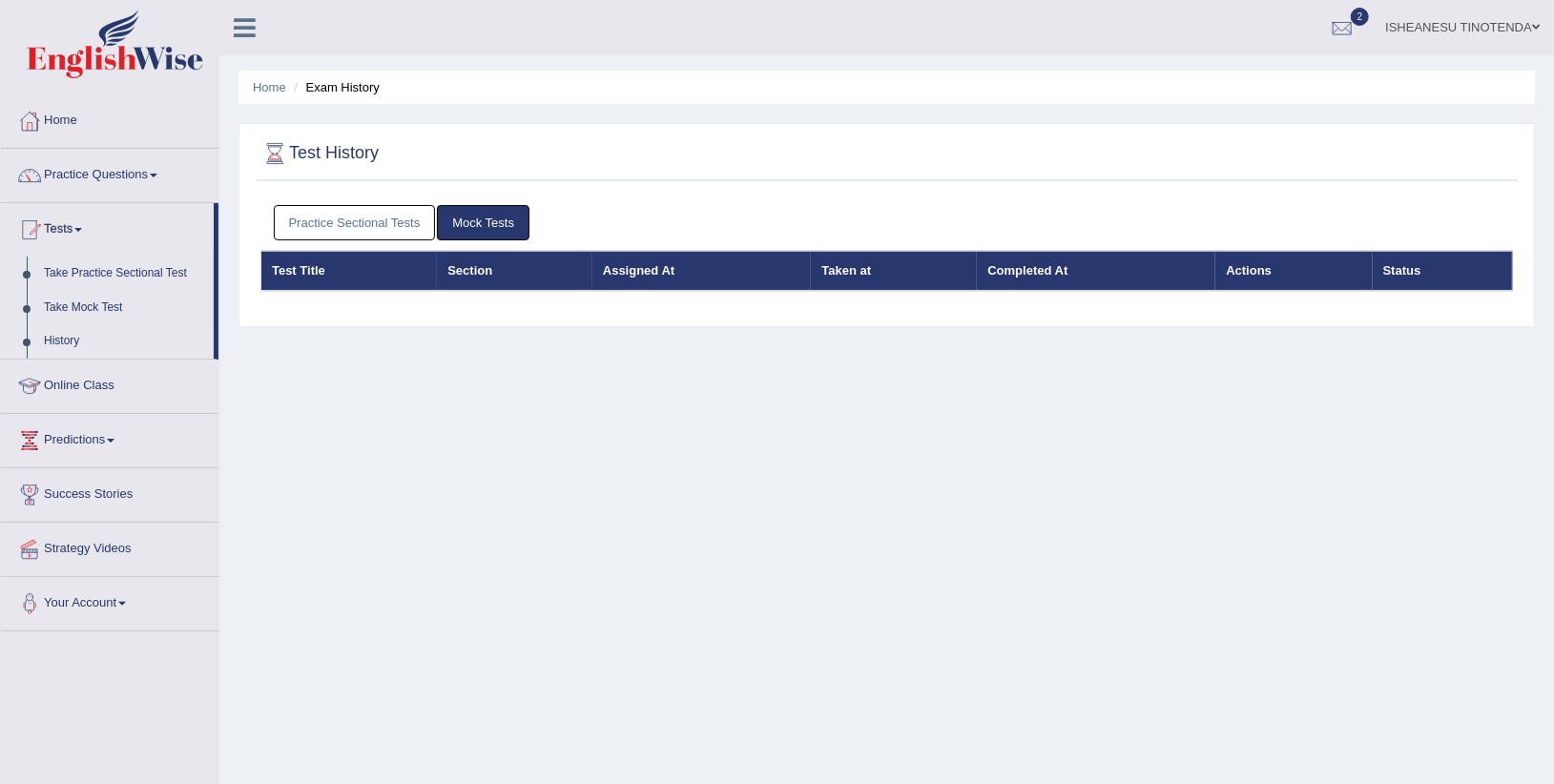
click at [371, 220] on link "Practice Sectional Tests" at bounding box center [354, 223] width 163 height 35
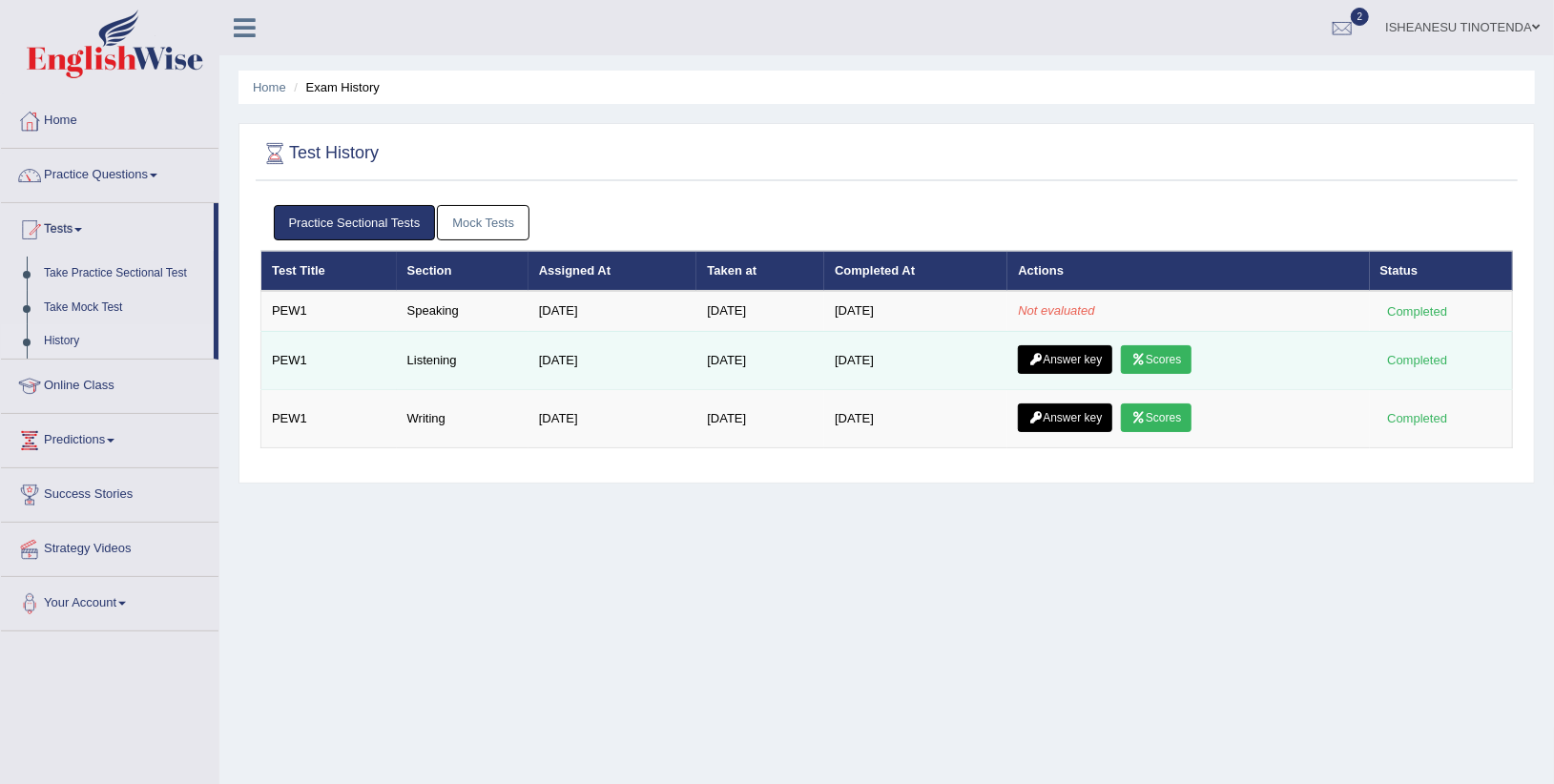
click at [1155, 359] on link "Scores" at bounding box center [1156, 359] width 71 height 28
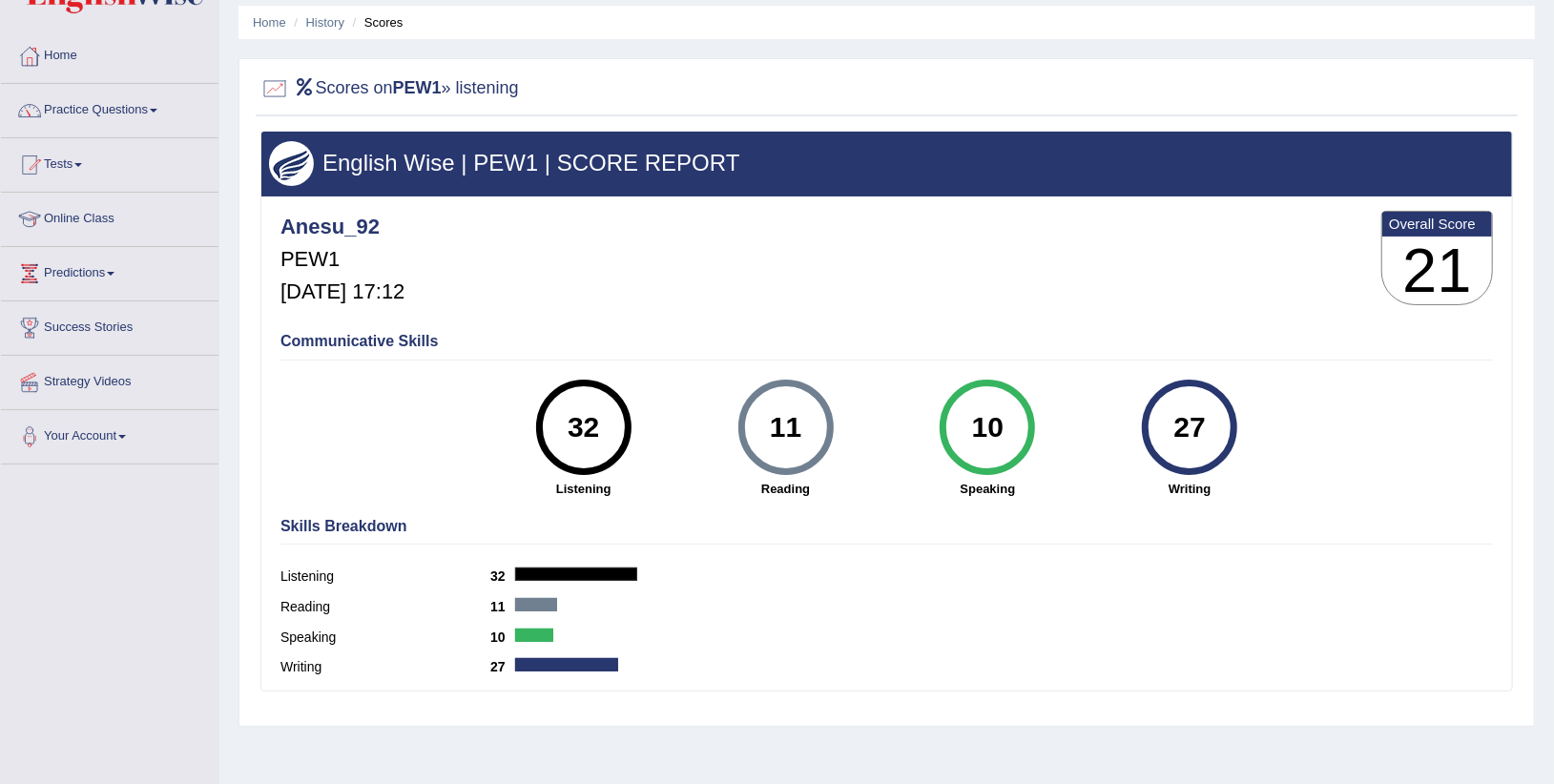
scroll to position [63, 0]
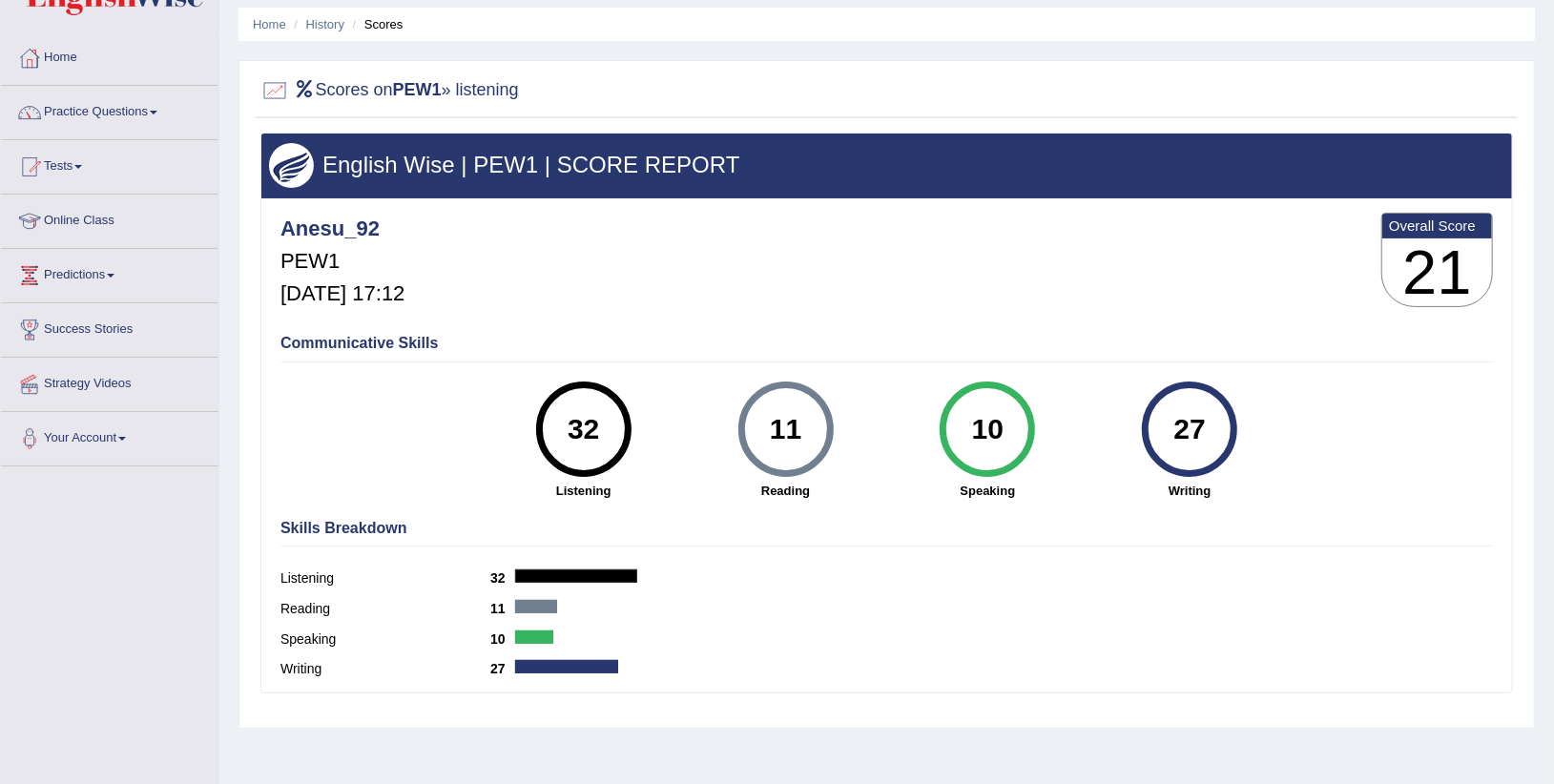
click at [584, 413] on div "32" at bounding box center [584, 429] width 70 height 80
click at [424, 163] on h3 "English Wise | PEW1 | SCORE REPORT" at bounding box center [885, 164] width 1235 height 24
click at [1456, 258] on h3 "21" at bounding box center [1436, 272] width 110 height 69
click at [1208, 435] on div "27" at bounding box center [1190, 429] width 70 height 80
click at [988, 427] on div "10" at bounding box center [988, 429] width 70 height 80
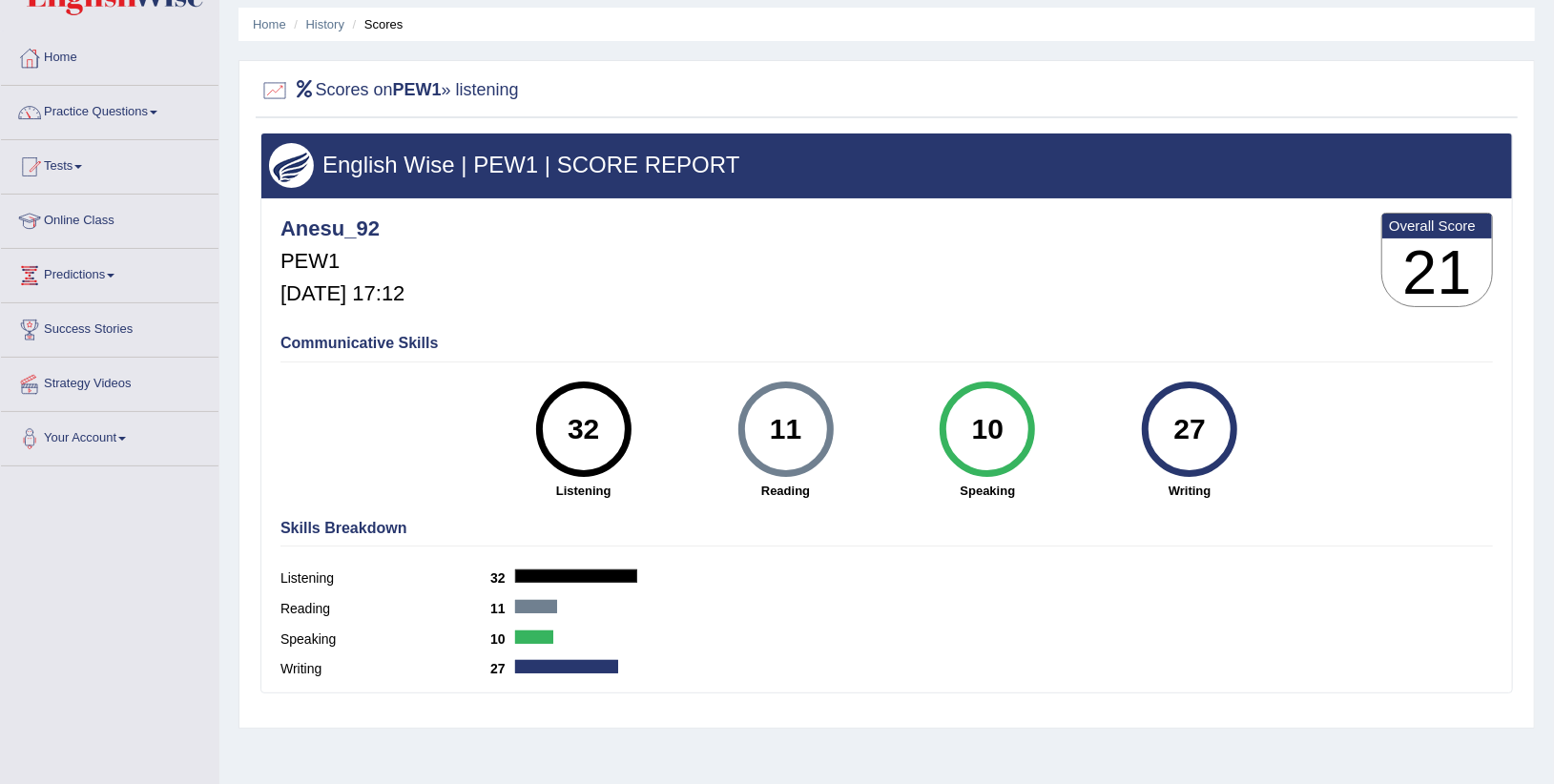
click at [765, 438] on div "11" at bounding box center [785, 429] width 70 height 80
click at [593, 447] on div "32" at bounding box center [584, 429] width 70 height 80
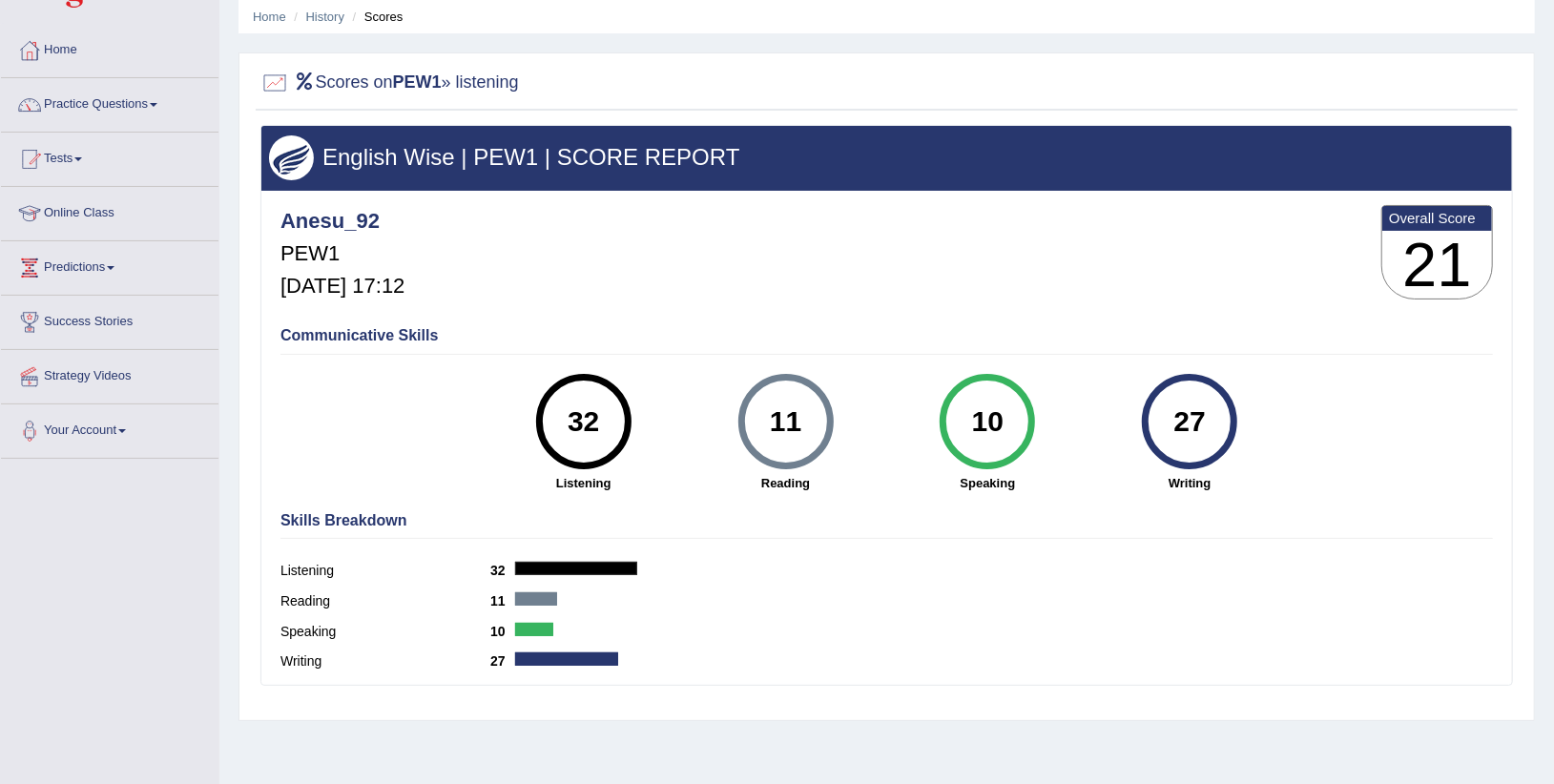
scroll to position [0, 0]
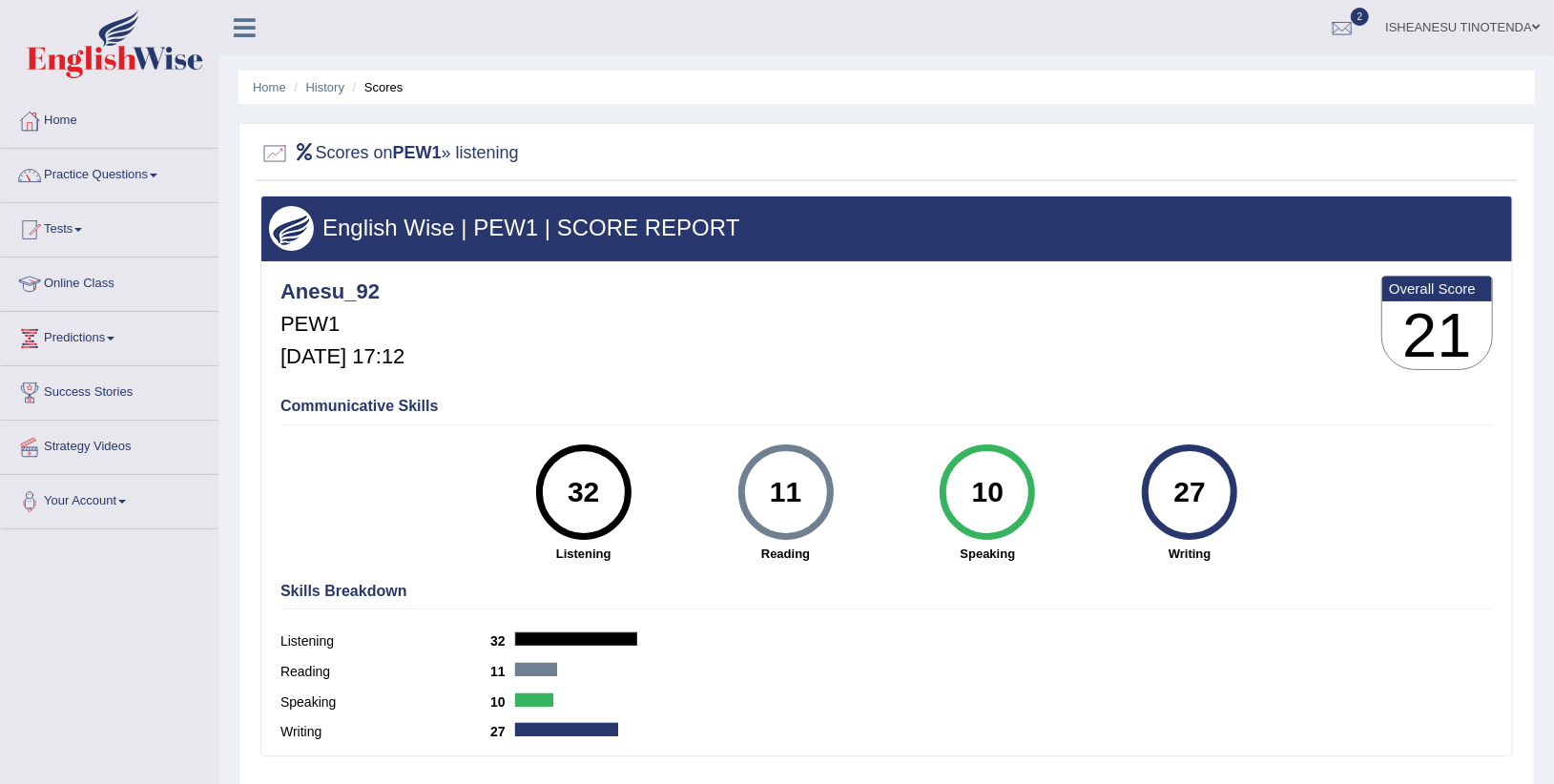
click at [307, 288] on h4 "Anesu_92" at bounding box center [342, 292] width 124 height 23
click at [311, 325] on h5 "PEW1" at bounding box center [342, 325] width 124 height 23
click at [347, 402] on h4 "Communicative Skills" at bounding box center [886, 407] width 1212 height 18
click at [555, 647] on div "Listening 32" at bounding box center [886, 643] width 1212 height 30
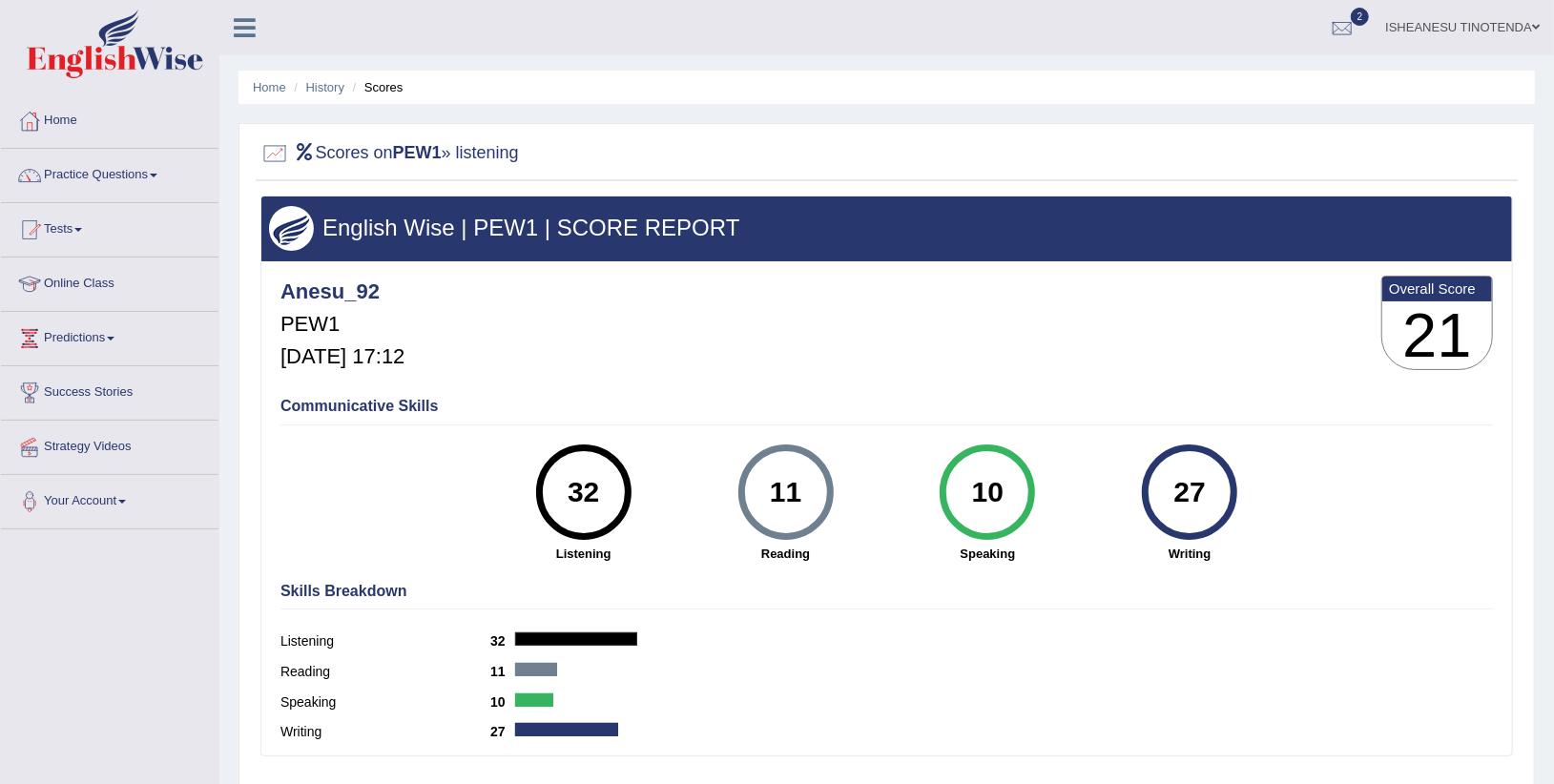
click at [535, 663] on div at bounding box center [535, 669] width 42 height 14
click at [528, 696] on div at bounding box center [533, 700] width 38 height 14
click at [543, 716] on div "Speaking 10" at bounding box center [886, 704] width 1212 height 30
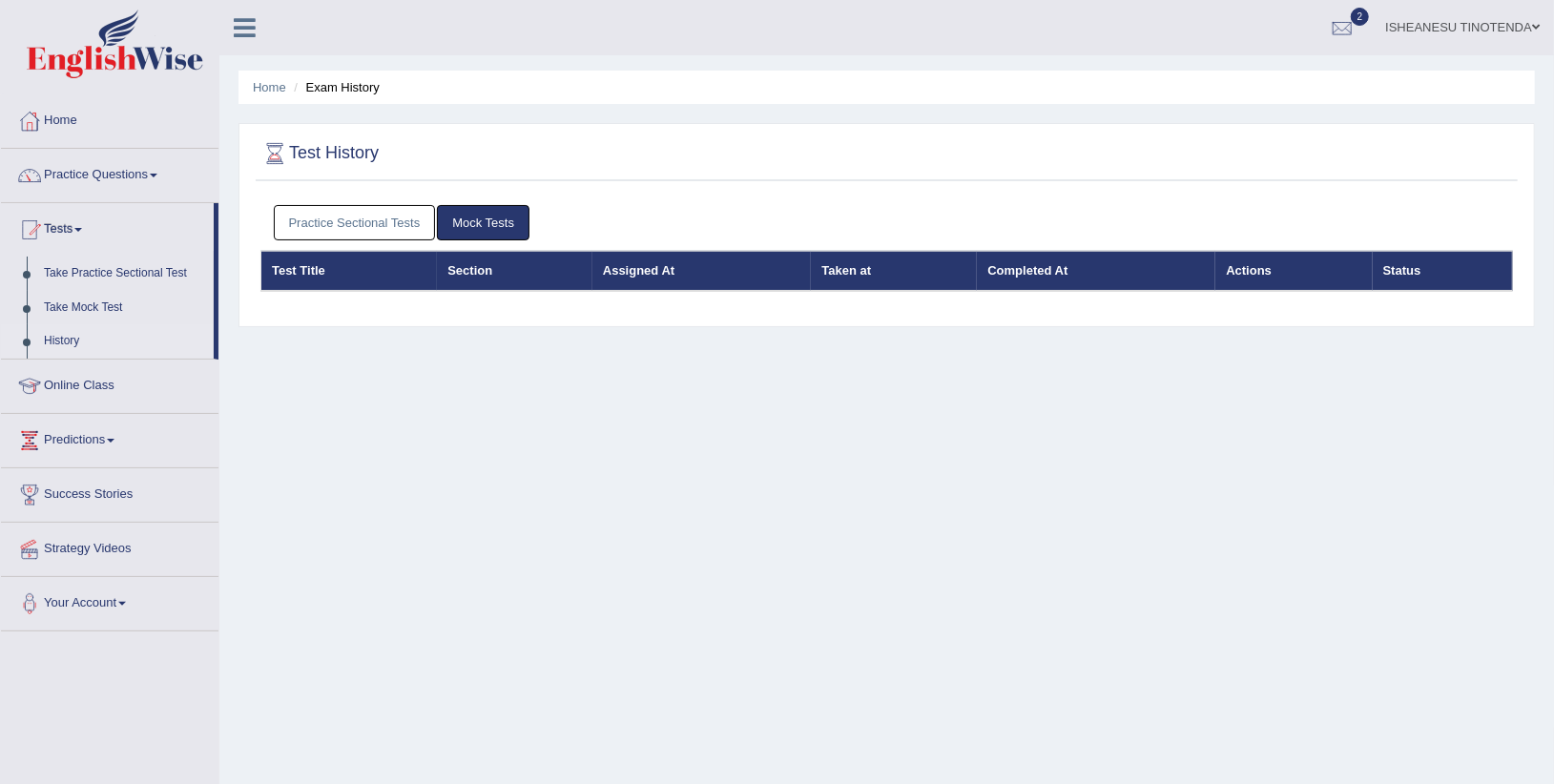
click at [370, 221] on link "Practice Sectional Tests" at bounding box center [354, 223] width 163 height 35
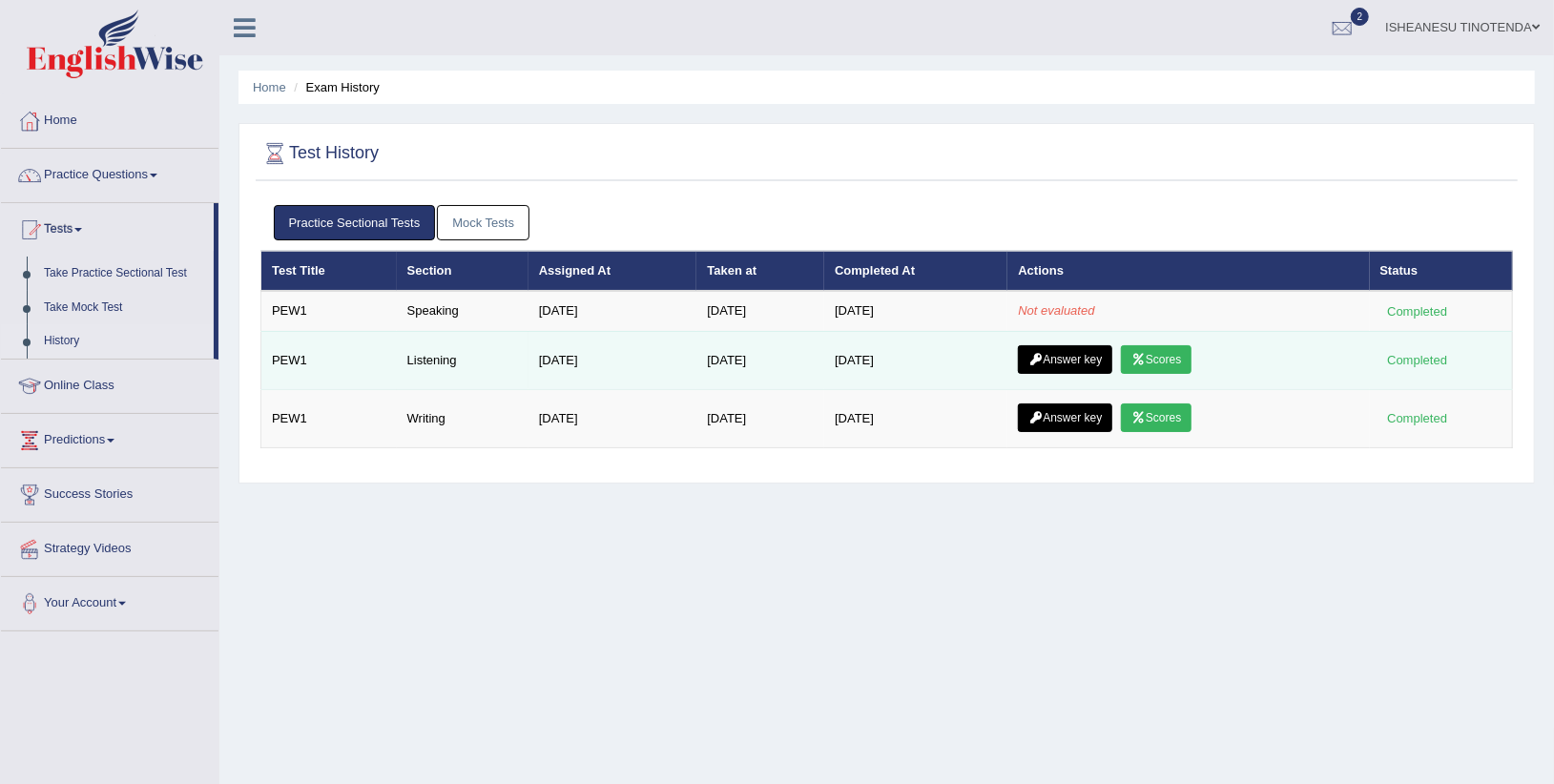
click at [1063, 348] on link "Answer key" at bounding box center [1065, 359] width 94 height 28
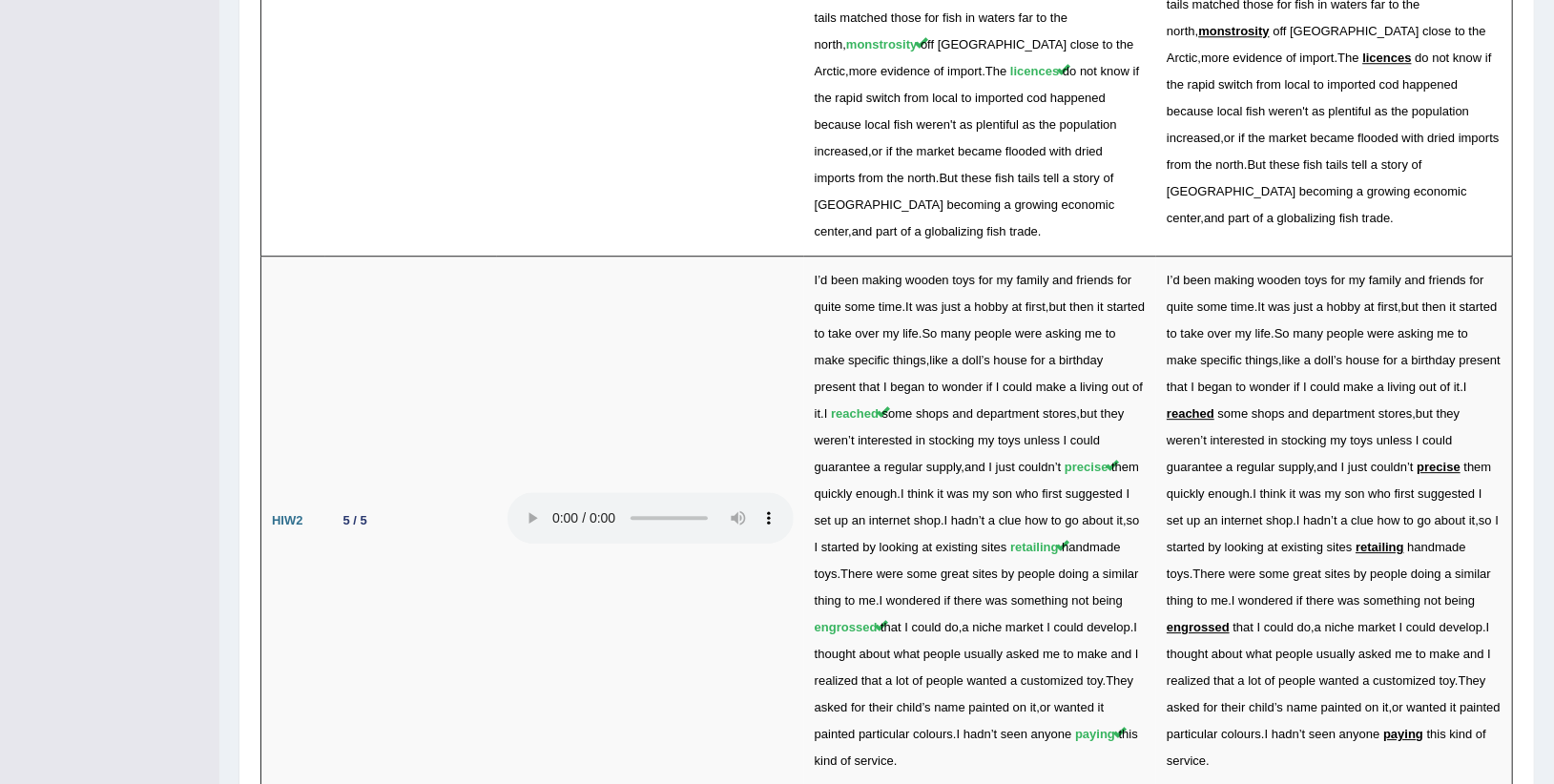
scroll to position [3595, 0]
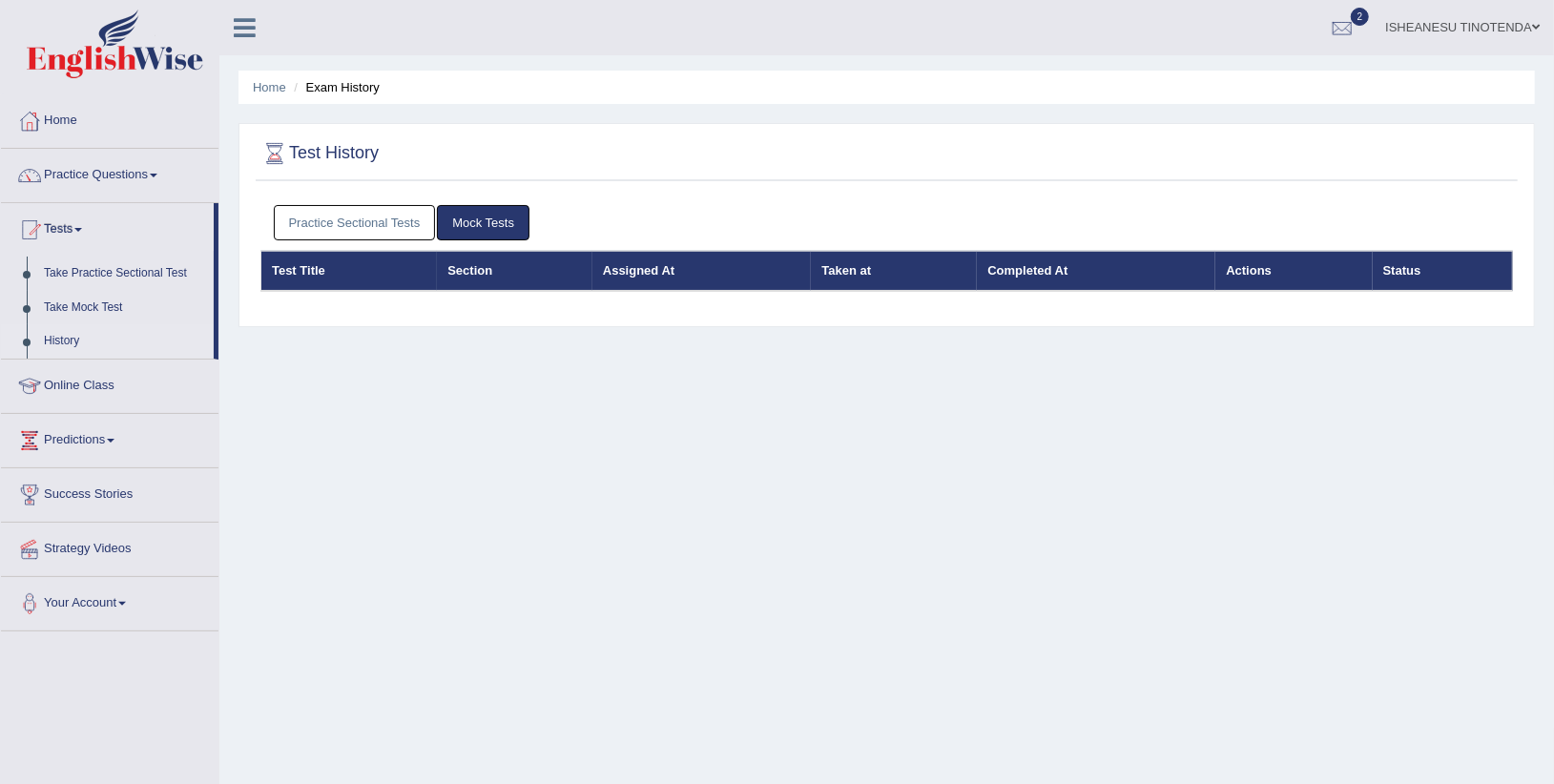
scroll to position [18, 0]
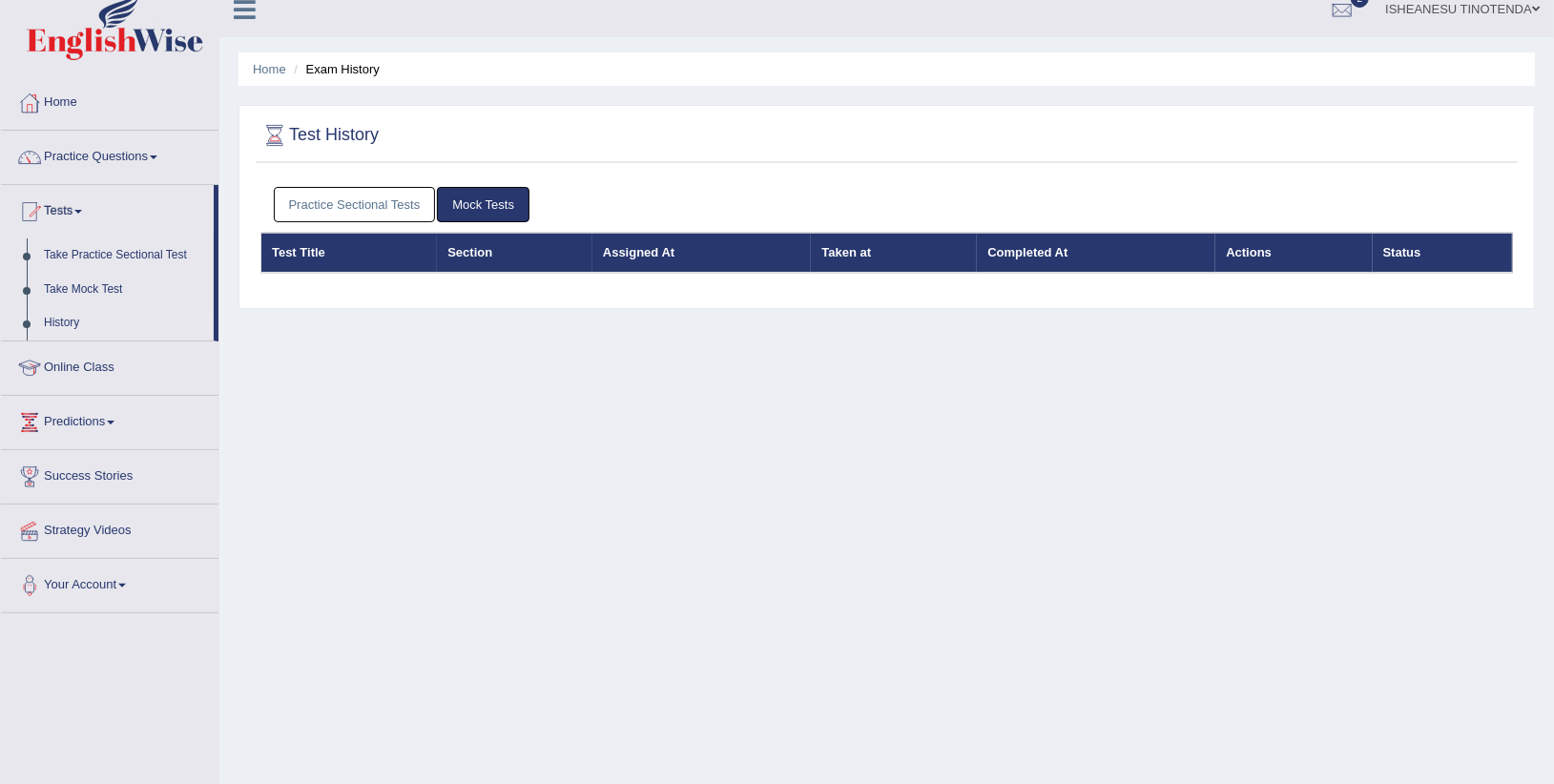
click at [470, 197] on link "Mock Tests" at bounding box center [483, 204] width 92 height 35
click at [381, 200] on link "Practice Sectional Tests" at bounding box center [354, 204] width 163 height 35
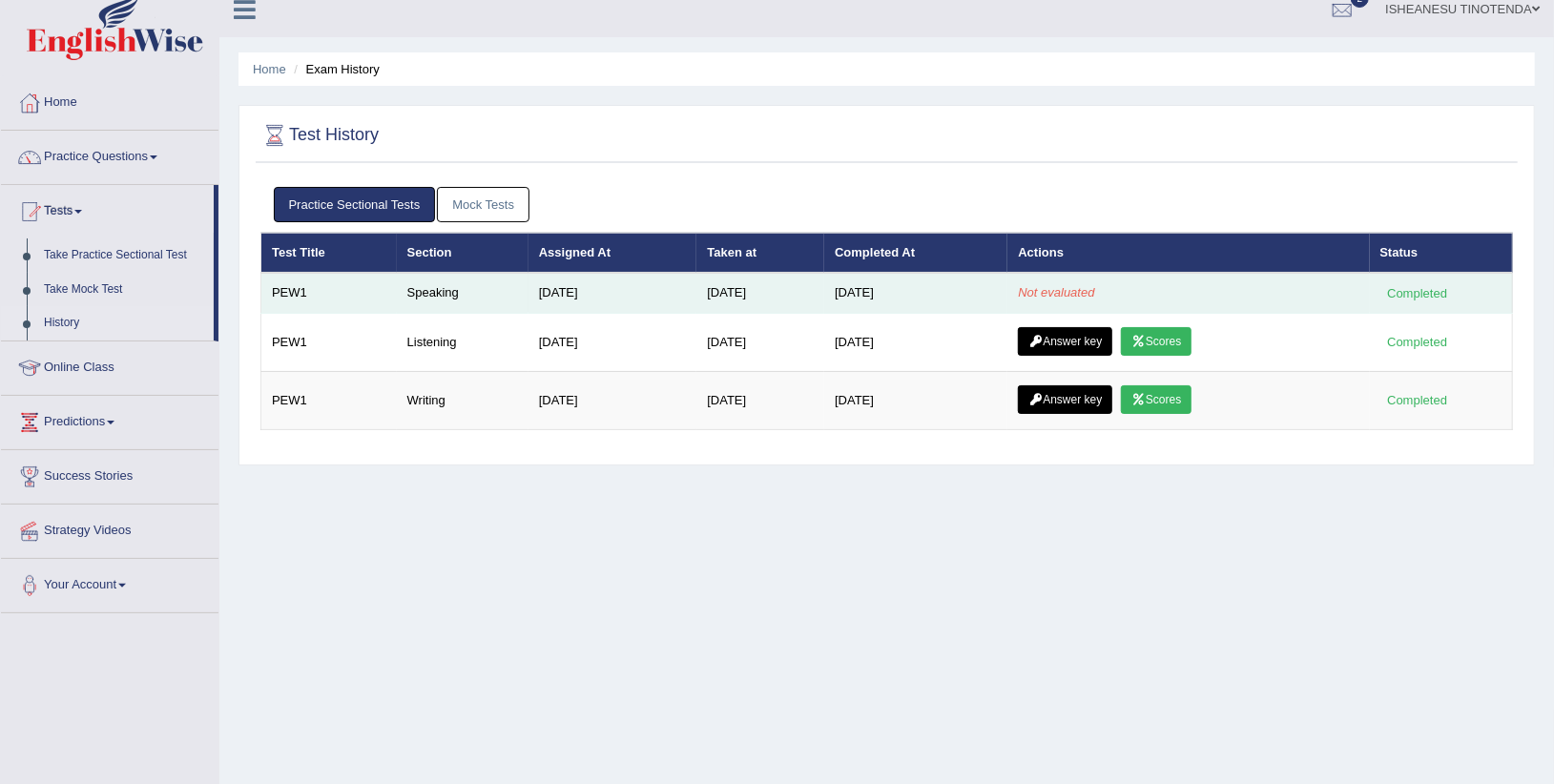
click at [1030, 277] on td "Not evaluated" at bounding box center [1188, 292] width 362 height 40
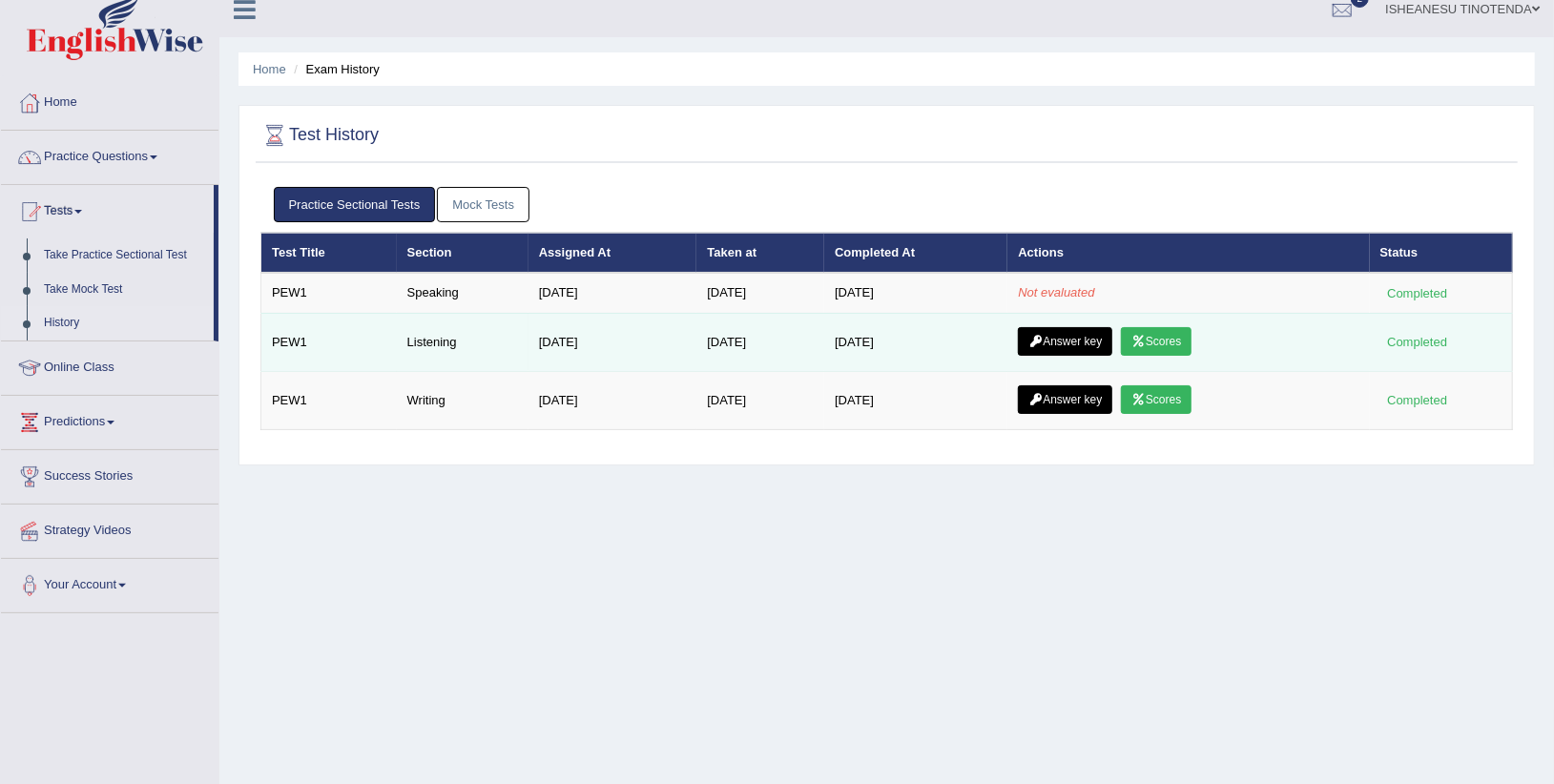
click at [1084, 339] on link "Answer key" at bounding box center [1065, 340] width 94 height 28
click at [1085, 334] on link "Answer key" at bounding box center [1065, 340] width 94 height 28
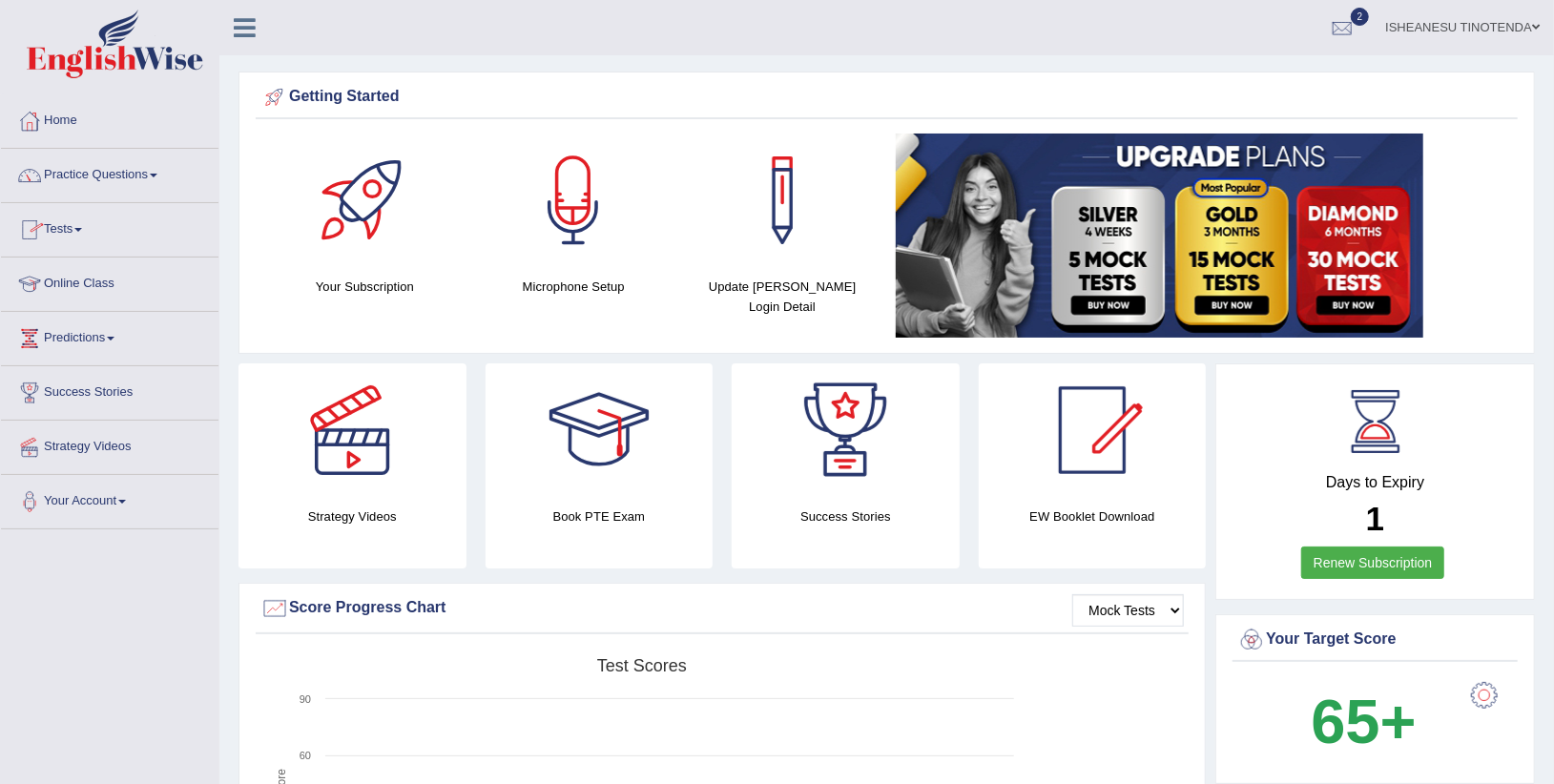
click at [148, 173] on link "Practice Questions" at bounding box center [110, 172] width 218 height 48
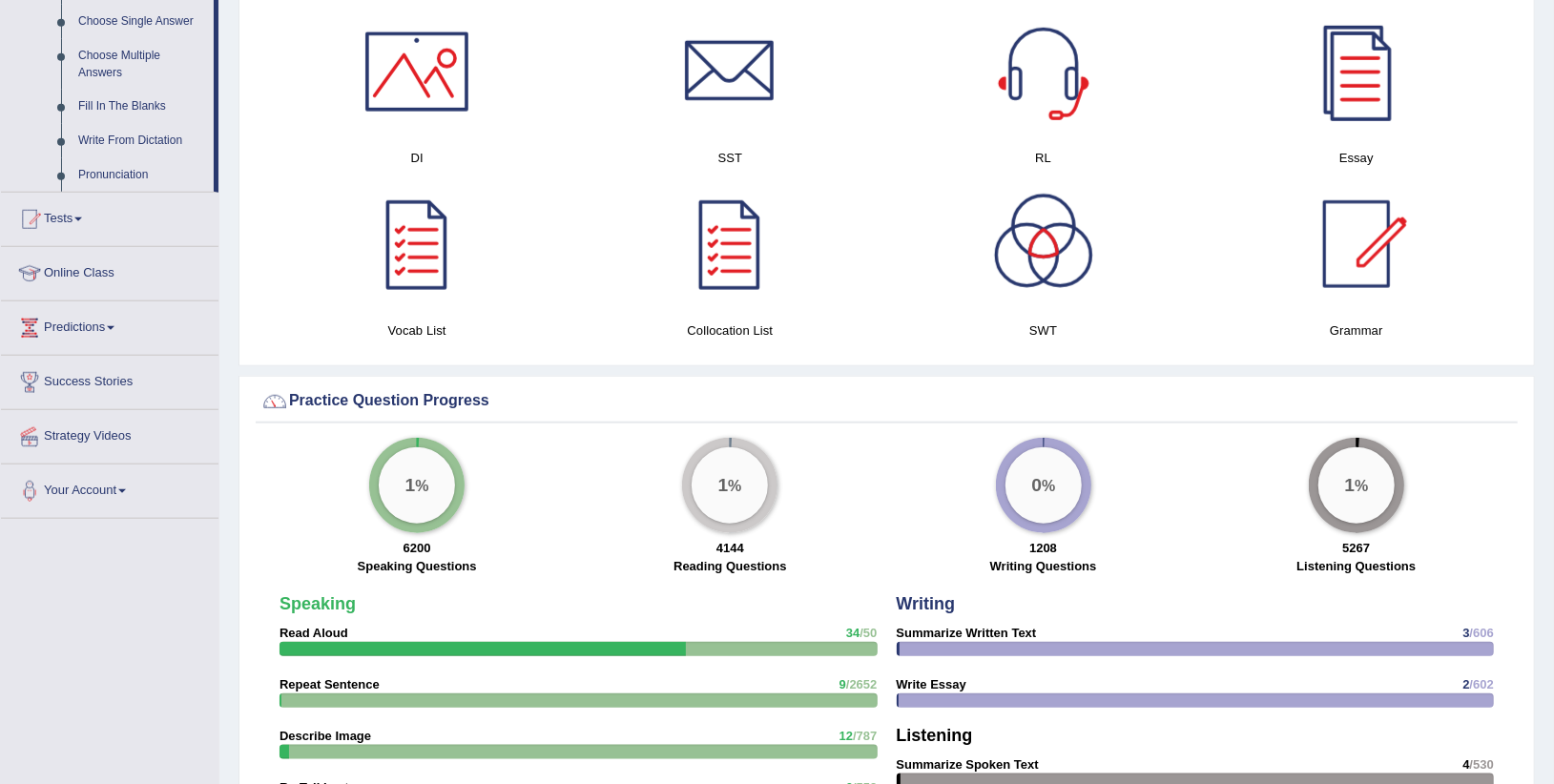
scroll to position [1030, 0]
click at [90, 215] on link "Tests" at bounding box center [110, 215] width 218 height 48
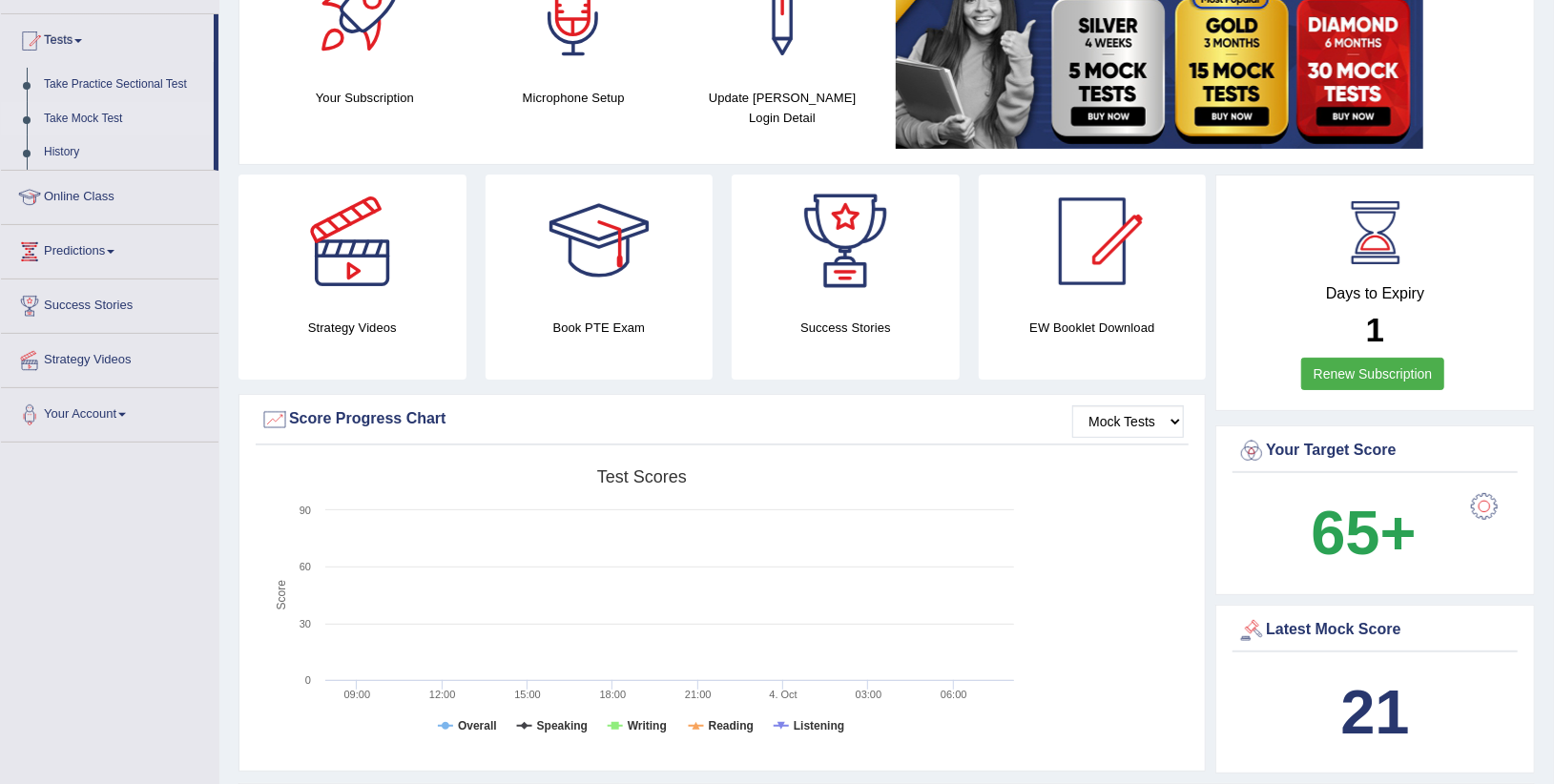
scroll to position [168, 0]
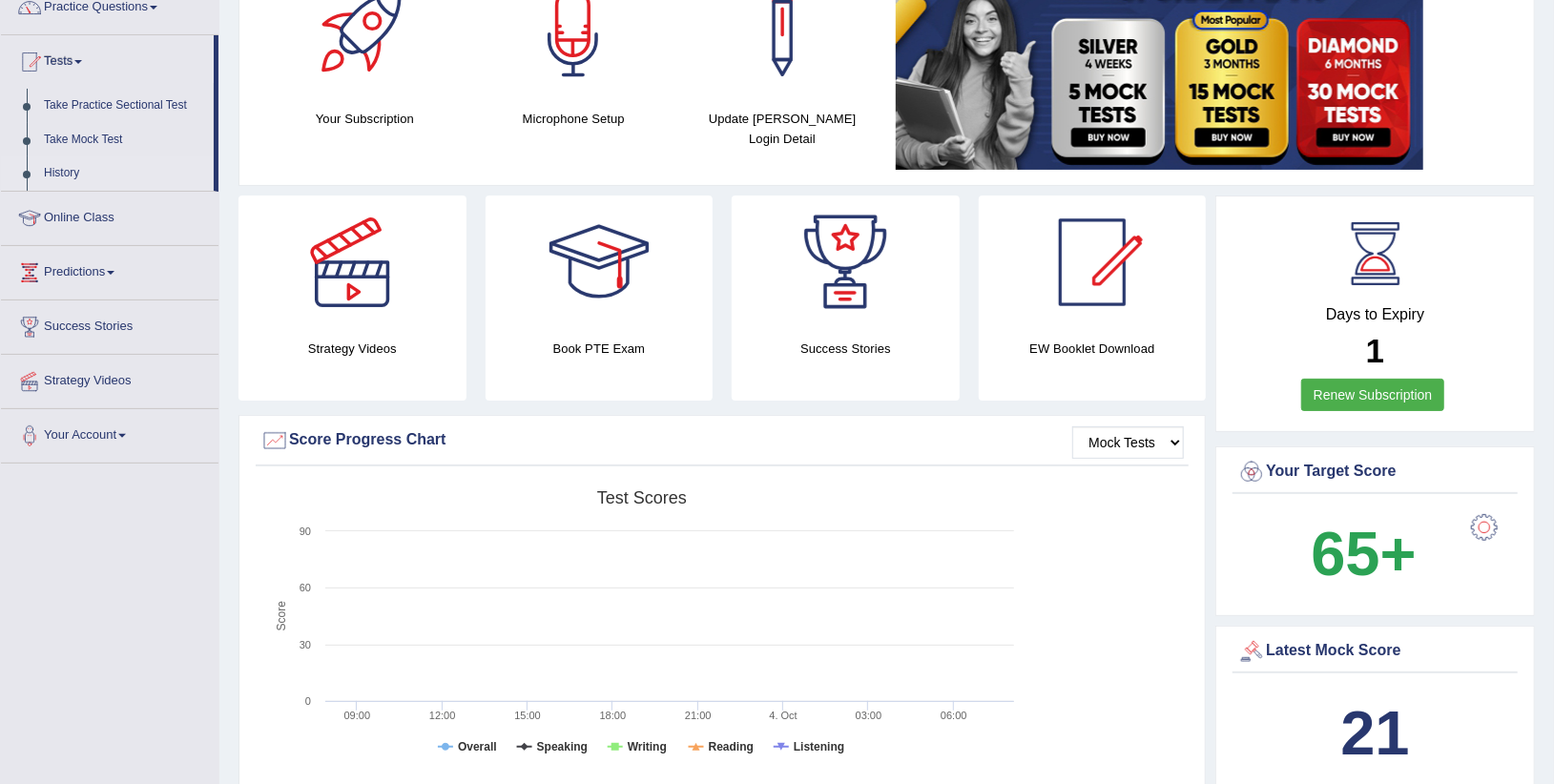
click at [53, 166] on link "History" at bounding box center [124, 173] width 178 height 34
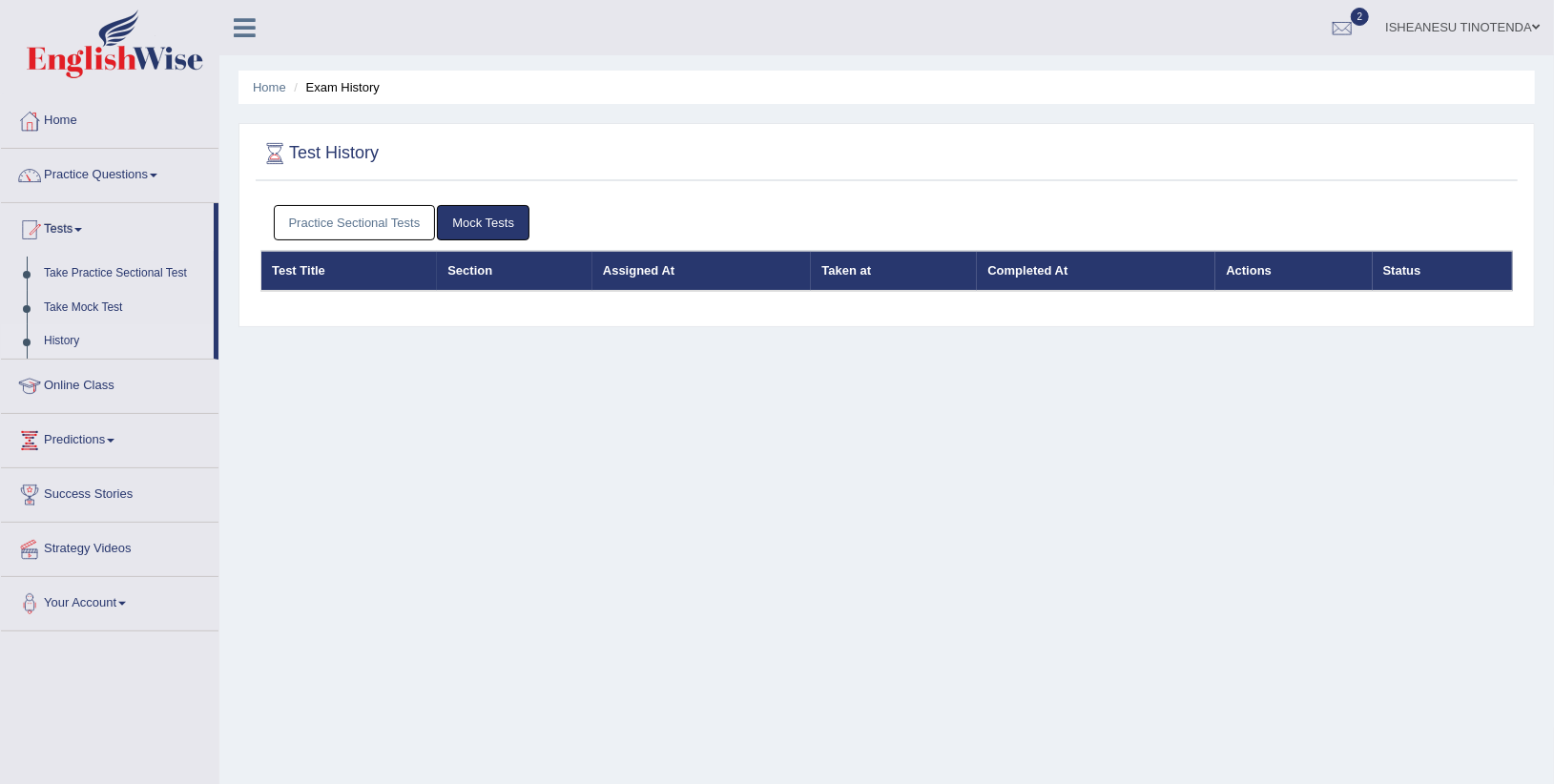
click at [335, 214] on link "Practice Sectional Tests" at bounding box center [354, 223] width 163 height 35
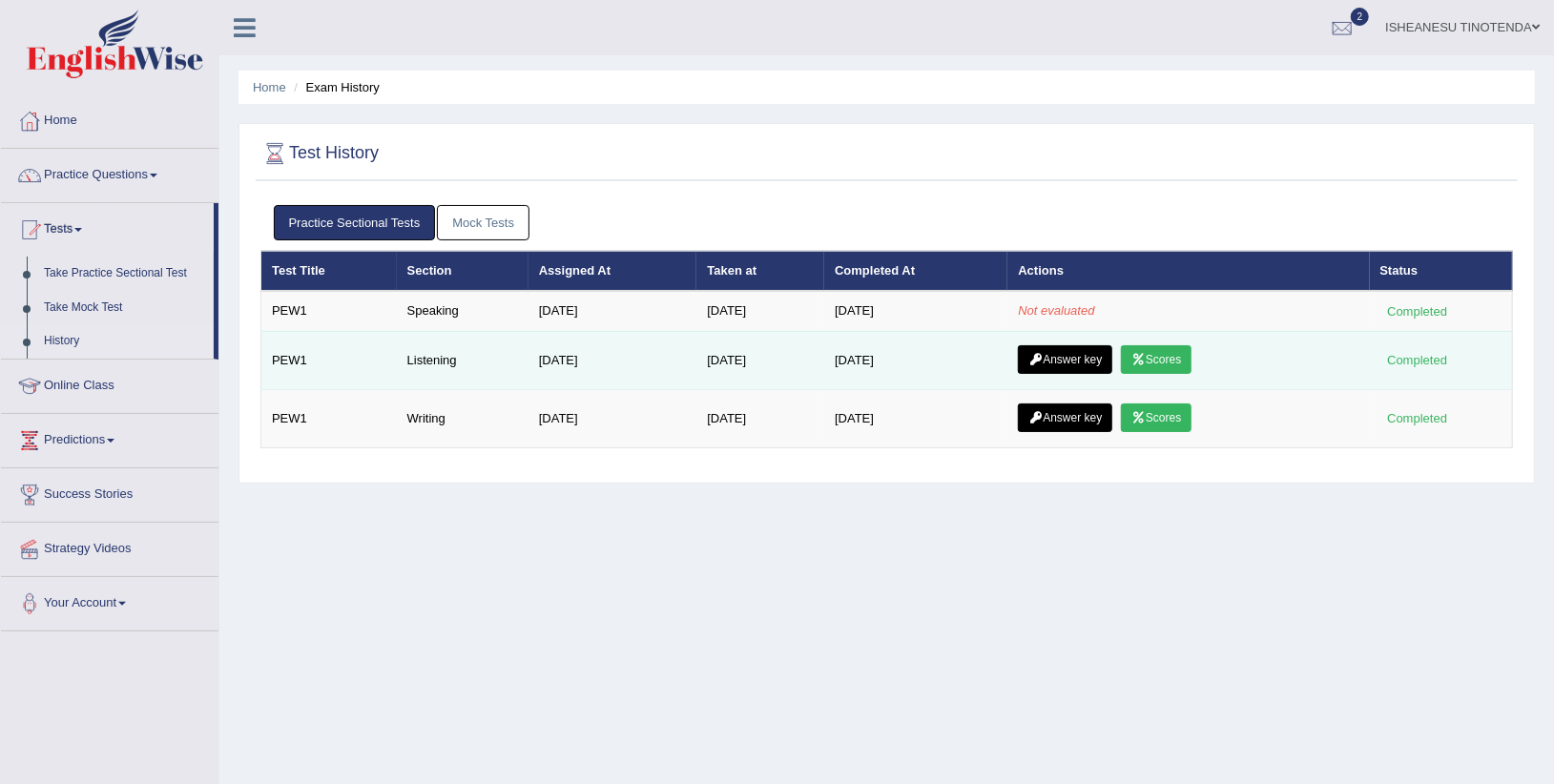
click at [1076, 356] on link "Answer key" at bounding box center [1065, 359] width 94 height 28
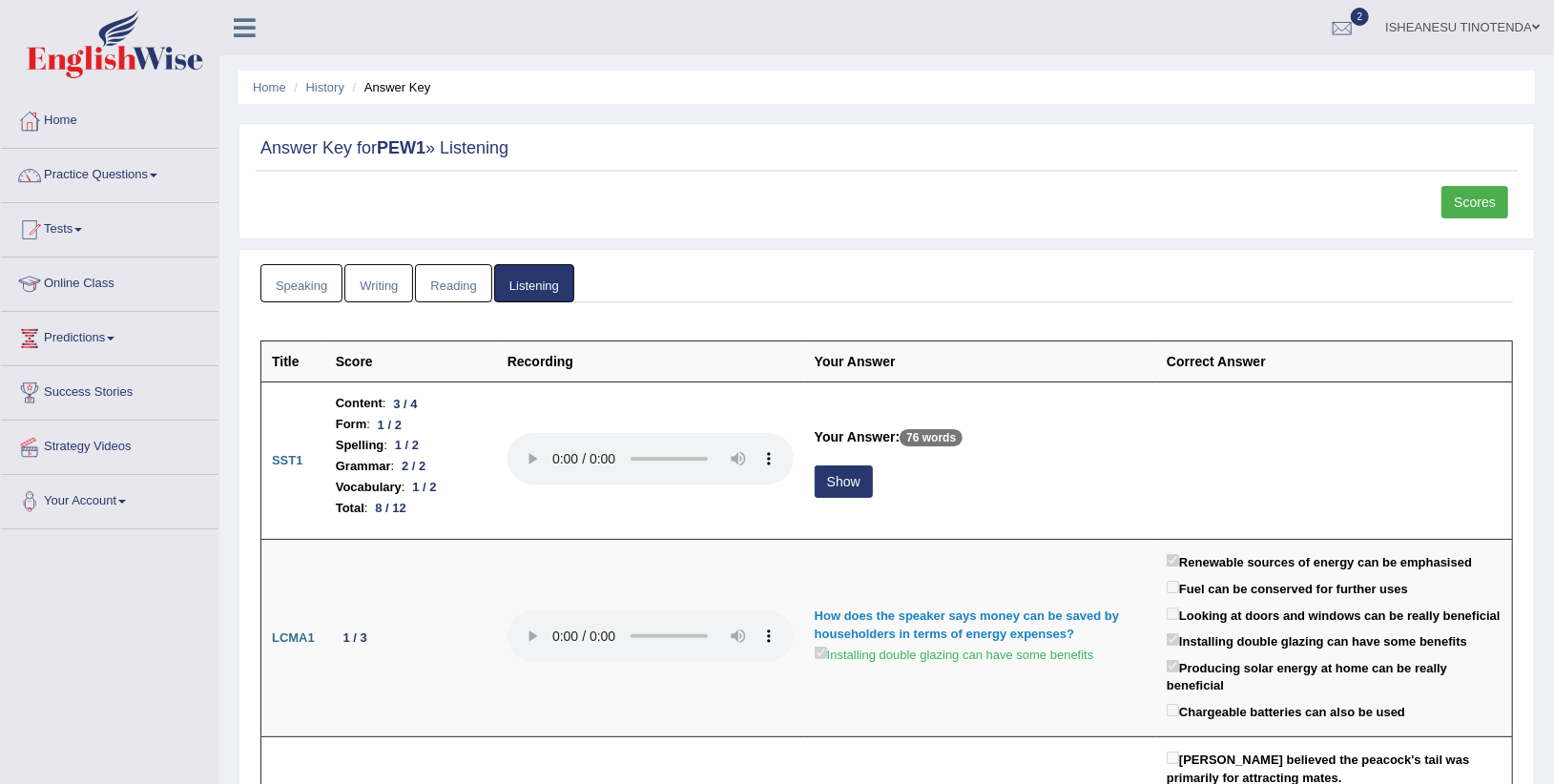
click at [283, 278] on link "Speaking" at bounding box center [302, 284] width 82 height 39
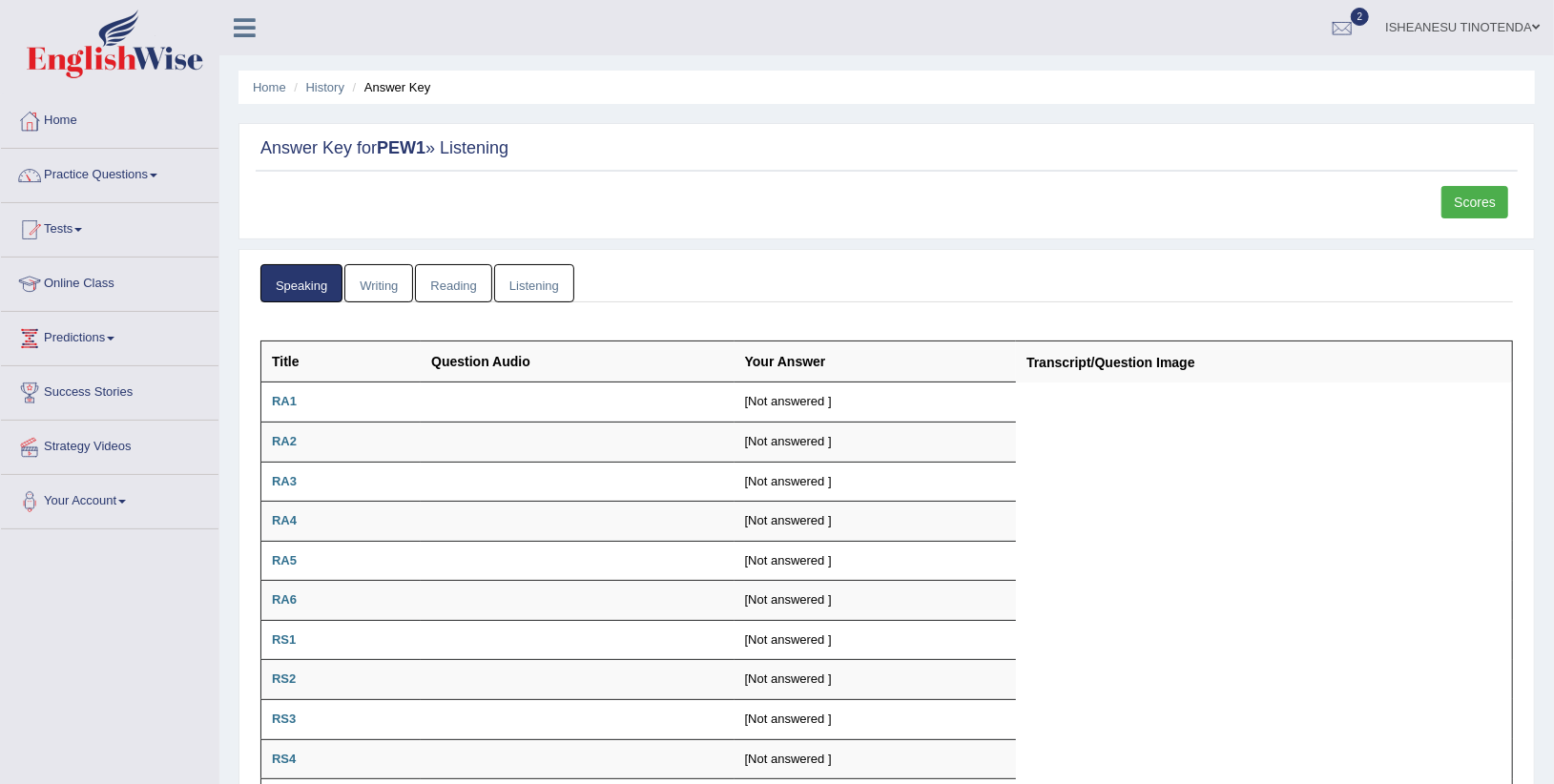
click at [368, 270] on link "Writing" at bounding box center [379, 284] width 69 height 39
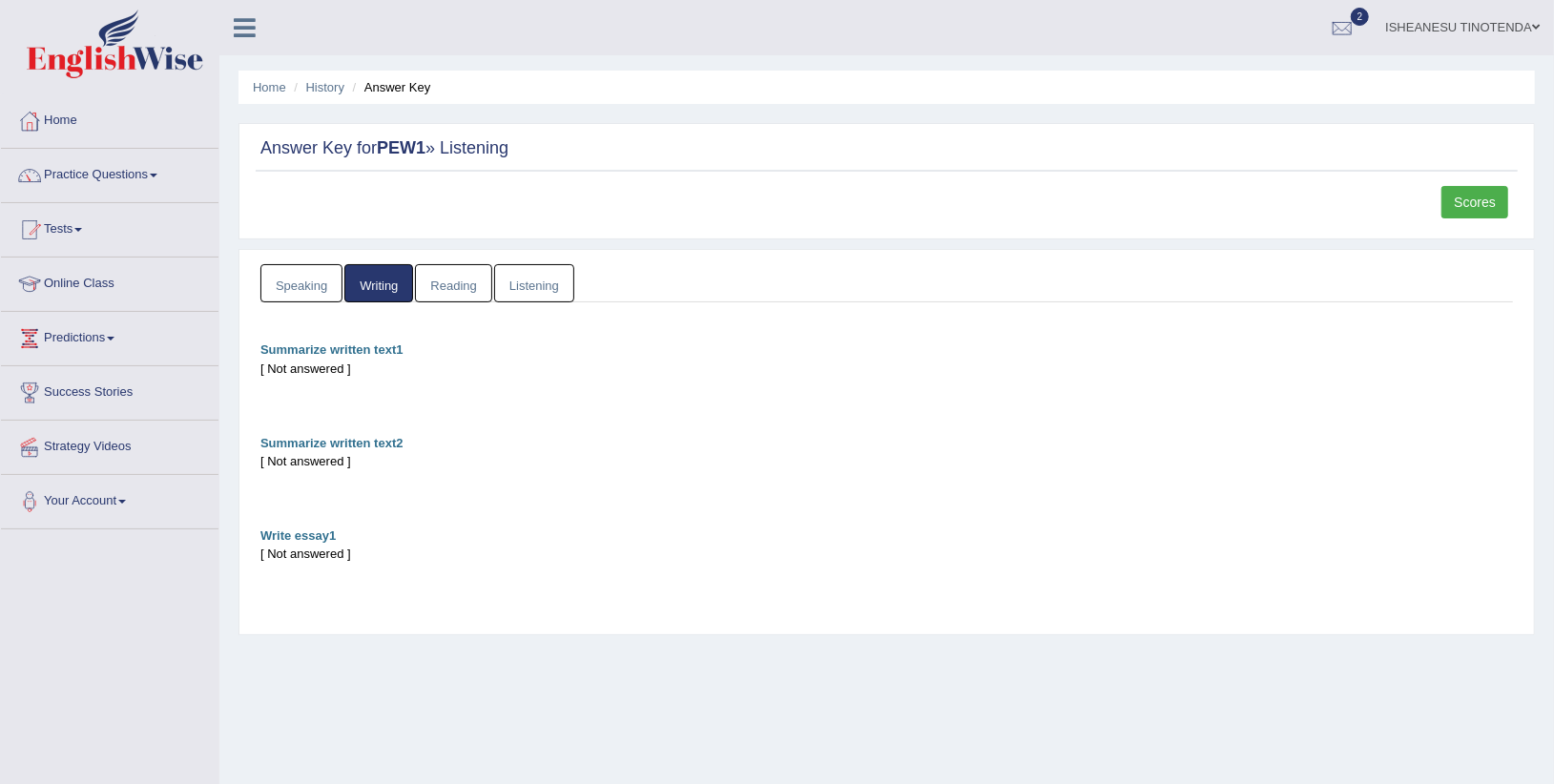
click at [467, 281] on link "Reading" at bounding box center [452, 284] width 76 height 39
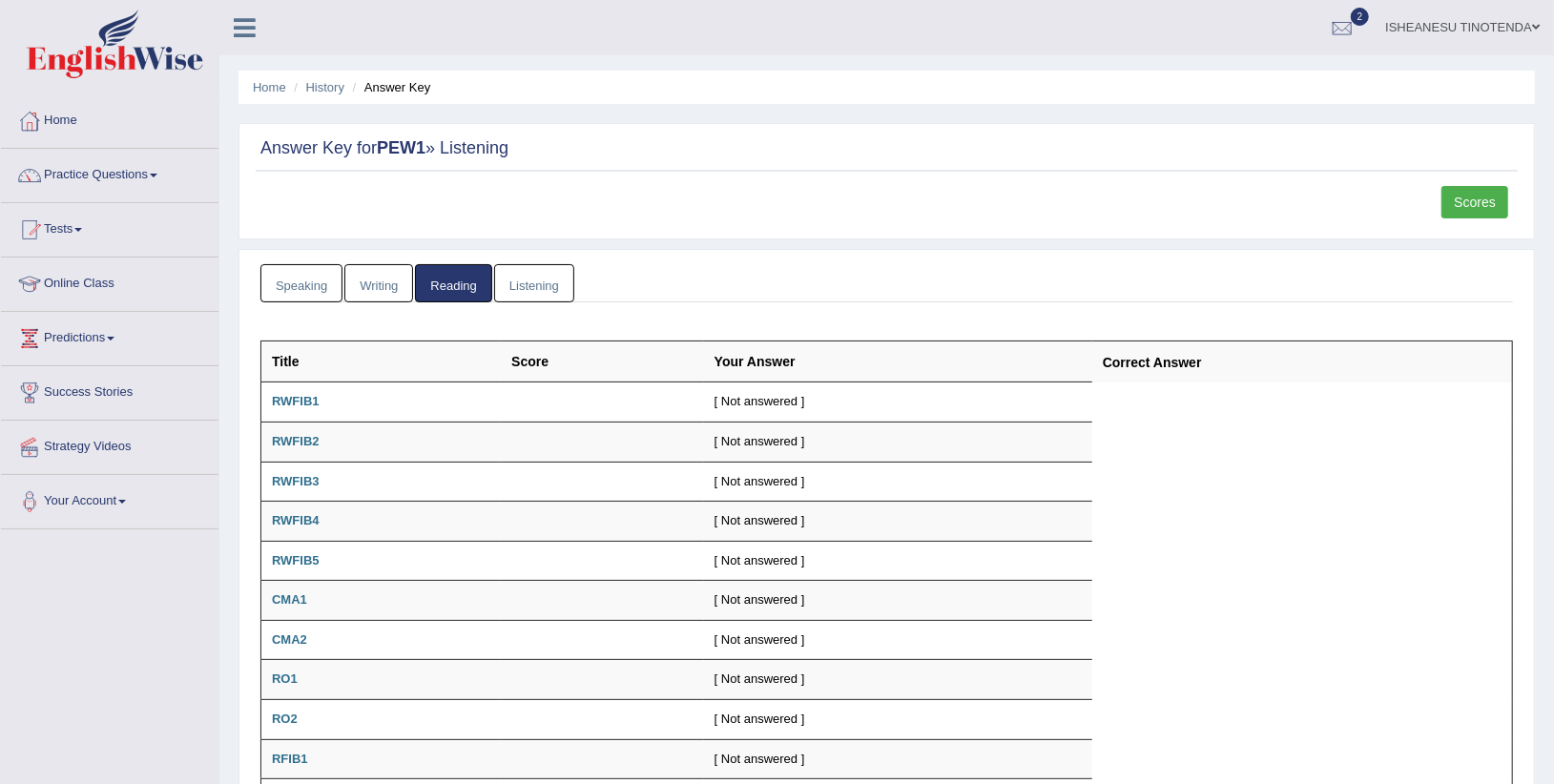
click at [387, 276] on link "Writing" at bounding box center [379, 284] width 69 height 39
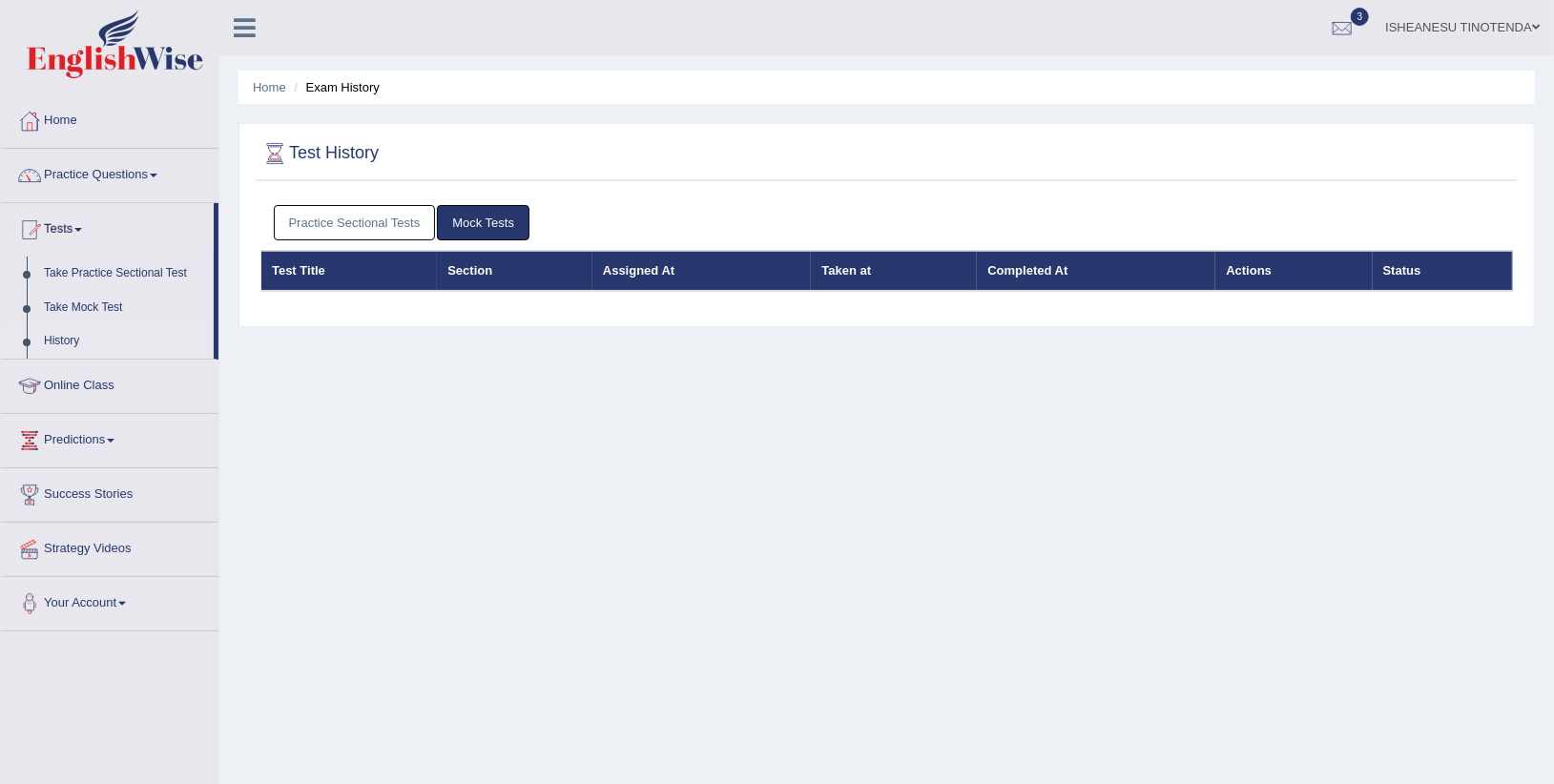
click at [368, 218] on link "Practice Sectional Tests" at bounding box center [354, 223] width 163 height 35
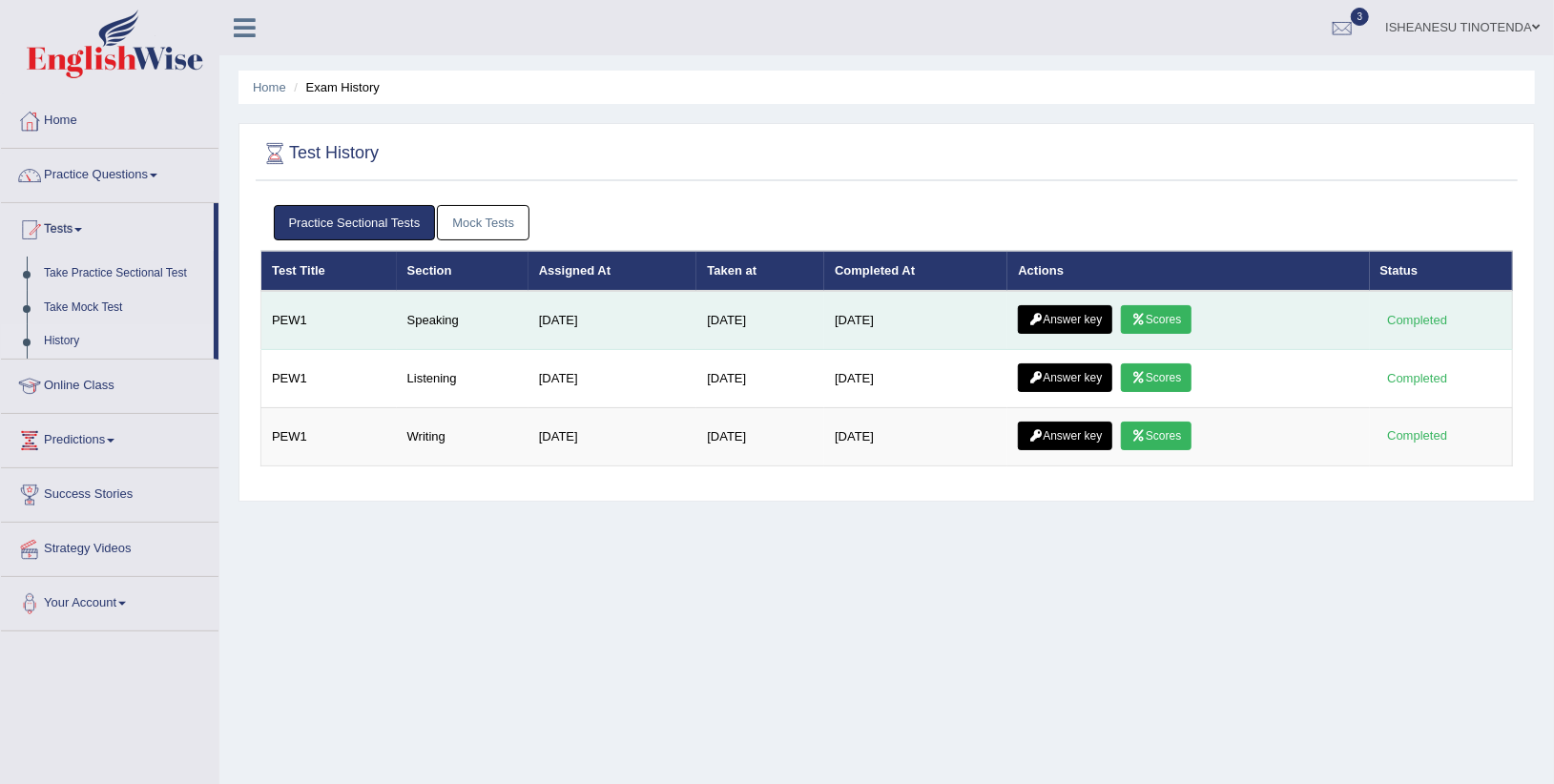
click at [1078, 328] on link "Answer key" at bounding box center [1065, 319] width 94 height 28
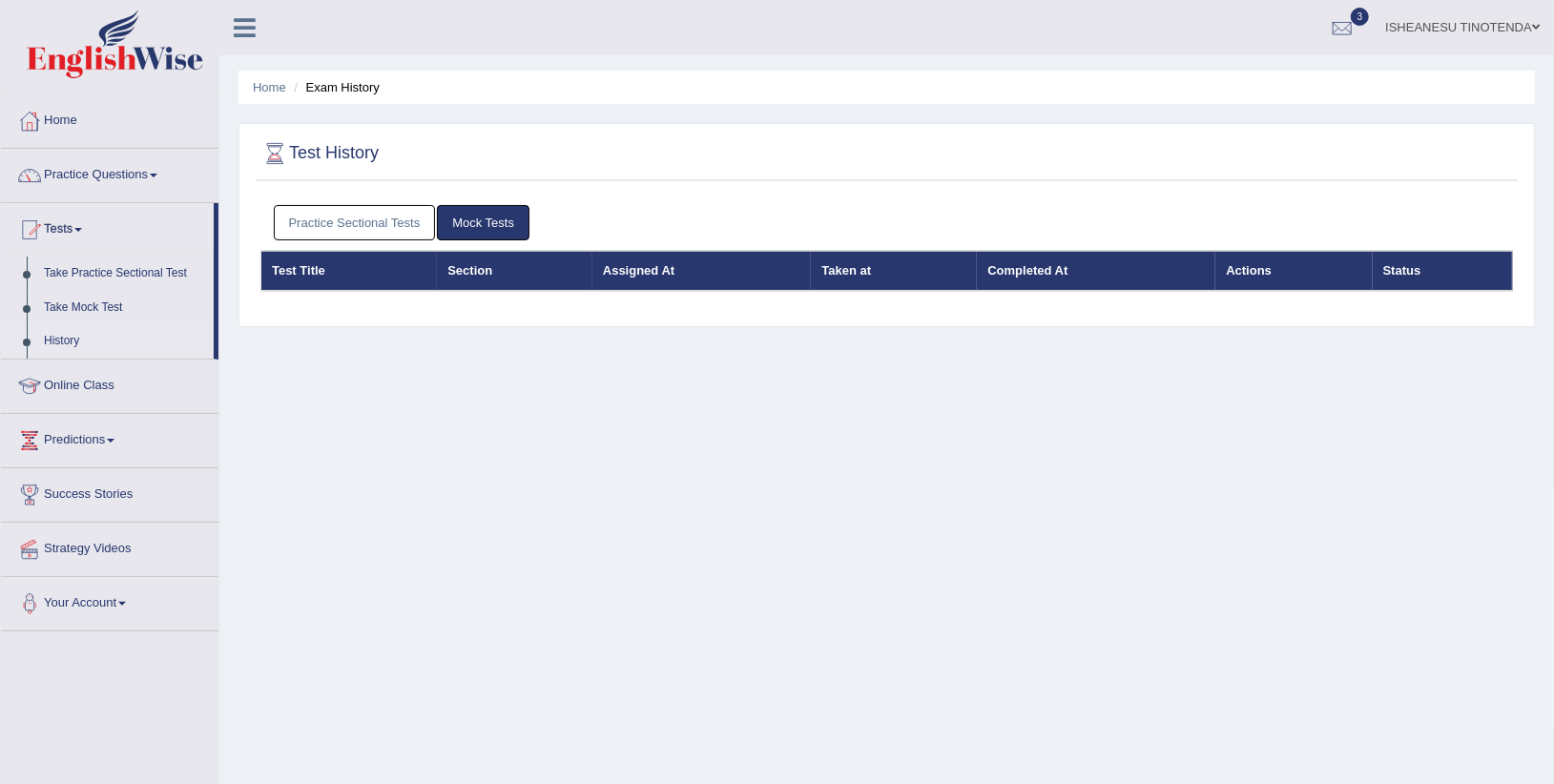
click at [349, 210] on link "Practice Sectional Tests" at bounding box center [354, 223] width 163 height 35
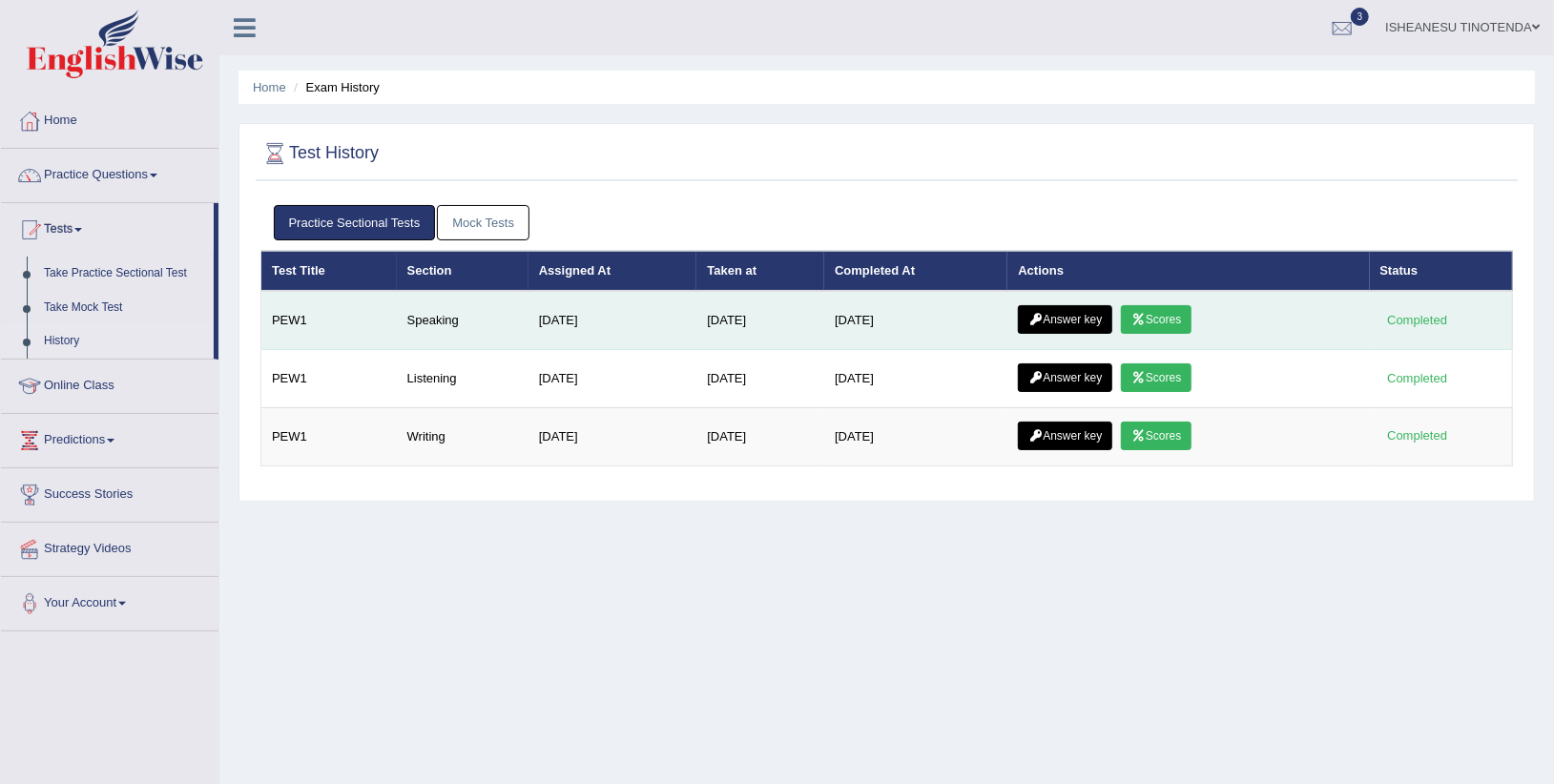
click at [1165, 313] on link "Scores" at bounding box center [1156, 319] width 71 height 28
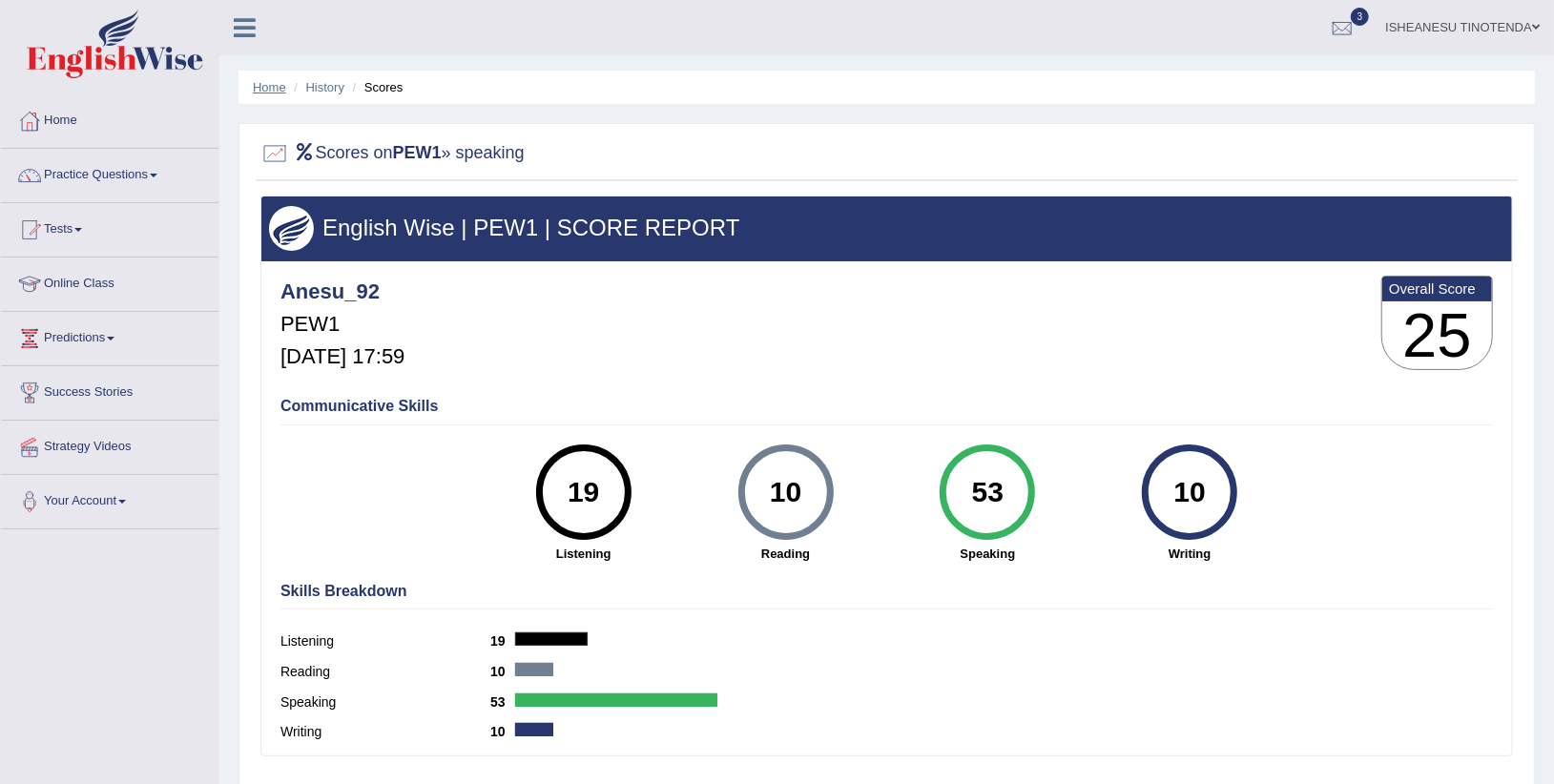
click at [271, 91] on link "Home" at bounding box center [270, 87] width 33 height 15
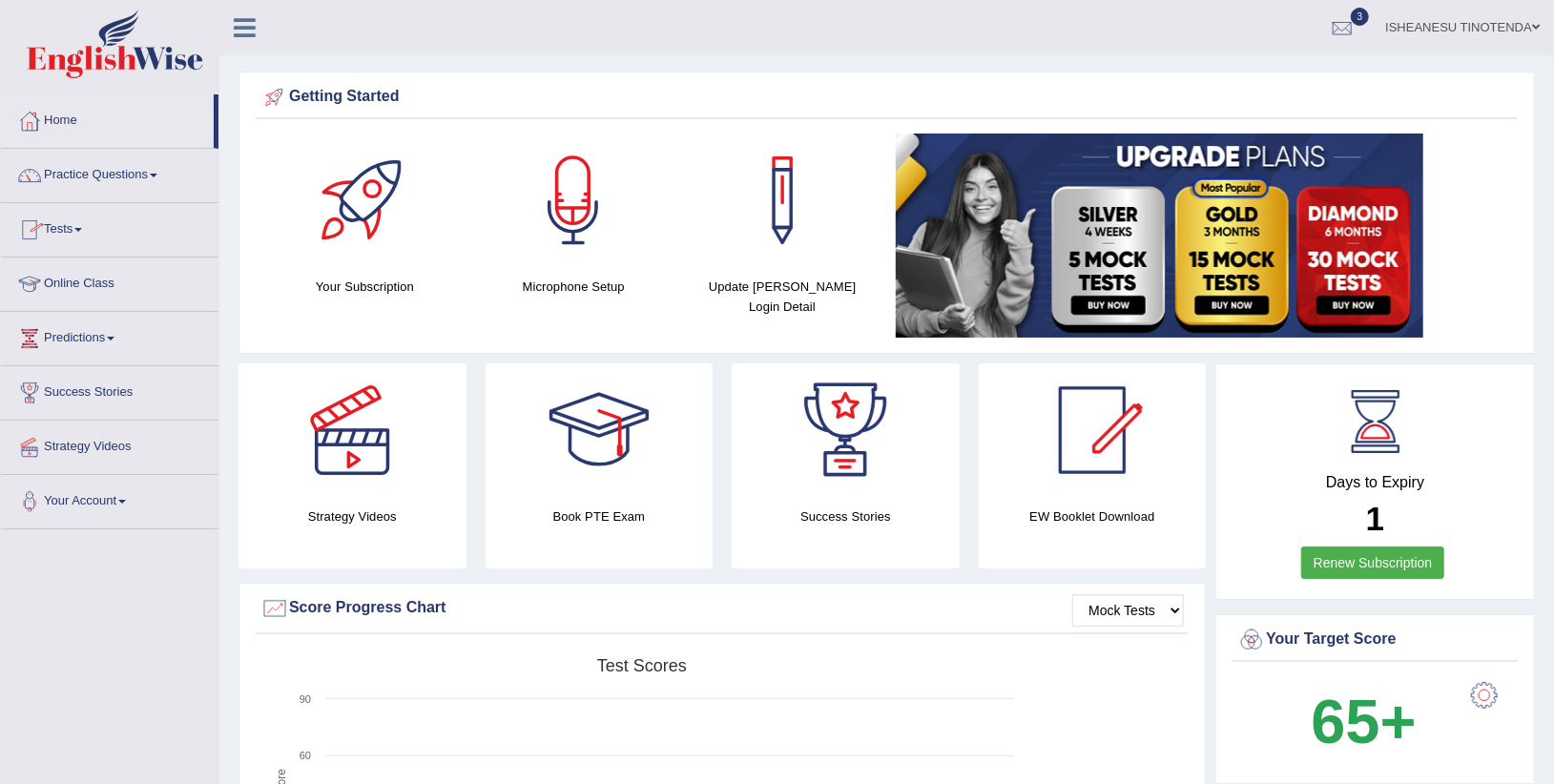
click at [77, 229] on link "Tests" at bounding box center [110, 227] width 218 height 48
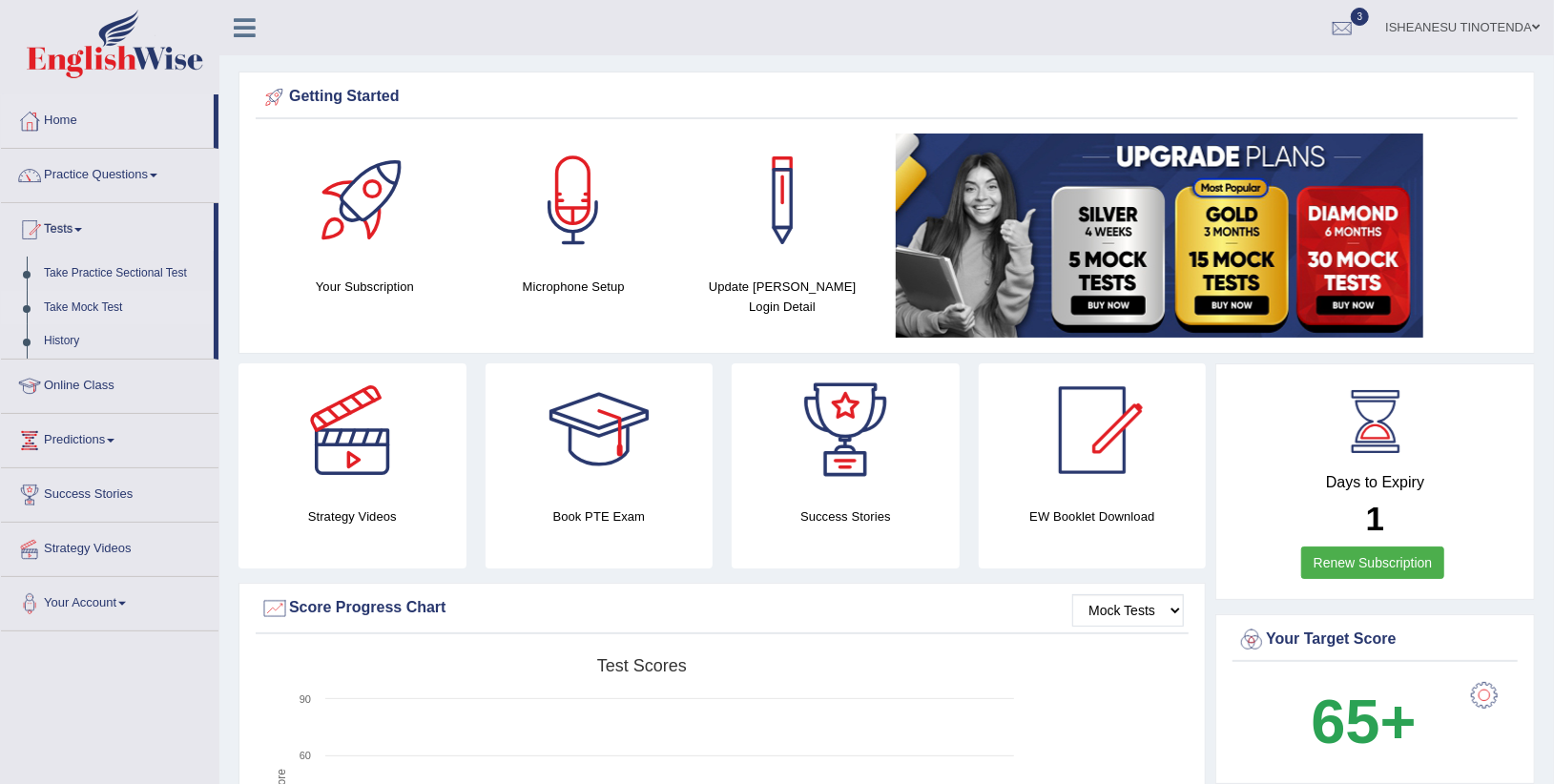
click at [99, 302] on link "Take Mock Test" at bounding box center [124, 307] width 178 height 34
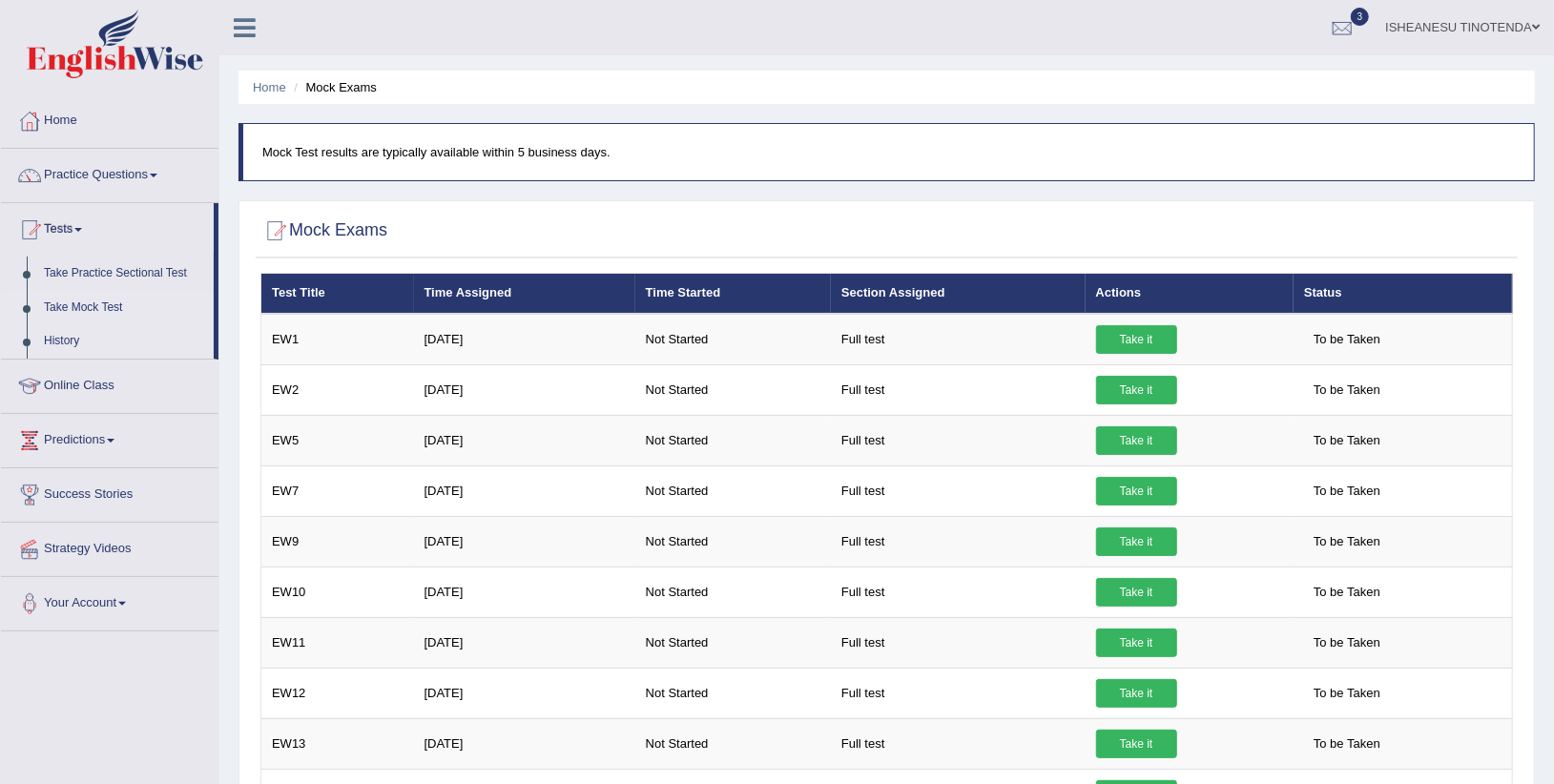
click at [41, 346] on link "History" at bounding box center [124, 340] width 178 height 34
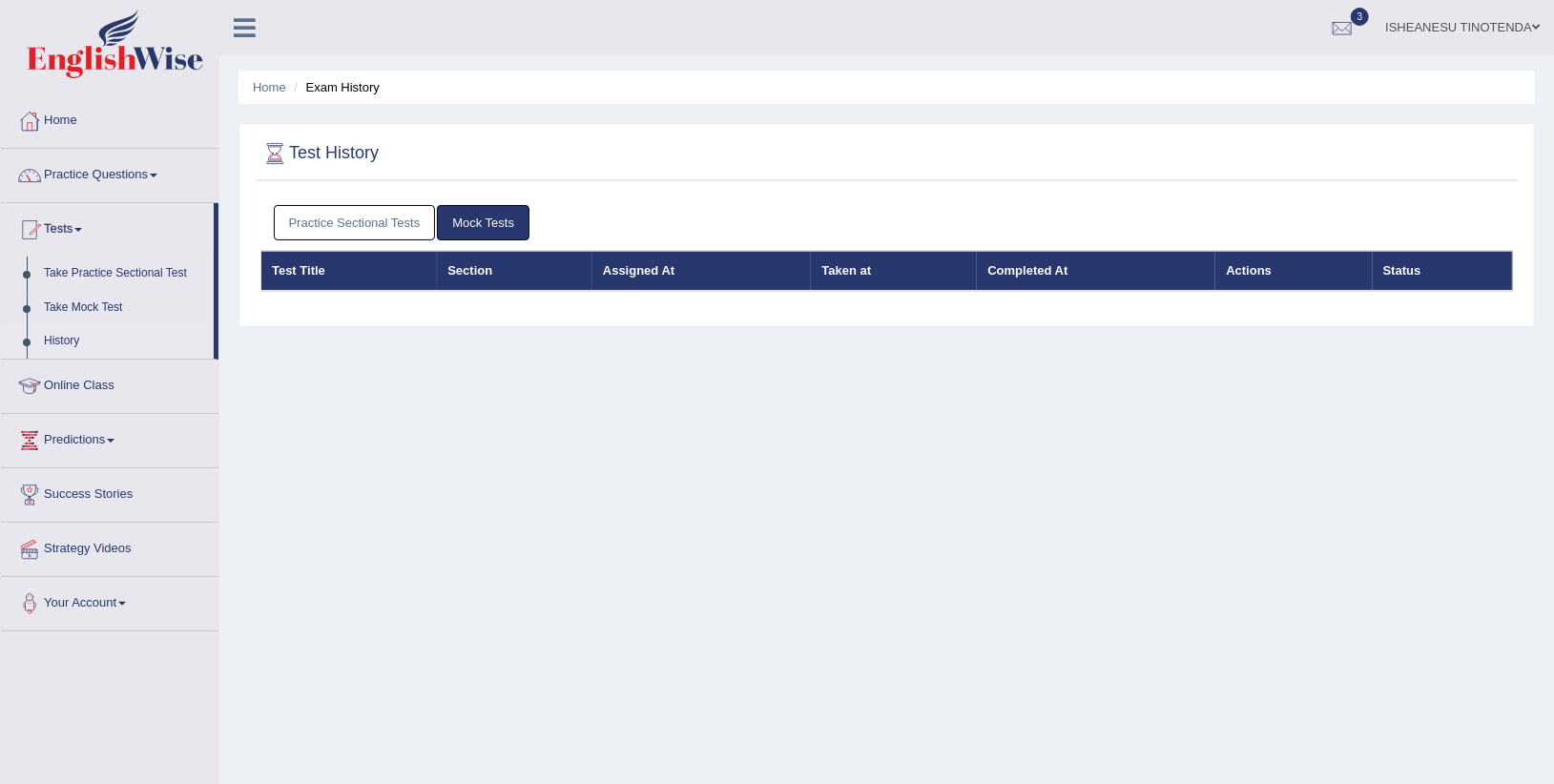
click at [337, 223] on link "Practice Sectional Tests" at bounding box center [354, 223] width 163 height 35
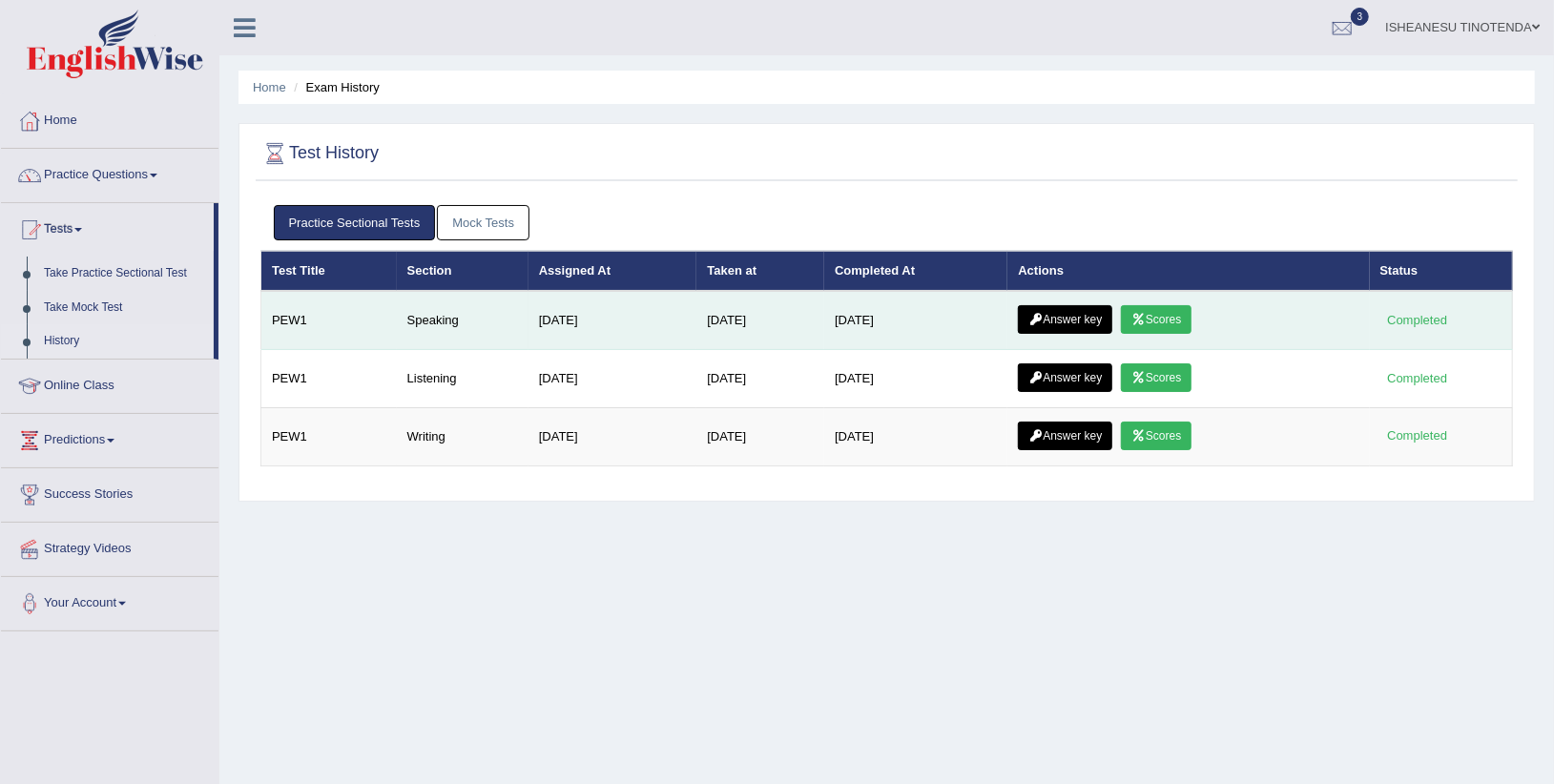
click at [1076, 320] on link "Answer key" at bounding box center [1065, 319] width 94 height 28
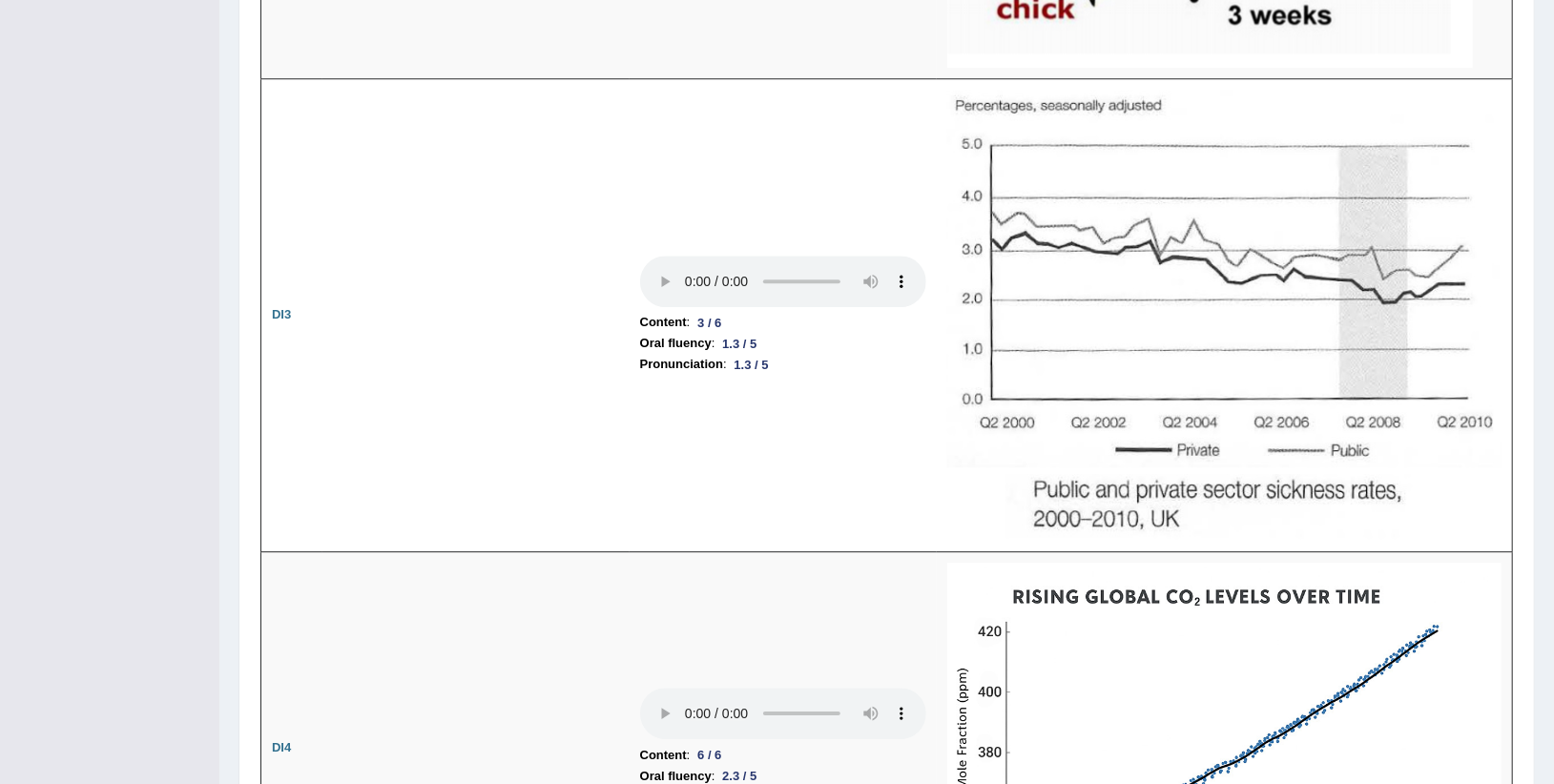
scroll to position [3386, 0]
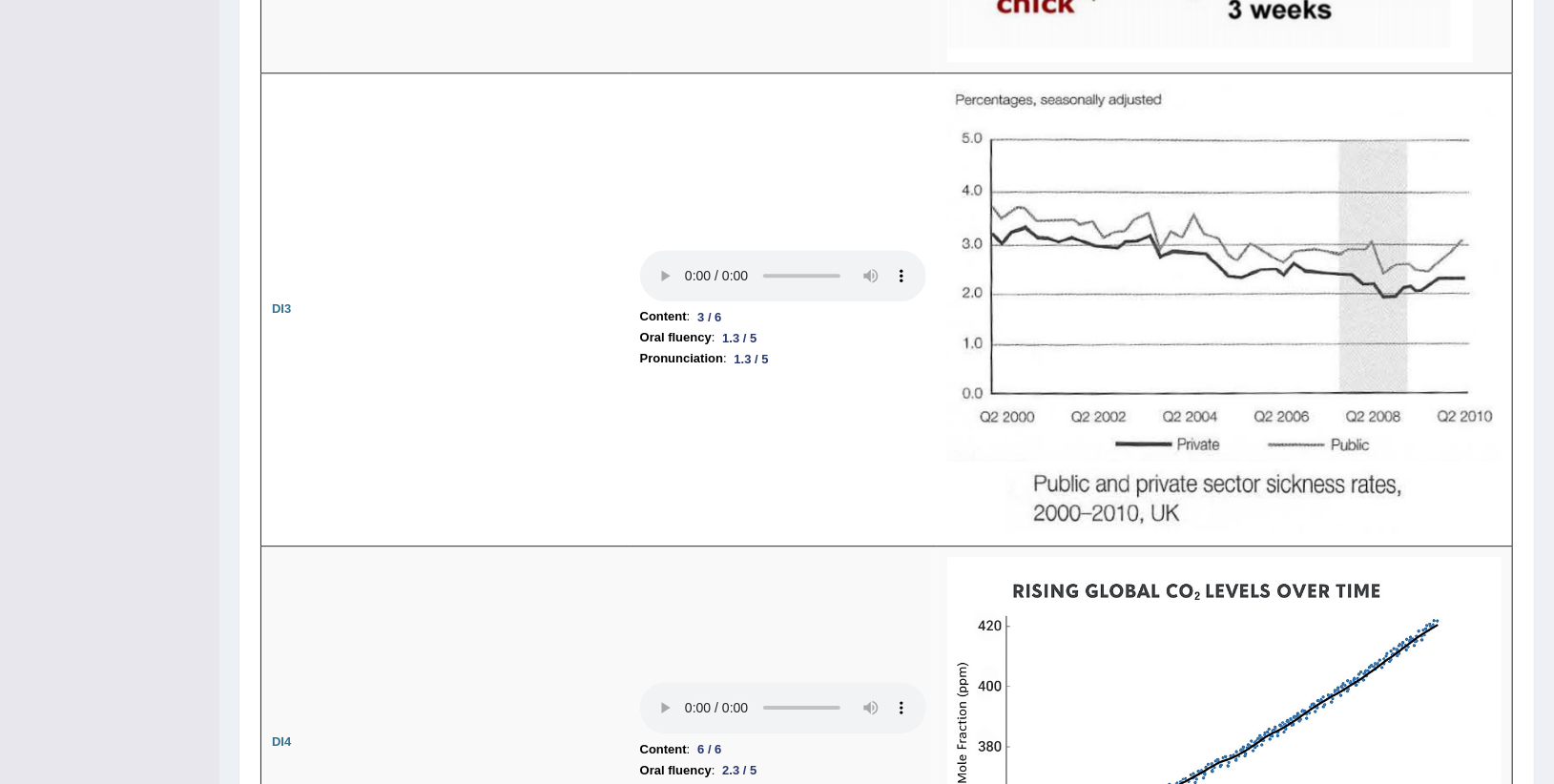
click at [88, 357] on div "Toggle navigation Home Practice Questions Speaking Practice Read Aloud Repeat S…" at bounding box center [777, 105] width 1554 height 6982
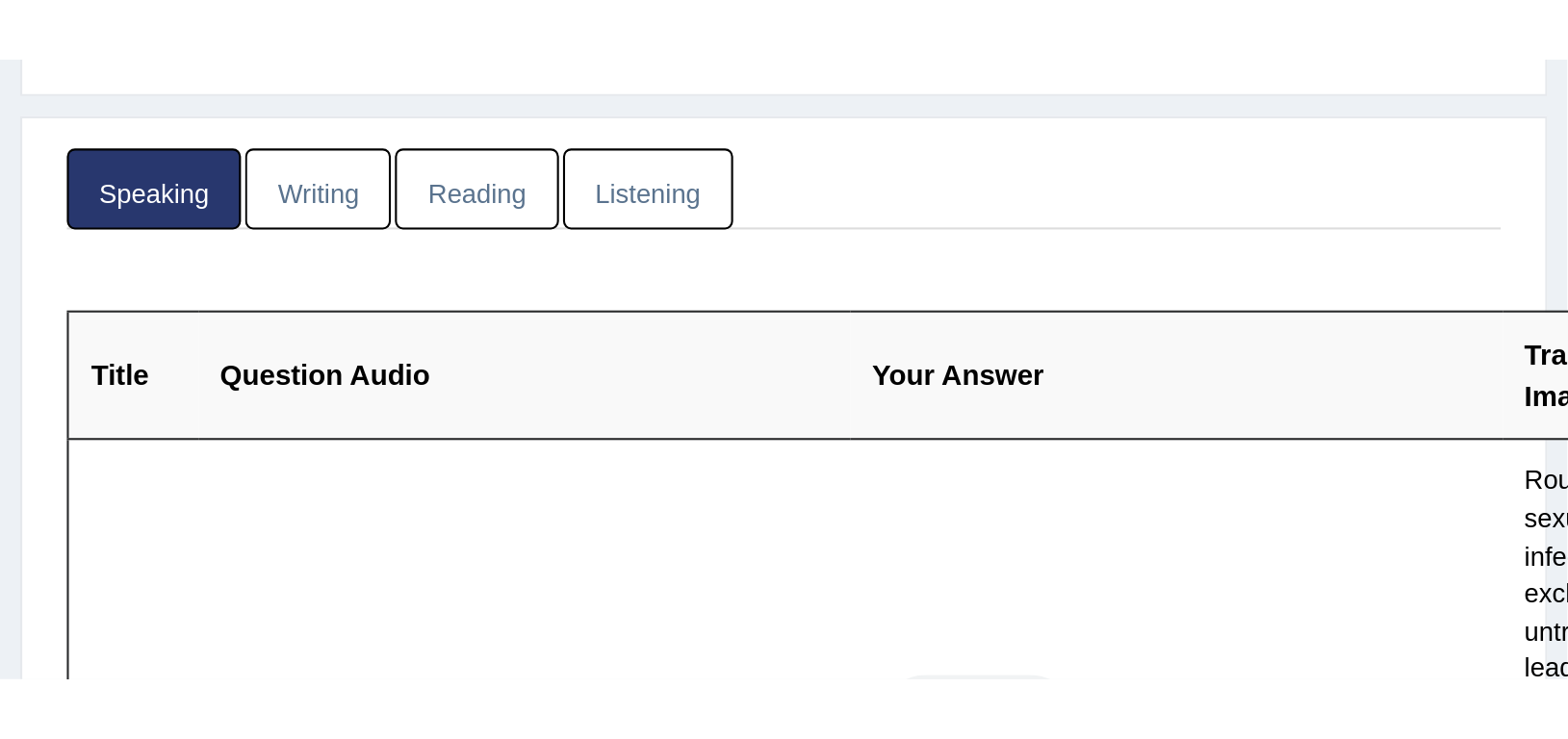
scroll to position [258, 0]
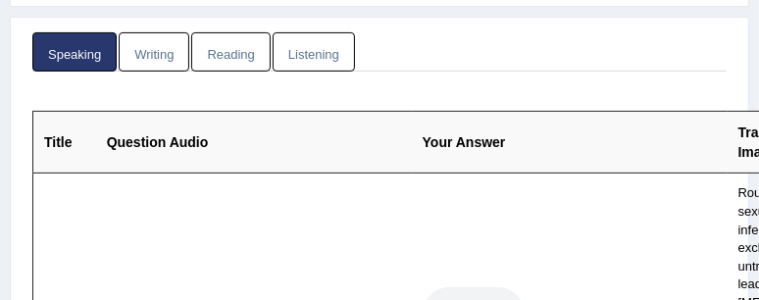
click at [598, 165] on th "Your Answer" at bounding box center [570, 143] width 316 height 62
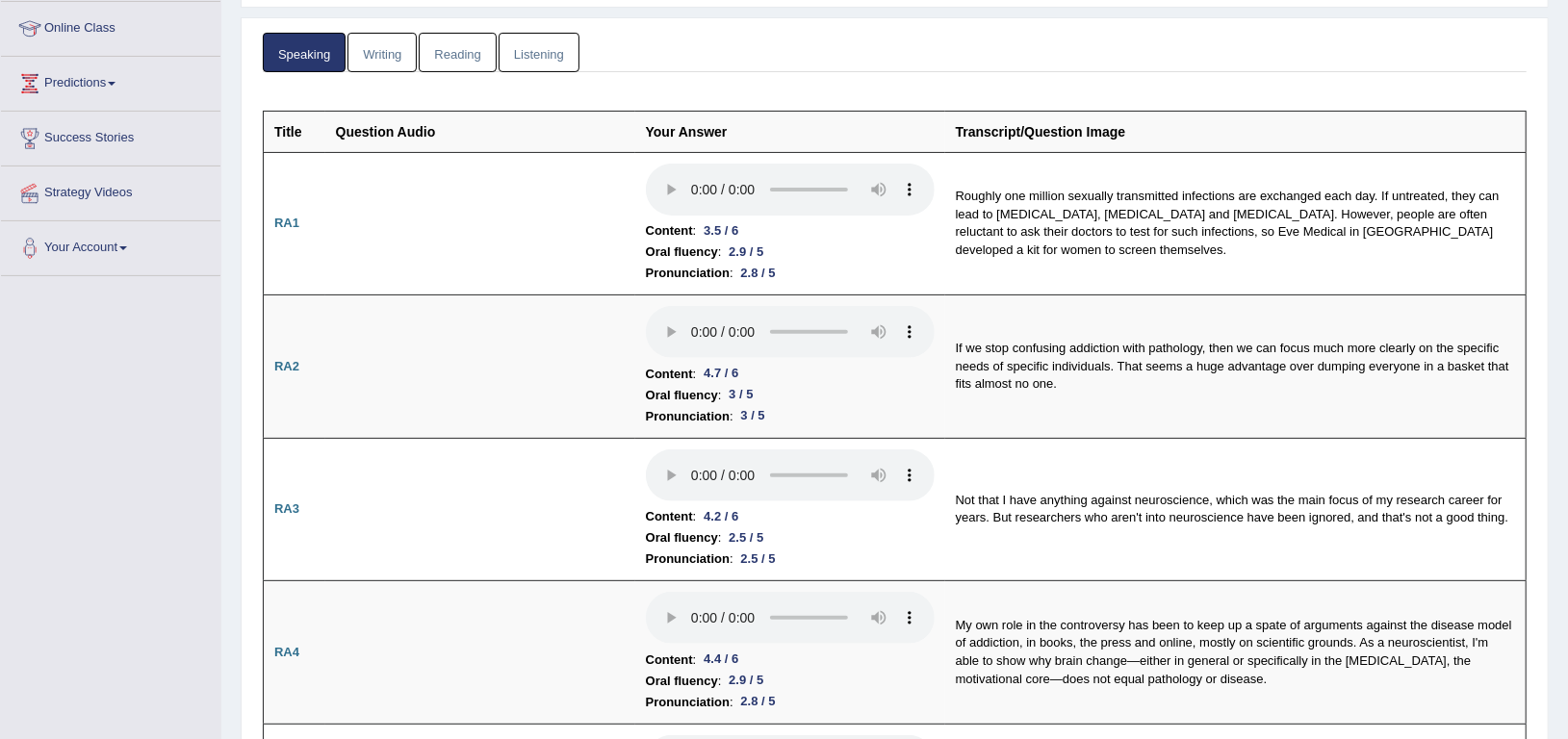
click at [382, 45] on link "Writing" at bounding box center [382, 52] width 70 height 39
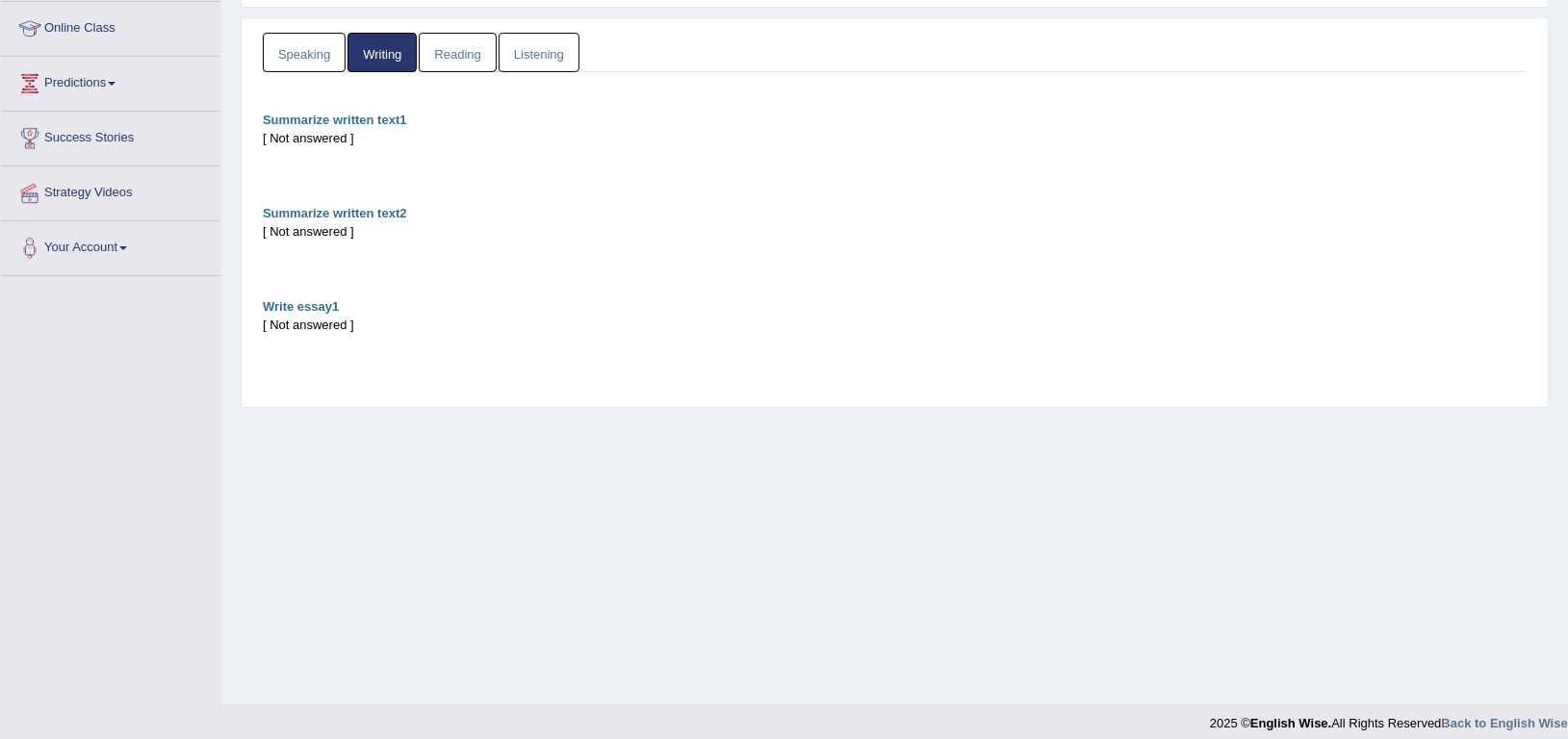
click at [457, 52] on link "Reading" at bounding box center [457, 52] width 77 height 39
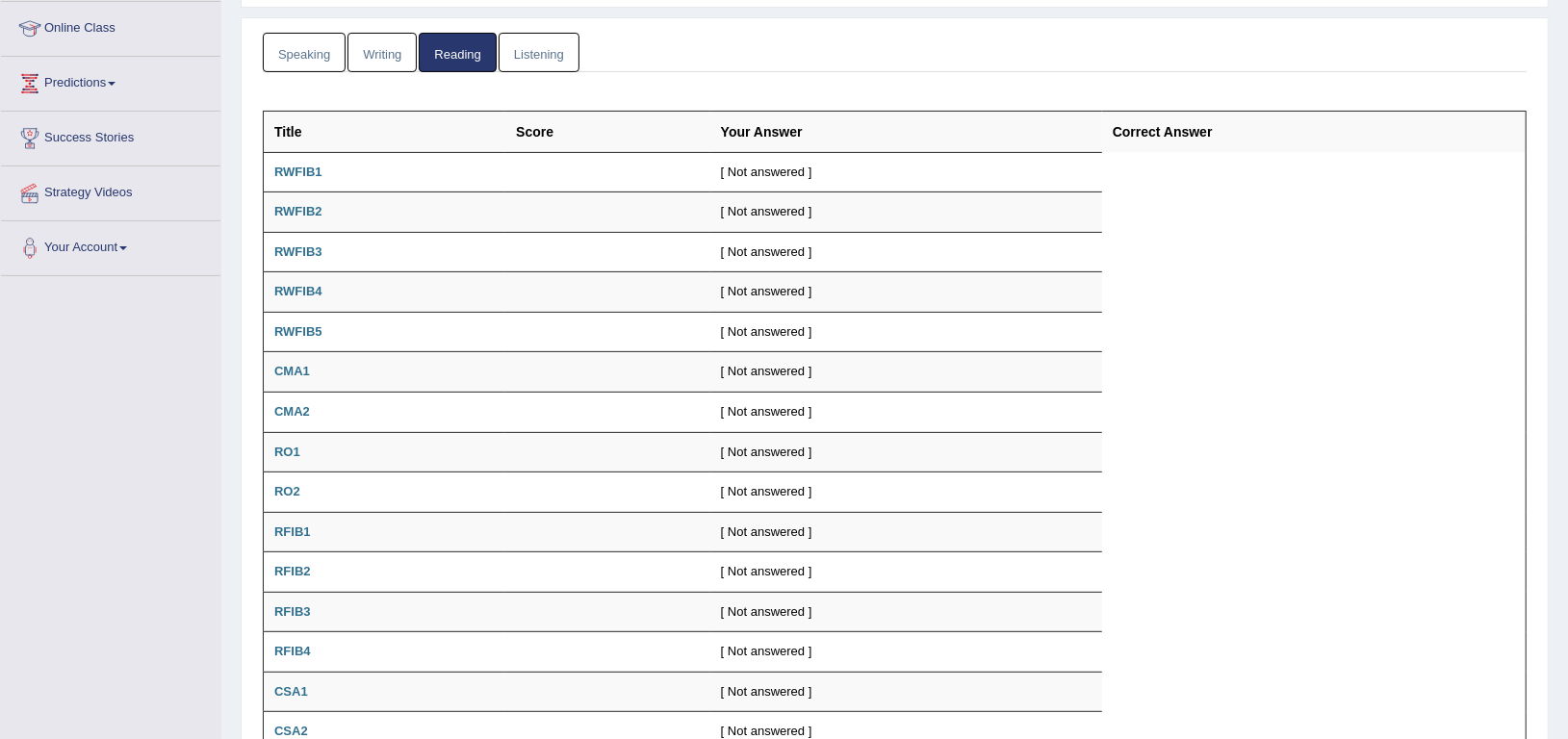
click at [525, 47] on link "Listening" at bounding box center [539, 52] width 81 height 39
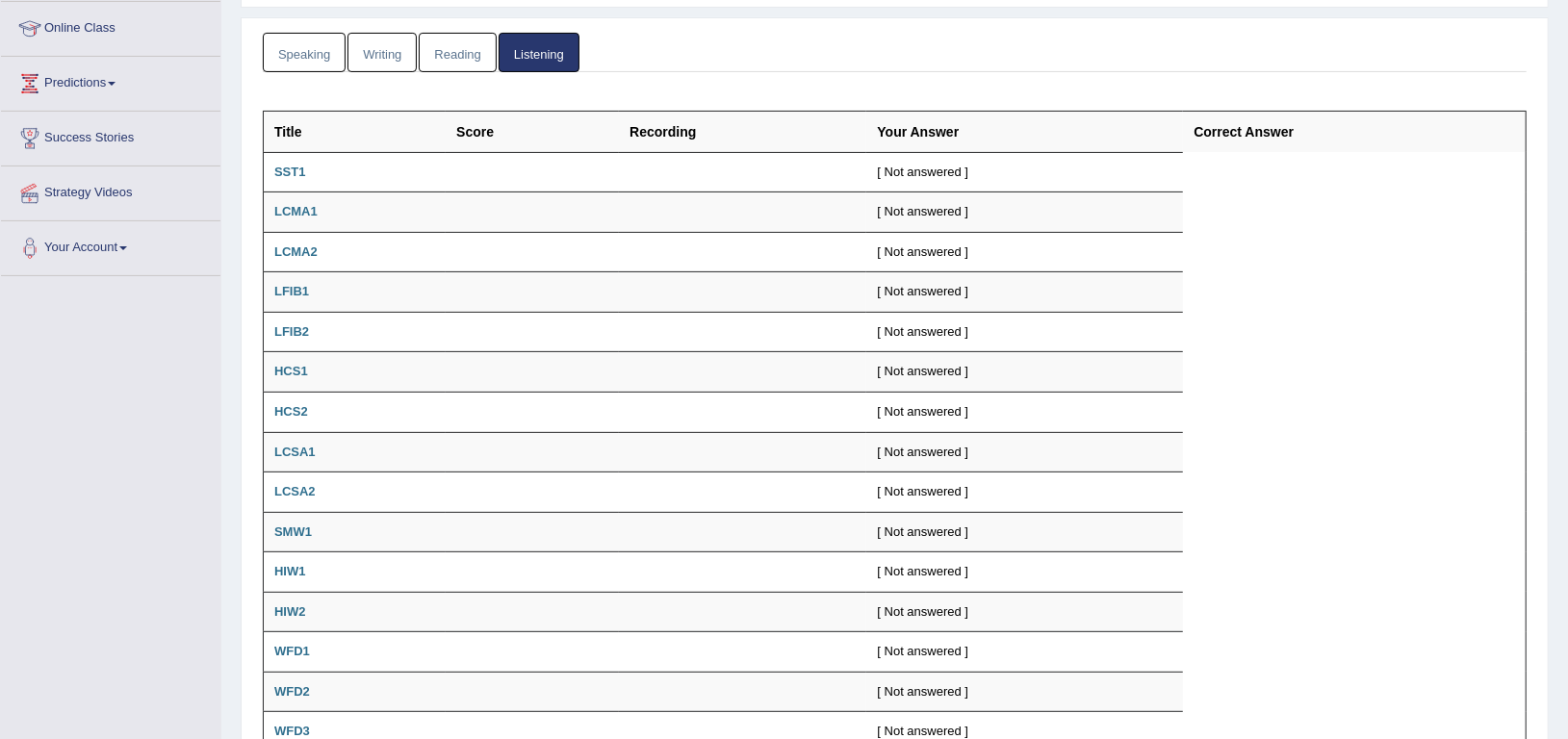
click at [393, 45] on link "Writing" at bounding box center [382, 52] width 70 height 39
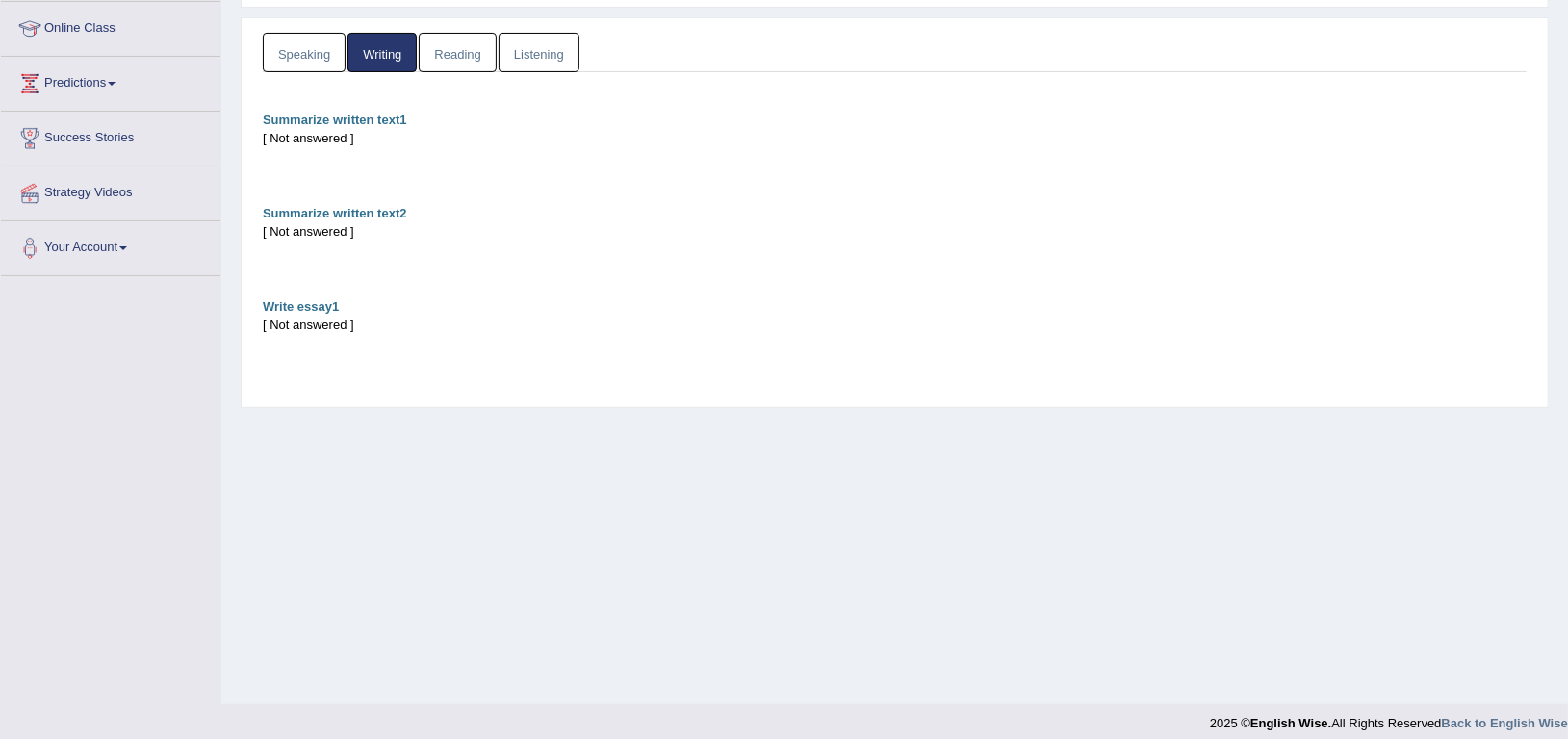
click at [295, 57] on link "Speaking" at bounding box center [304, 52] width 82 height 39
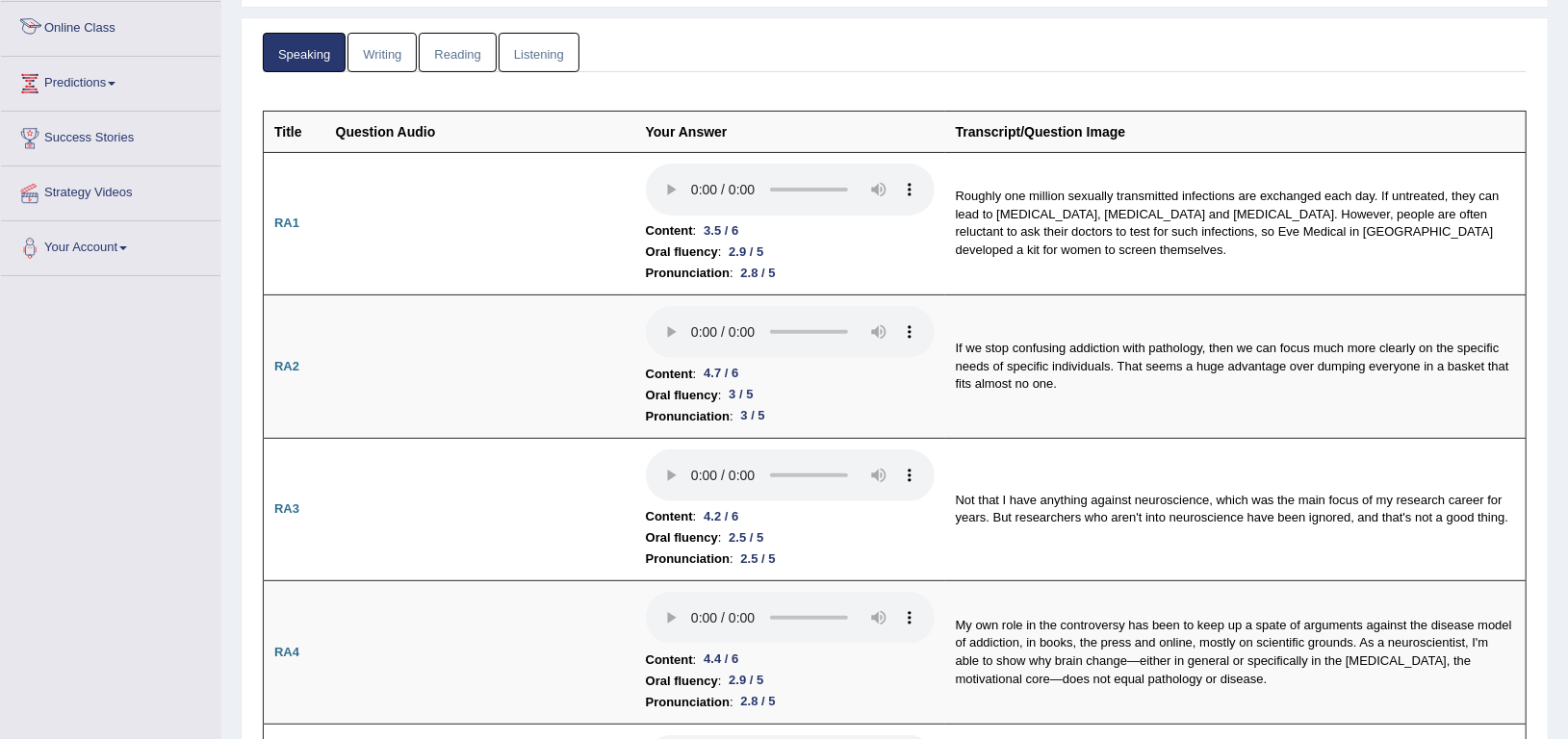
scroll to position [0, 0]
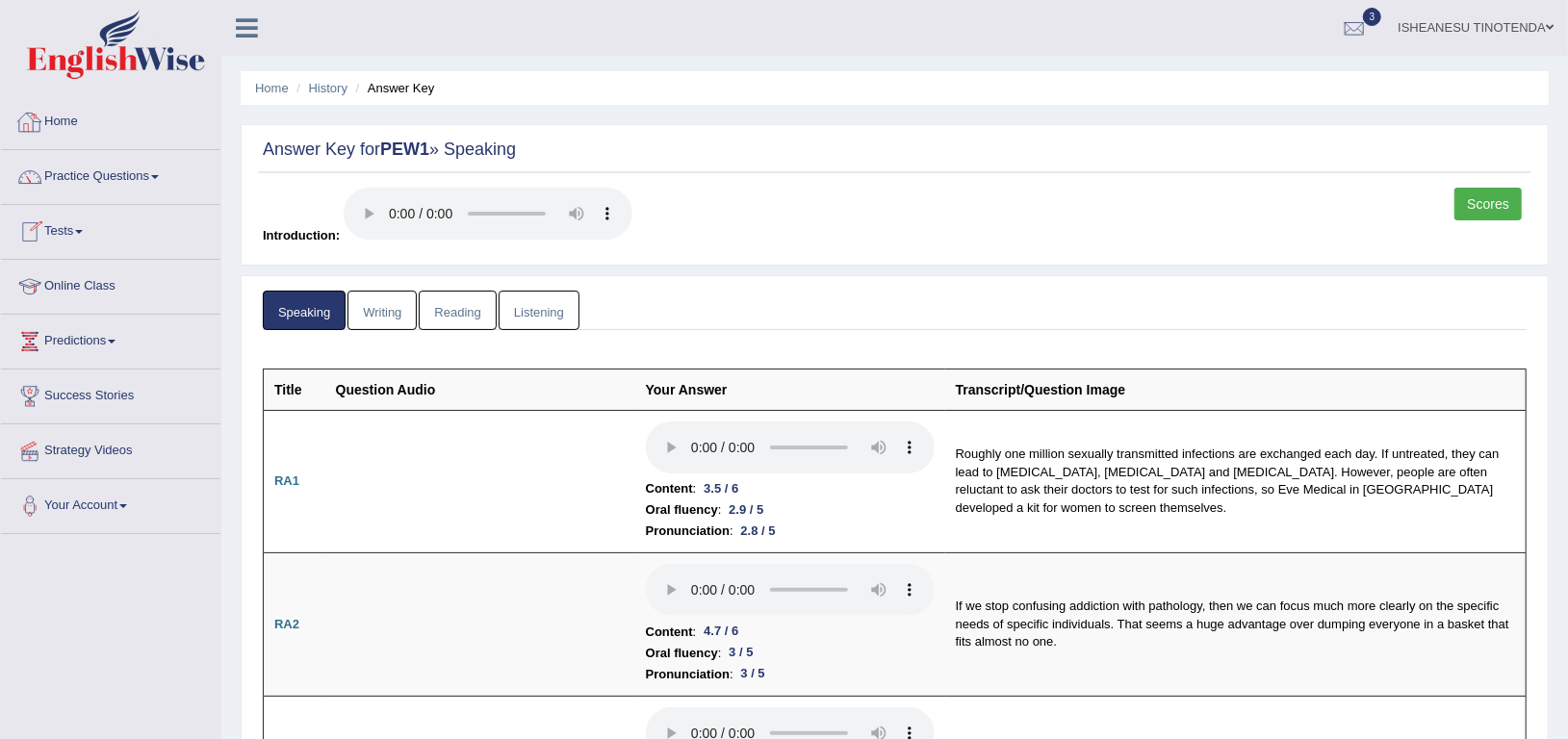
click at [80, 227] on link "Tests" at bounding box center [111, 229] width 220 height 48
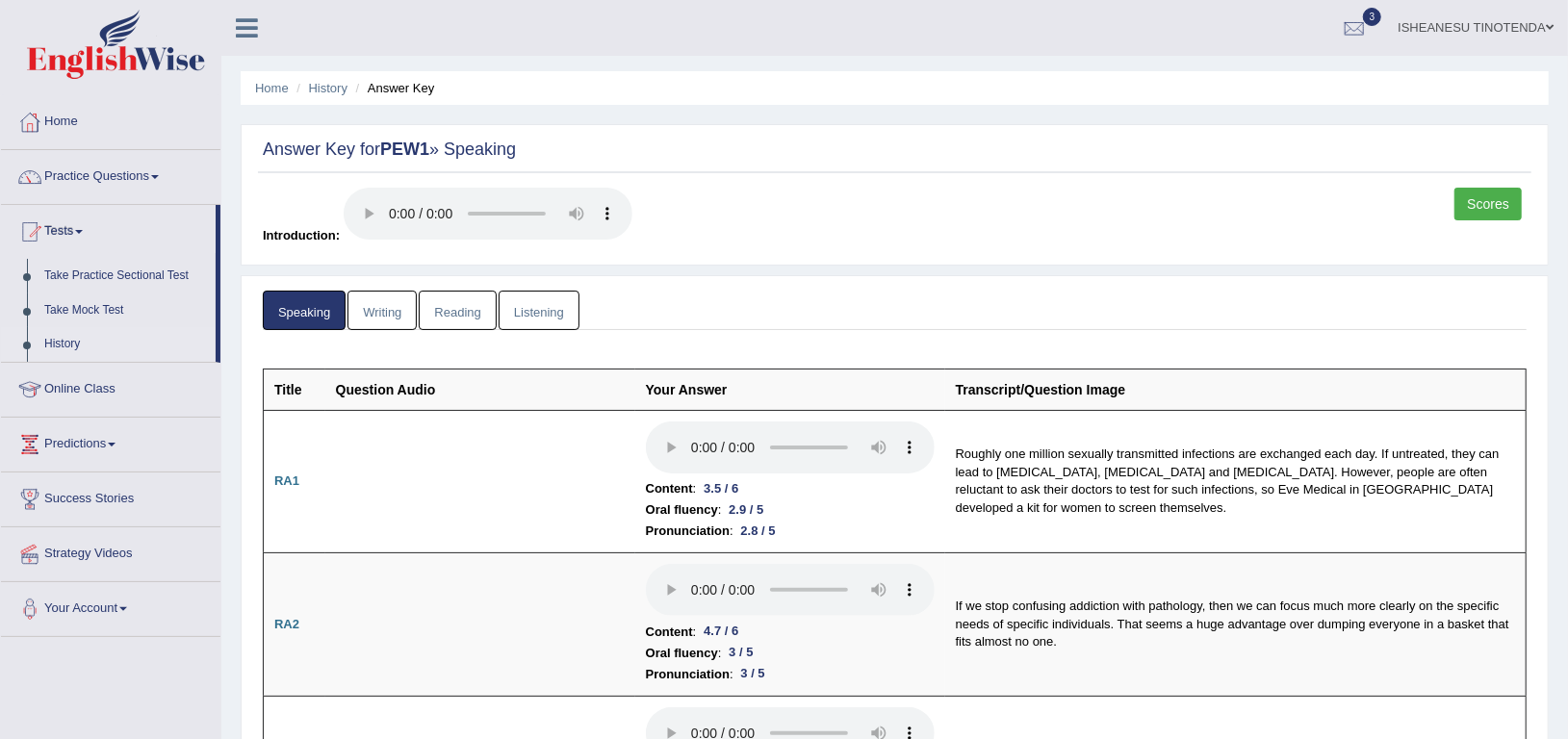
click at [56, 338] on link "History" at bounding box center [125, 343] width 180 height 34
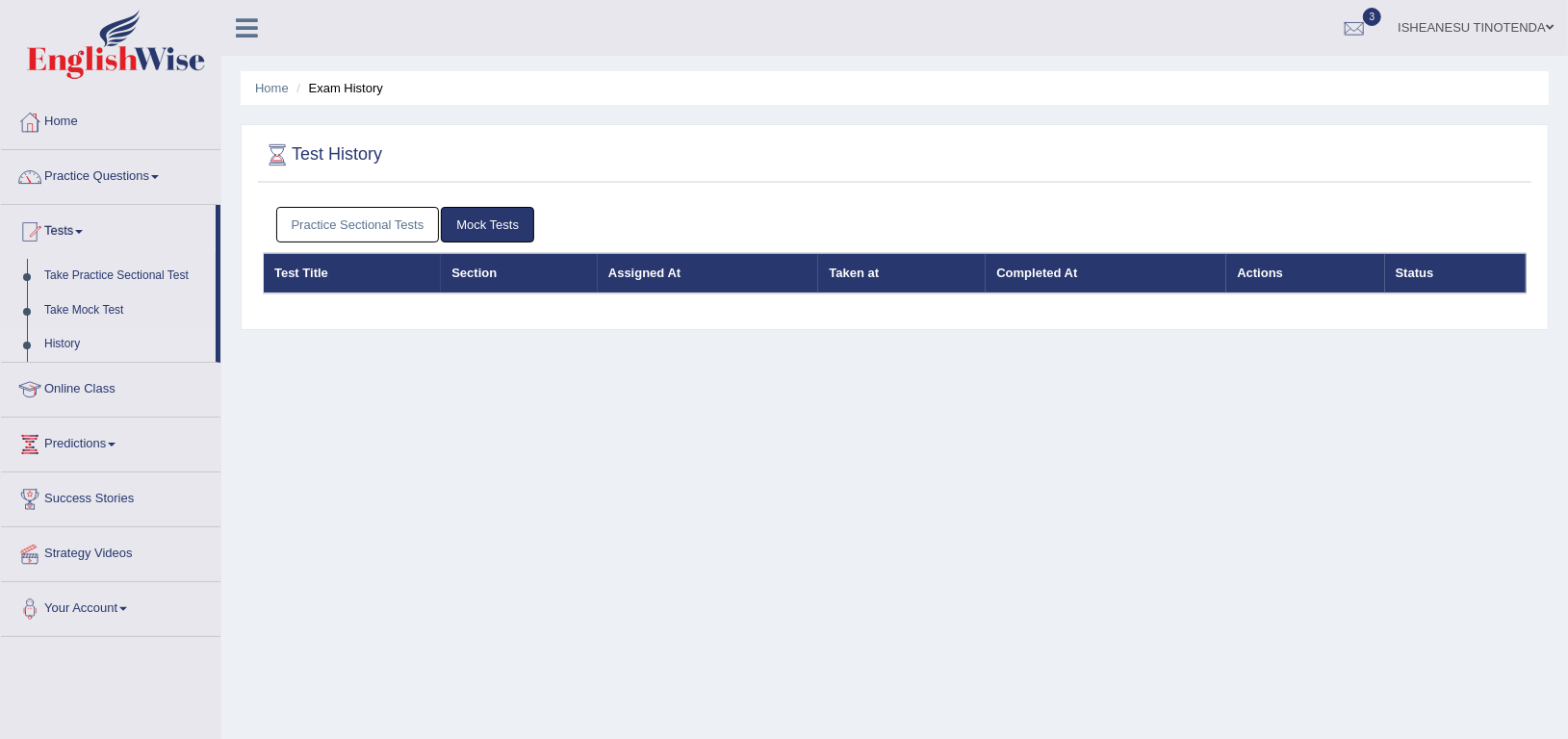
click at [479, 219] on link "Mock Tests" at bounding box center [487, 225] width 93 height 35
click at [352, 218] on link "Practice Sectional Tests" at bounding box center [357, 225] width 164 height 35
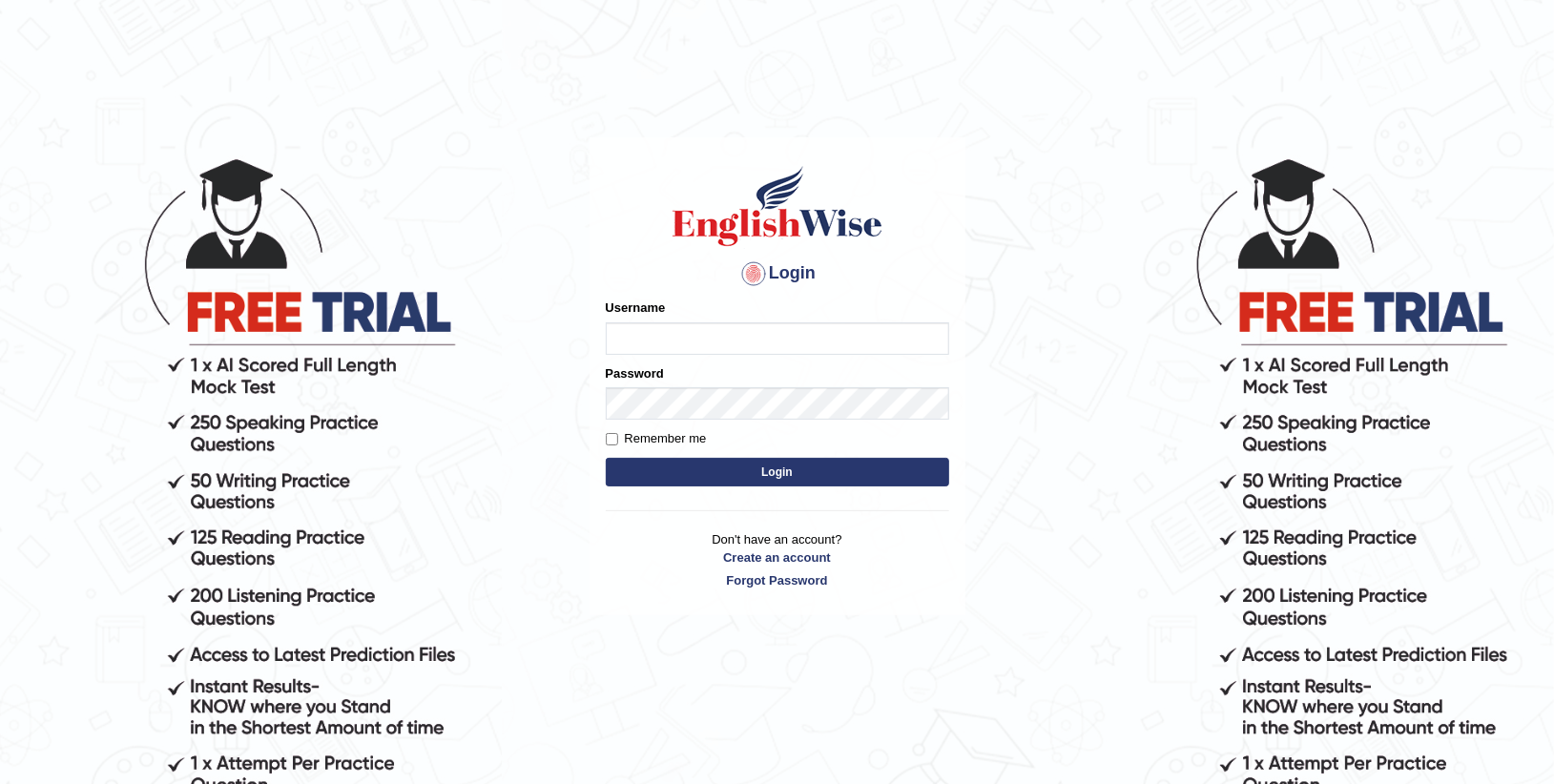
type input "Anesu_92"
